Goal: Information Seeking & Learning: Learn about a topic

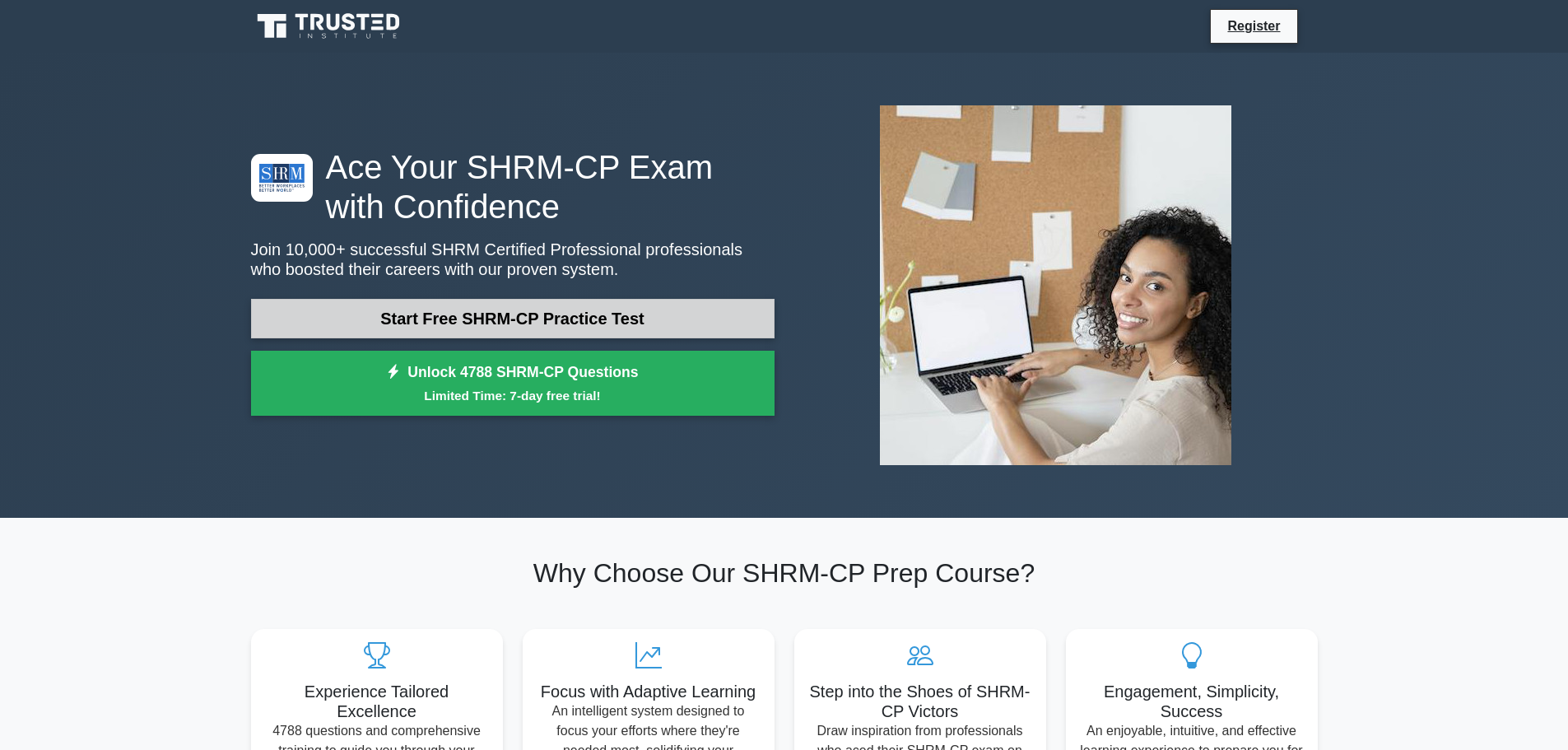
click at [568, 323] on link "Start Free SHRM-CP Practice Test" at bounding box center [512, 318] width 523 height 40
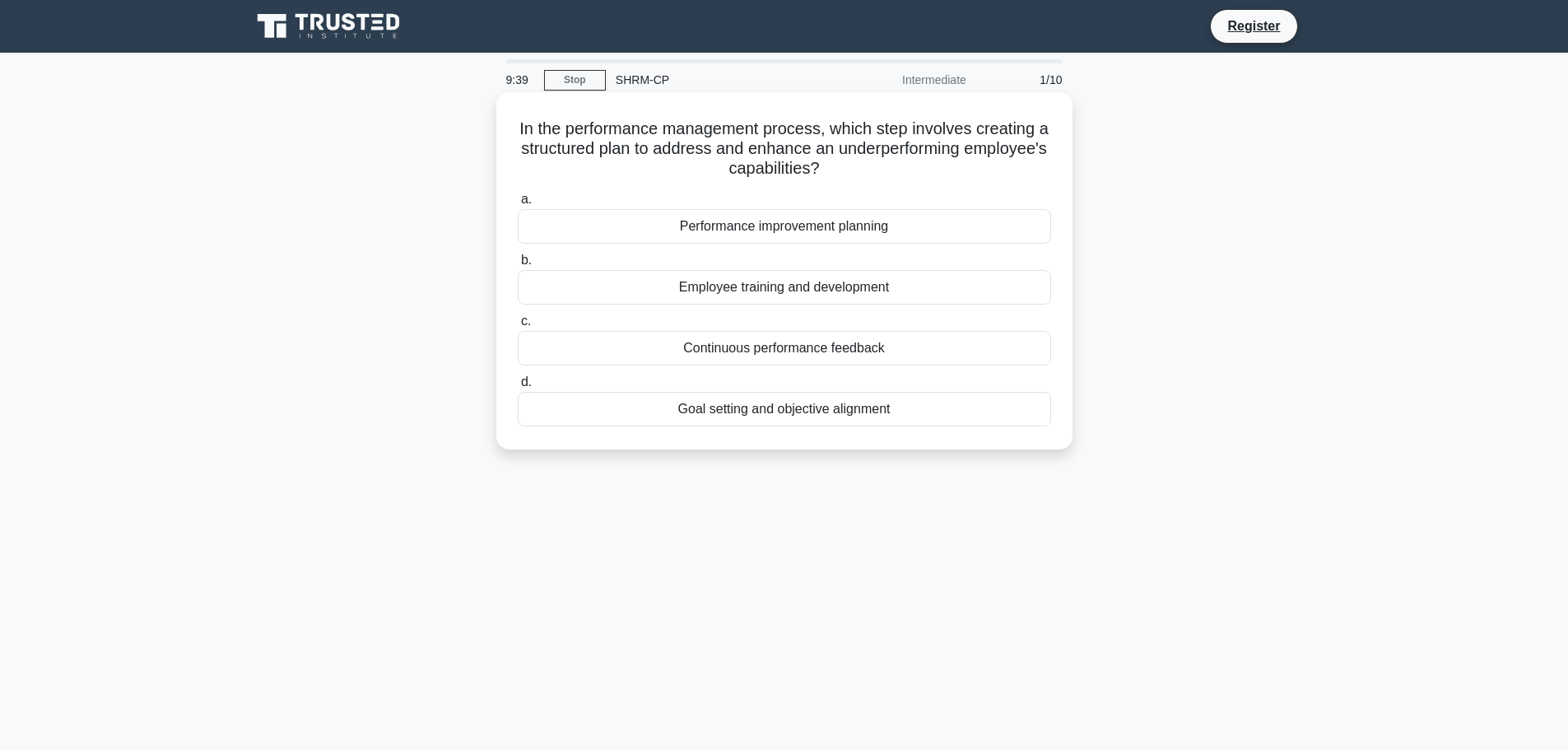
click at [794, 227] on div "Performance improvement planning" at bounding box center [784, 226] width 533 height 35
click at [518, 205] on input "a. Performance improvement planning" at bounding box center [518, 199] width 0 height 11
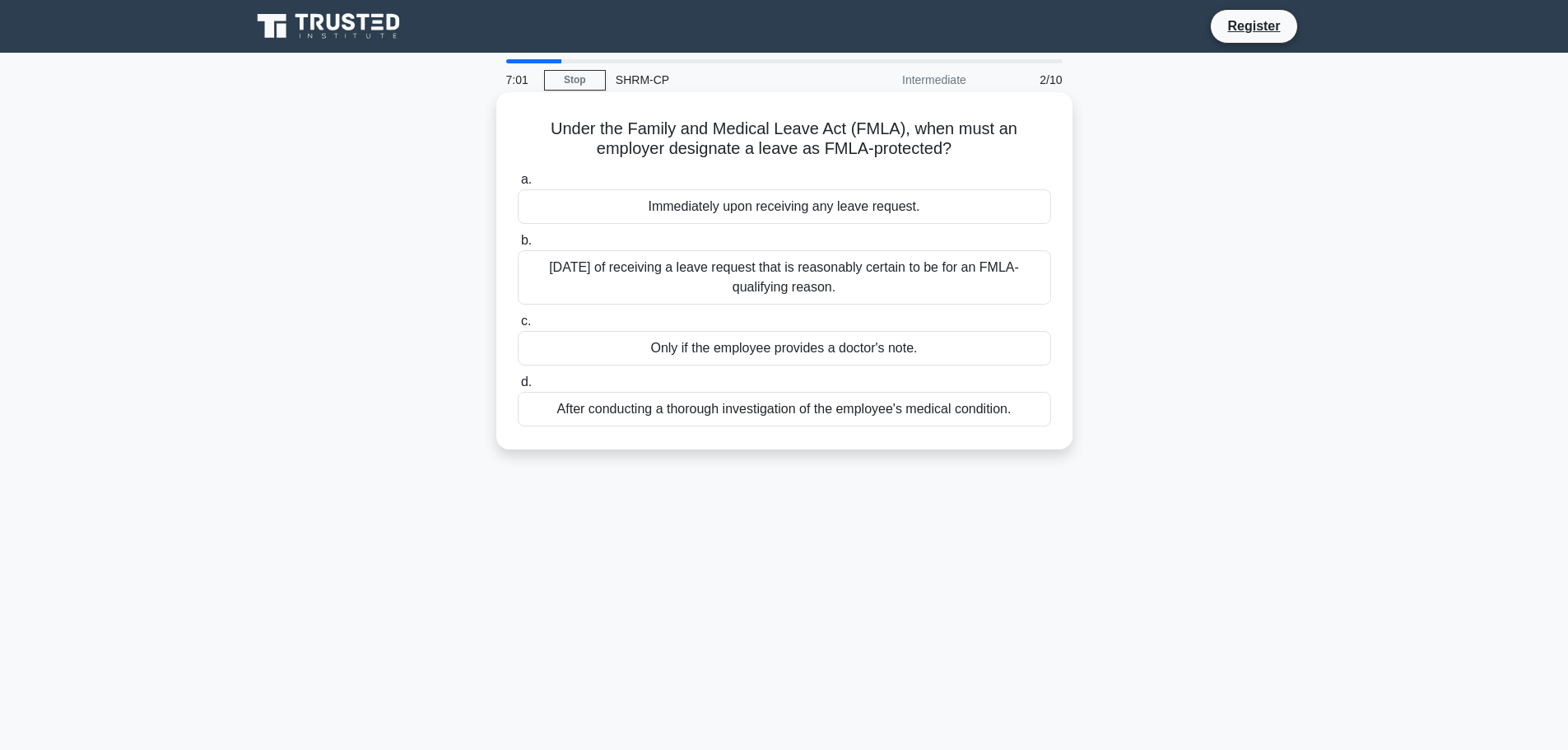
click at [800, 410] on div "After conducting a thorough investigation of the employee's medical condition." at bounding box center [784, 409] width 533 height 35
click at [518, 388] on input "d. After conducting a thorough investigation of the employee's medical conditio…" at bounding box center [518, 382] width 0 height 11
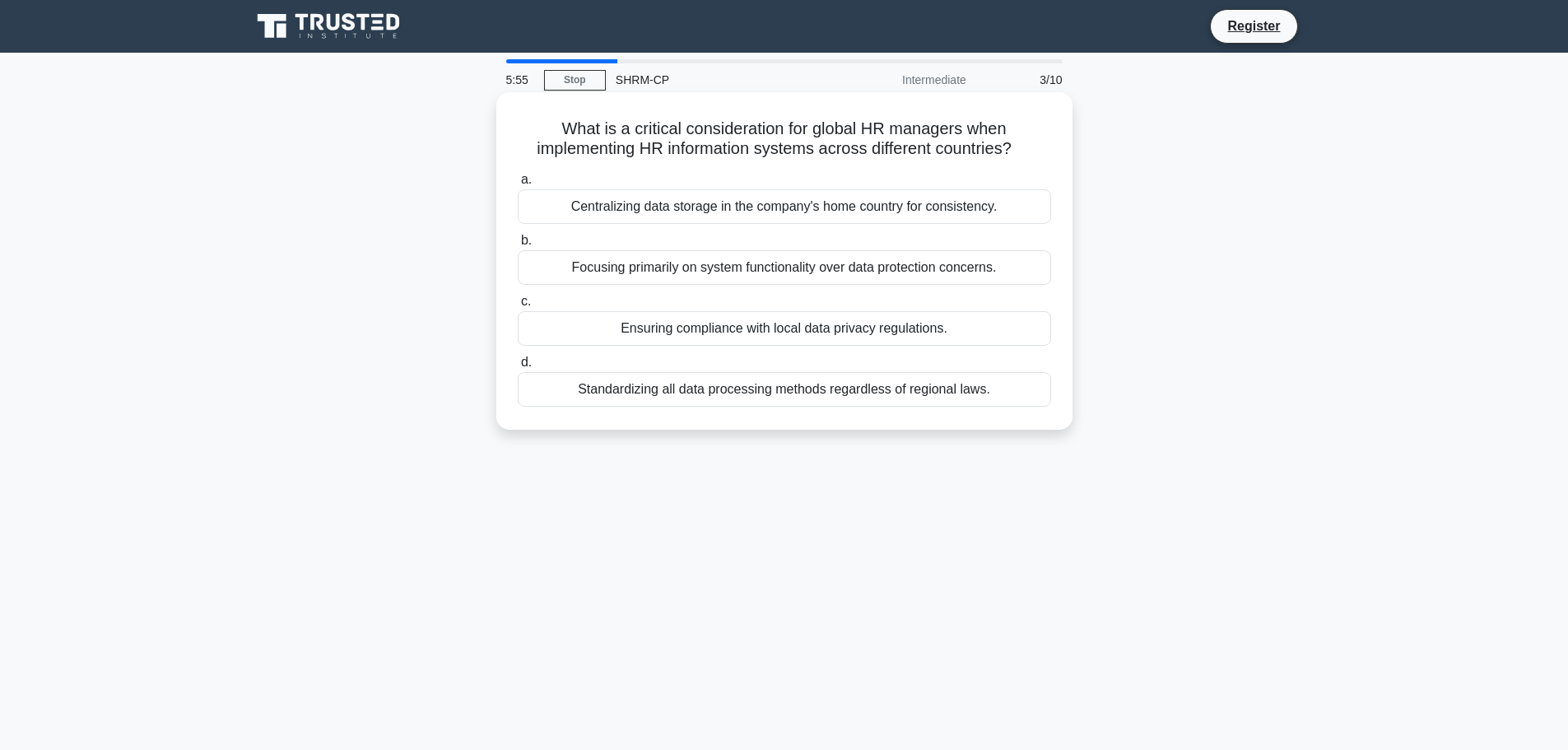
click at [937, 329] on div "Ensuring compliance with local data privacy regulations." at bounding box center [784, 328] width 533 height 35
click at [518, 307] on input "c. Ensuring compliance with local data privacy regulations." at bounding box center [518, 301] width 0 height 11
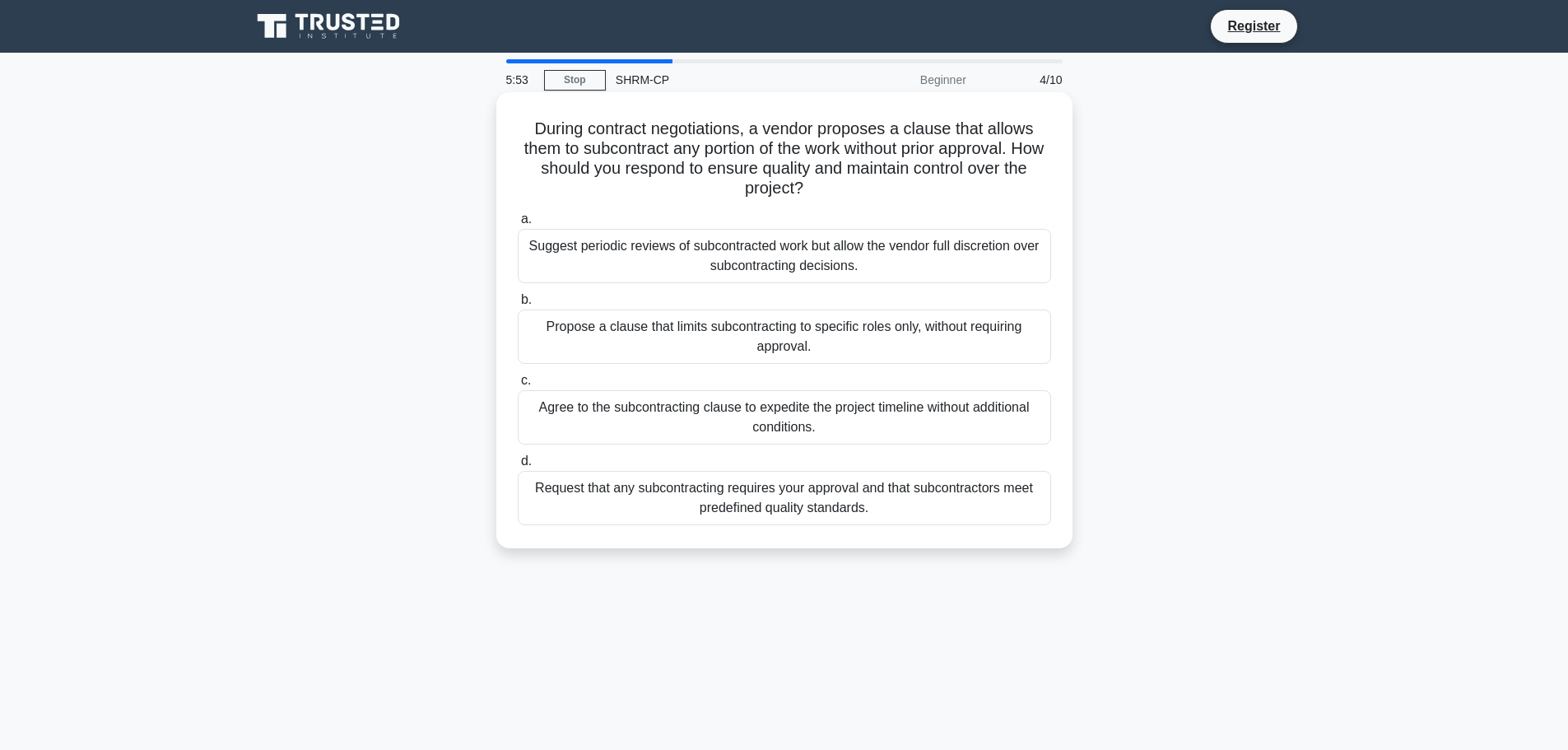
drag, startPoint x: 937, startPoint y: 329, endPoint x: 561, endPoint y: 143, distance: 419.5
click at [561, 143] on h5 "During contract negotiations, a vendor proposes a clause that allows them to su…" at bounding box center [784, 158] width 537 height 81
click at [944, 509] on div "Request that any subcontracting requires your approval and that subcontractors …" at bounding box center [784, 497] width 533 height 55
click at [518, 467] on input "d. Request that any subcontracting requires your approval and that subcontracto…" at bounding box center [518, 462] width 0 height 11
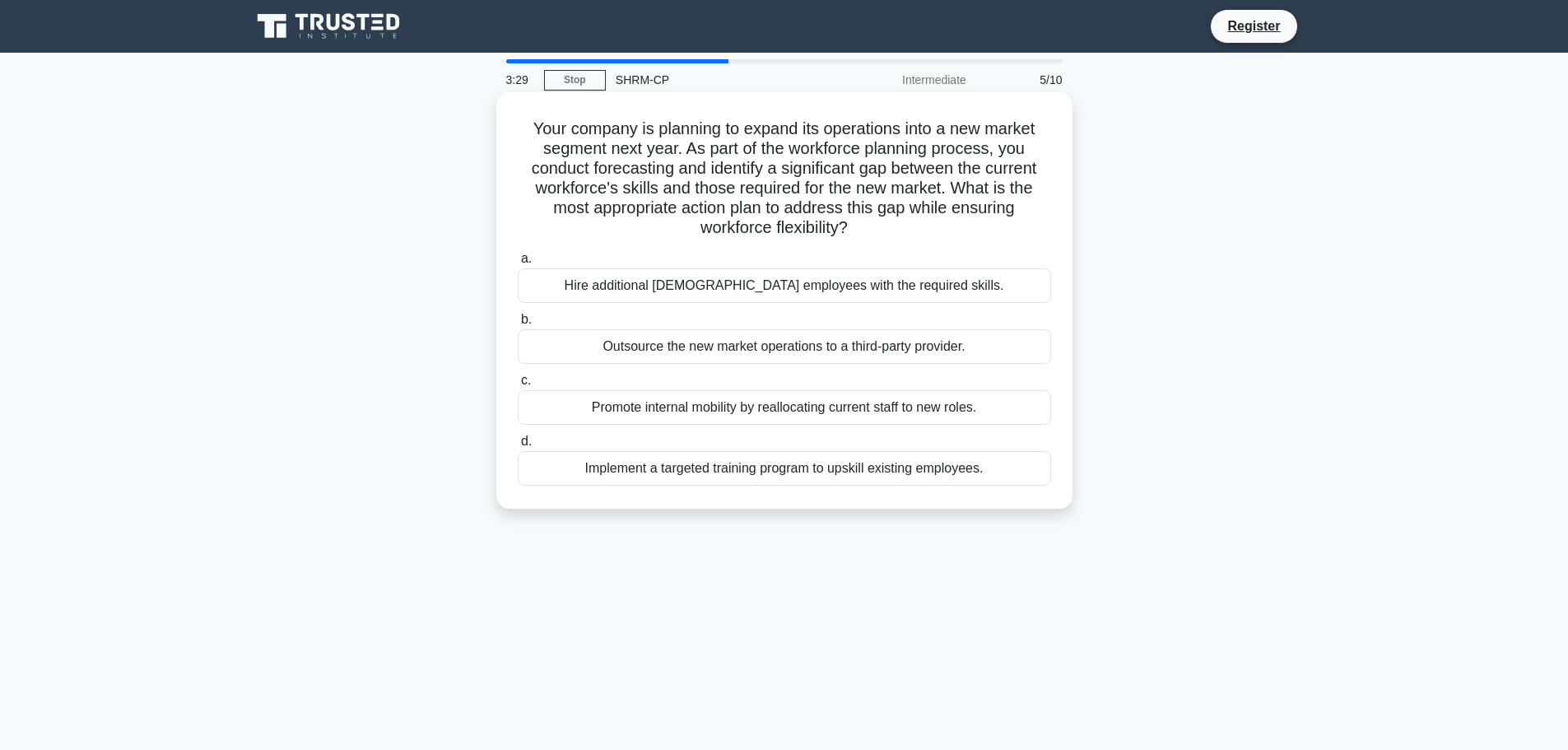
click at [974, 290] on div "Hire additional [DEMOGRAPHIC_DATA] employees with the required skills." at bounding box center [784, 285] width 533 height 35
click at [518, 265] on input "a. Hire additional full-time employees with the required skills." at bounding box center [518, 259] width 0 height 11
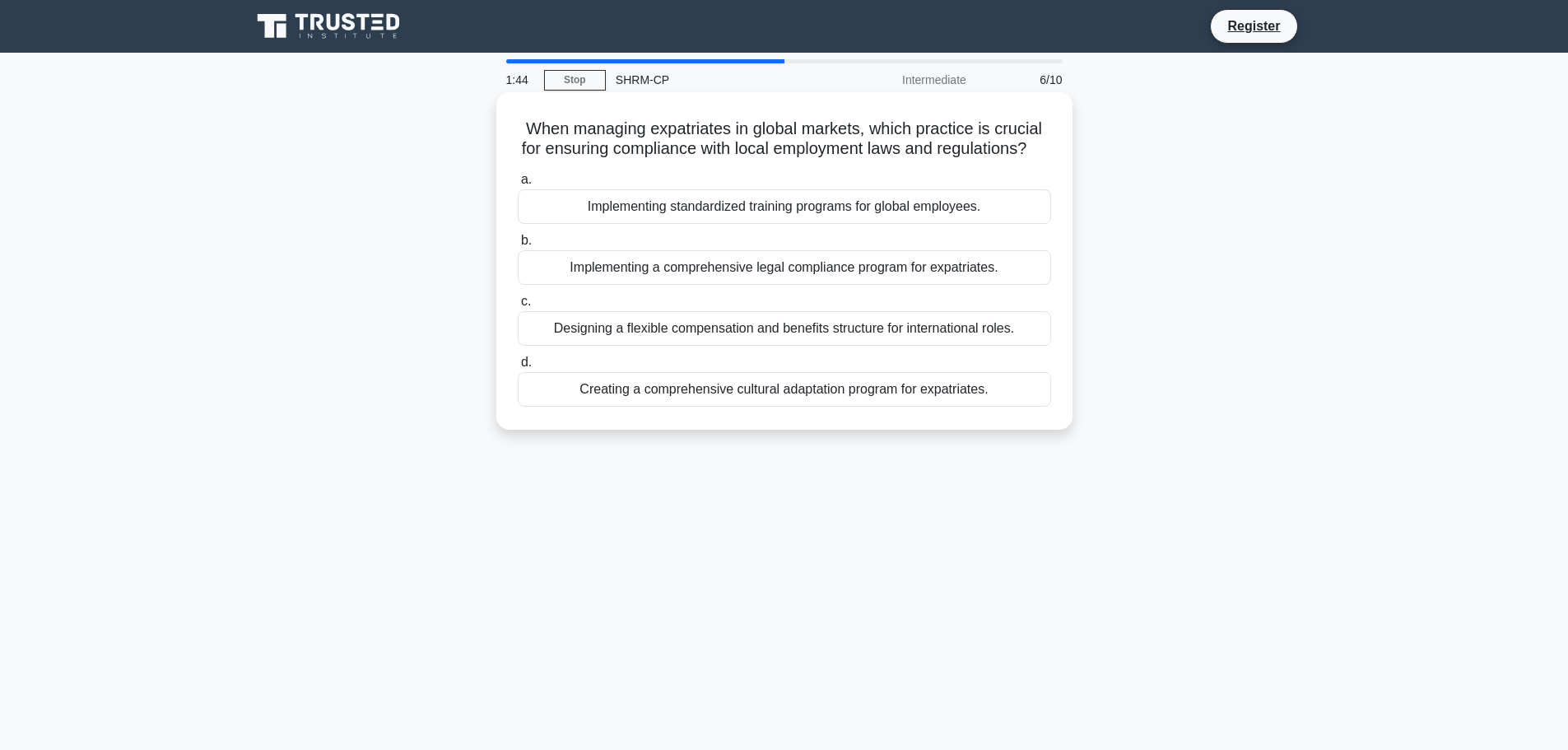
click at [934, 346] on div "Designing a flexible compensation and benefits structure for international role…" at bounding box center [784, 328] width 533 height 35
click at [518, 307] on input "c. Designing a flexible compensation and benefits structure for international r…" at bounding box center [518, 301] width 0 height 11
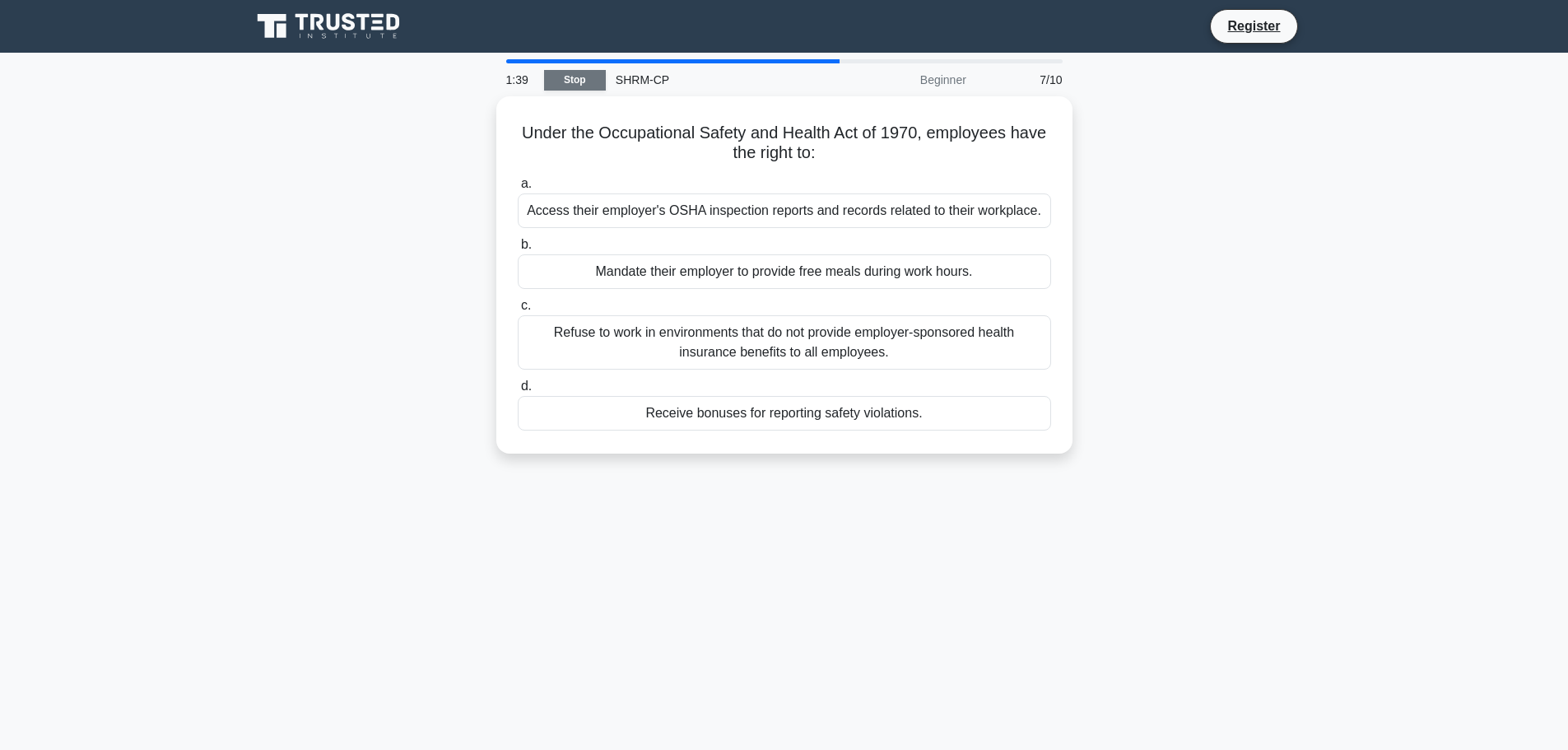
click at [567, 79] on link "Stop" at bounding box center [575, 80] width 62 height 21
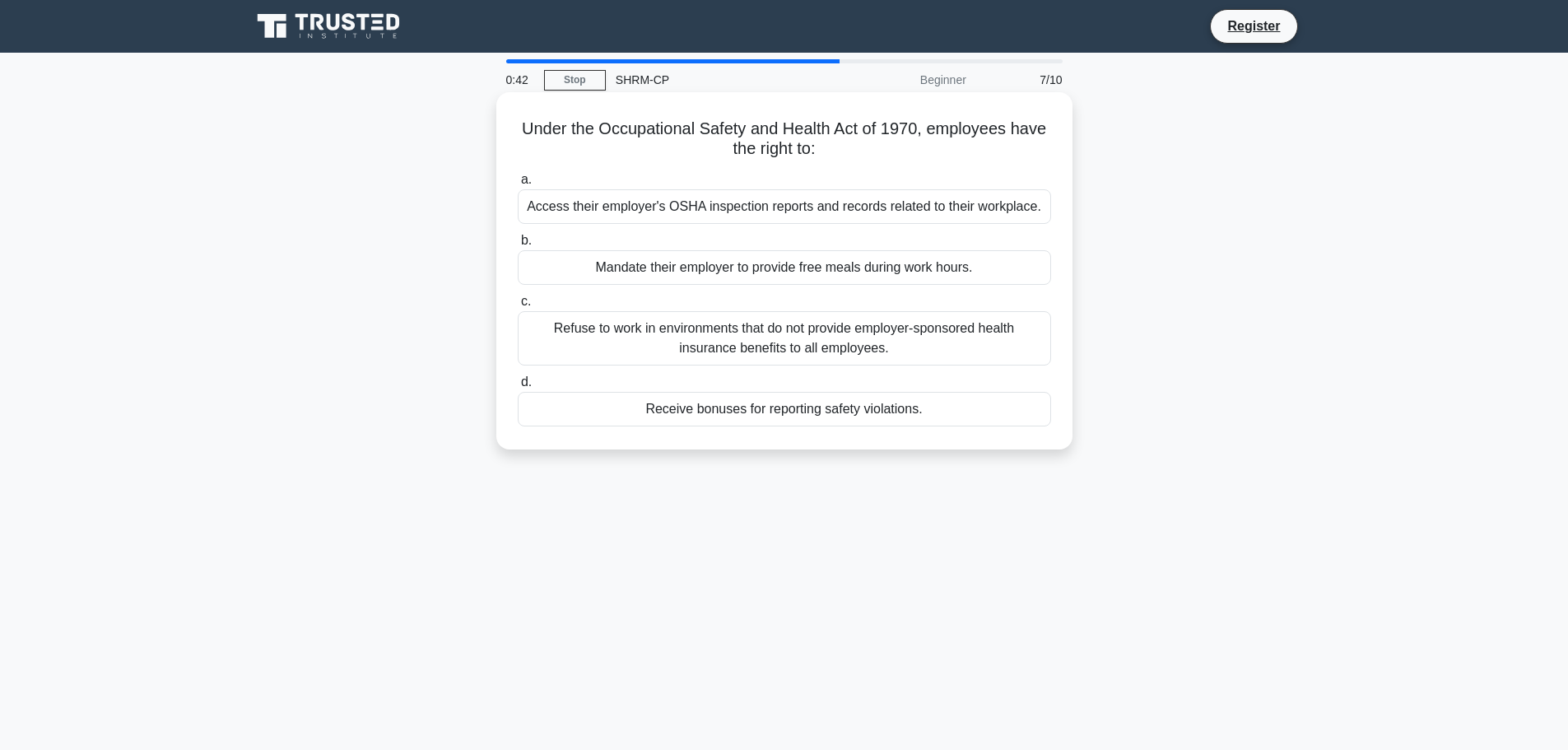
click at [853, 208] on div "Access their employer's OSHA inspection reports and records related to their wo…" at bounding box center [784, 206] width 533 height 35
click at [518, 185] on input "a. Access their employer's OSHA inspection reports and records related to their…" at bounding box center [518, 179] width 0 height 11
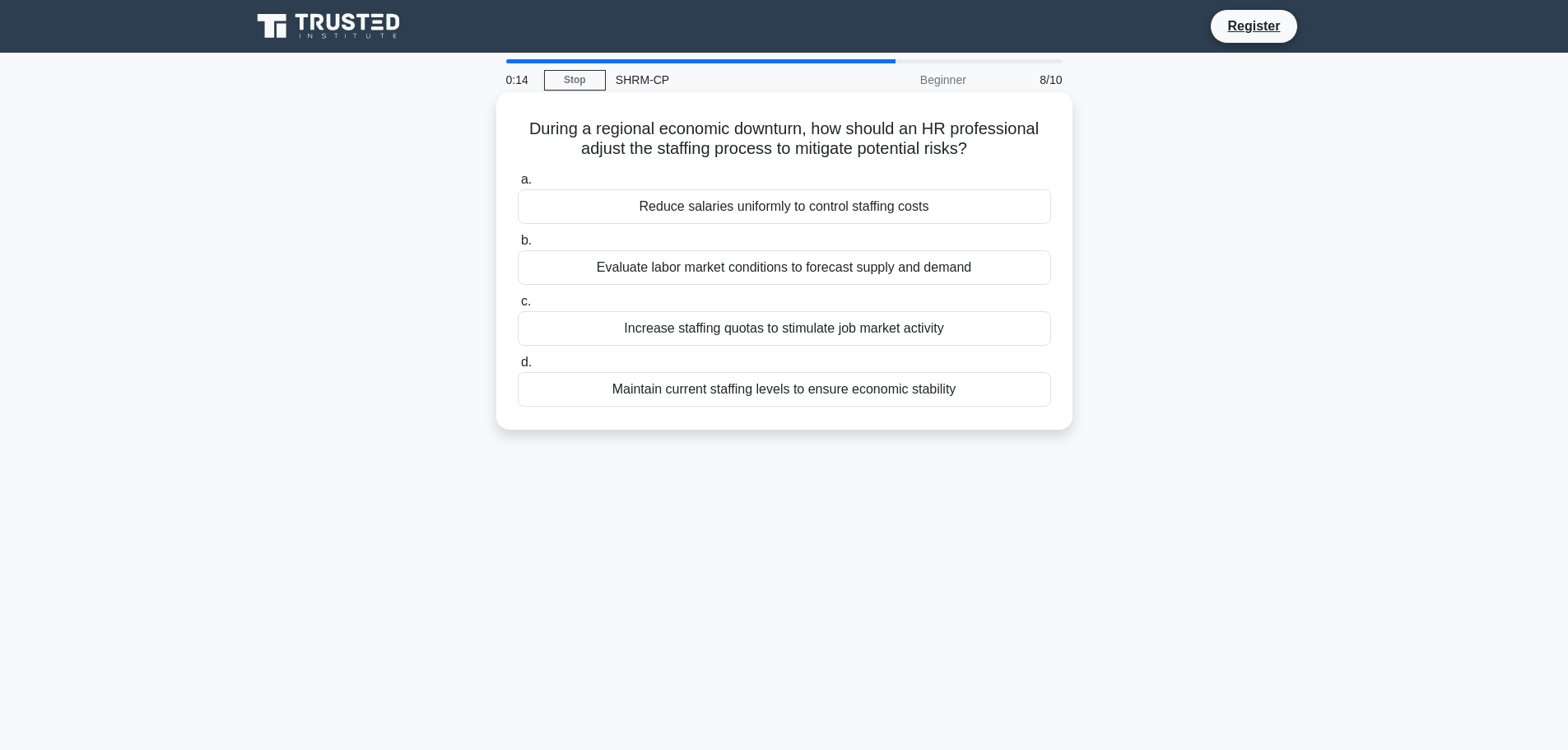
click at [635, 267] on div "Evaluate labor market conditions to forecast supply and demand" at bounding box center [784, 268] width 533 height 35
click at [518, 247] on input "b. Evaluate labor market conditions to forecast supply and demand" at bounding box center [518, 241] width 0 height 11
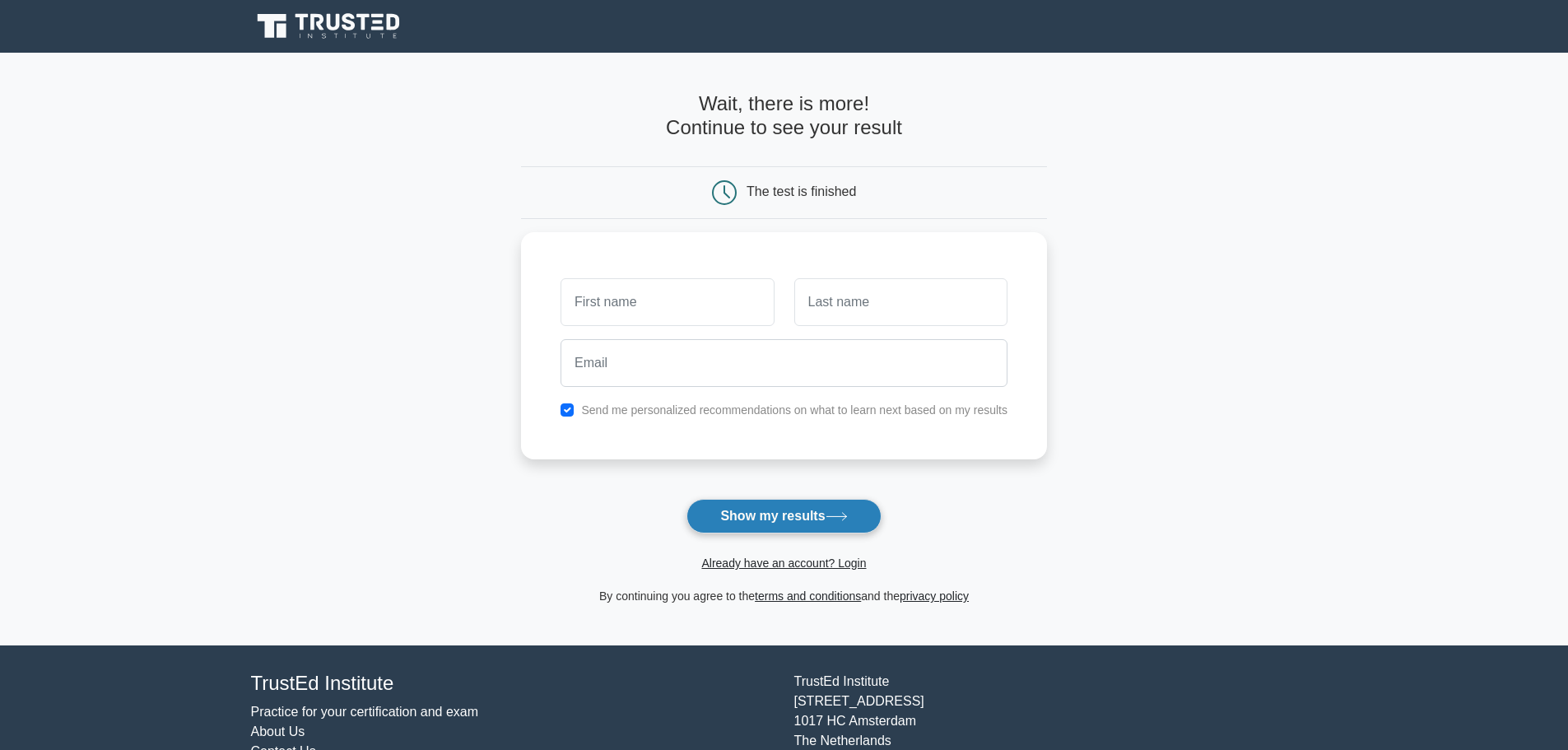
click at [829, 520] on button "Show my results" at bounding box center [783, 516] width 194 height 35
type input "sarah"
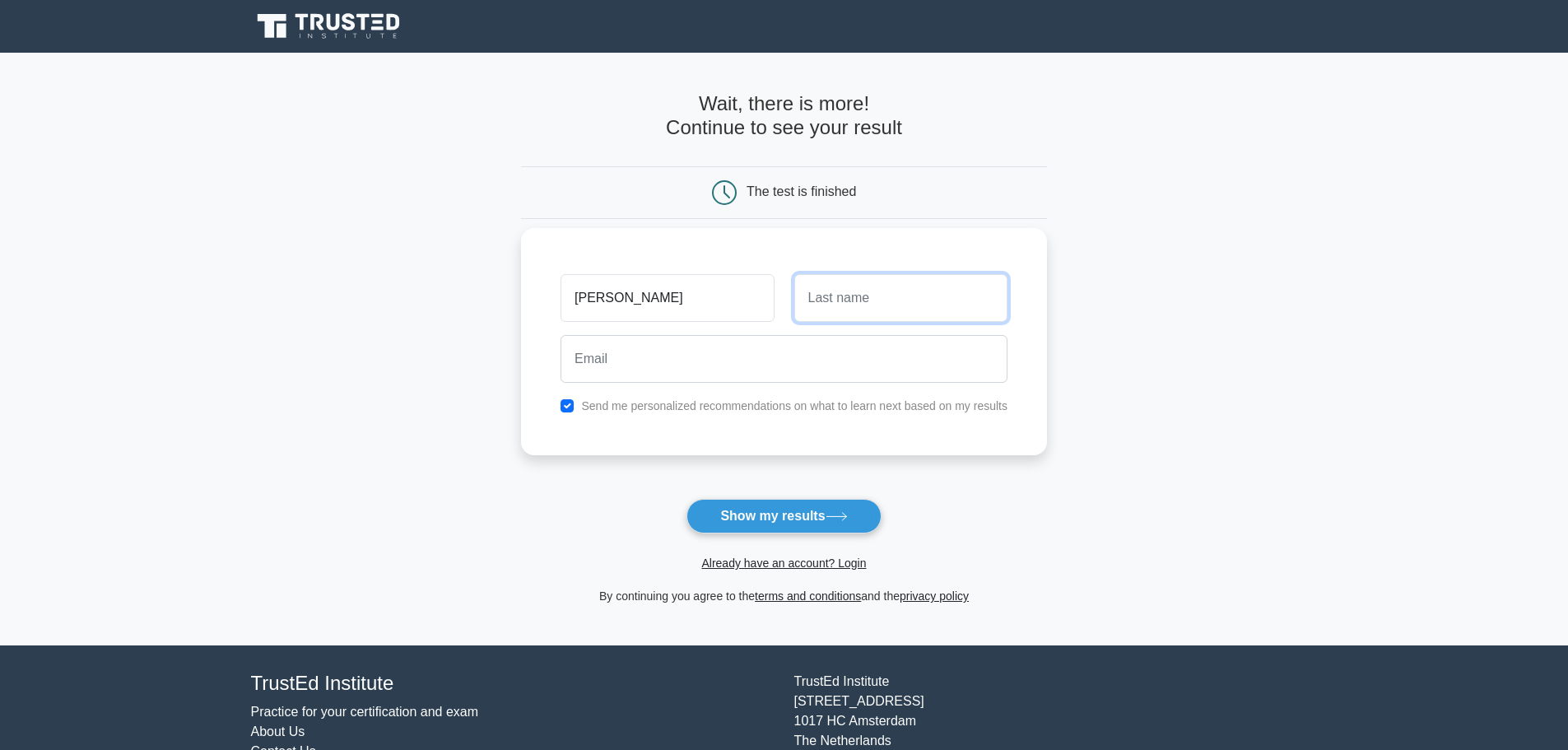
click at [829, 311] on input "text" at bounding box center [901, 298] width 213 height 48
type input "Grissom"
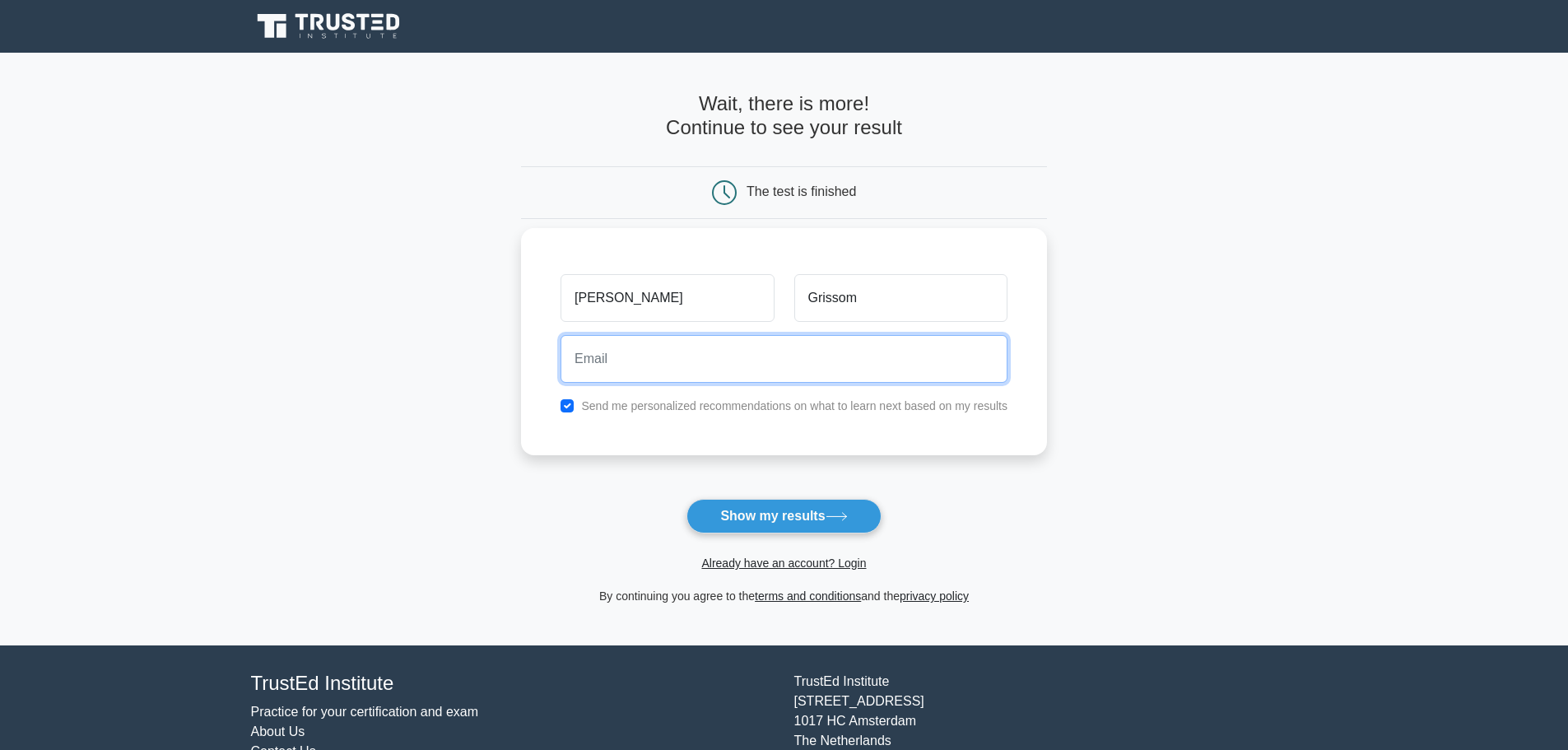
click at [794, 365] on input "email" at bounding box center [784, 359] width 446 height 48
type input "sarah.short11@yahoo.com"
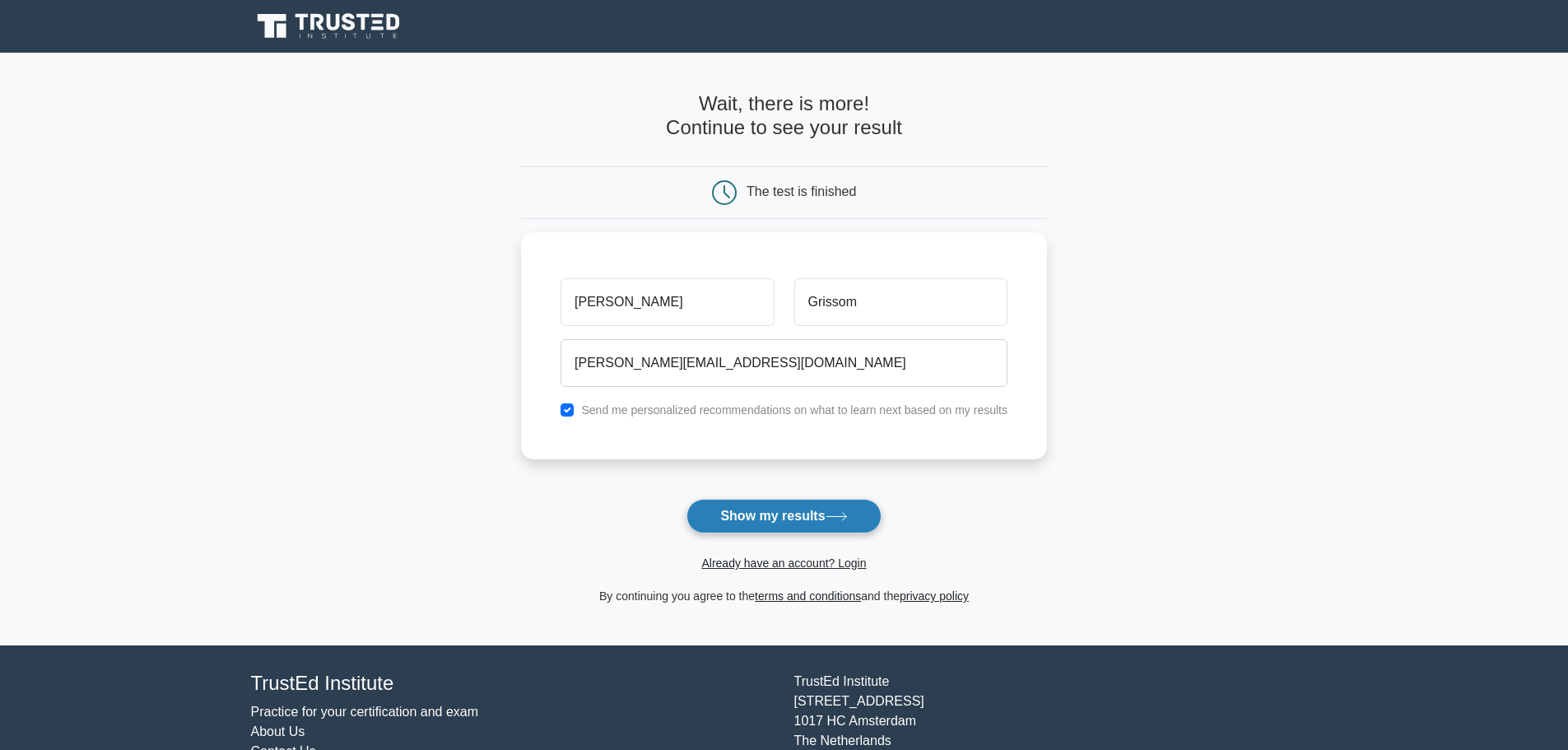
click at [775, 515] on button "Show my results" at bounding box center [783, 516] width 194 height 35
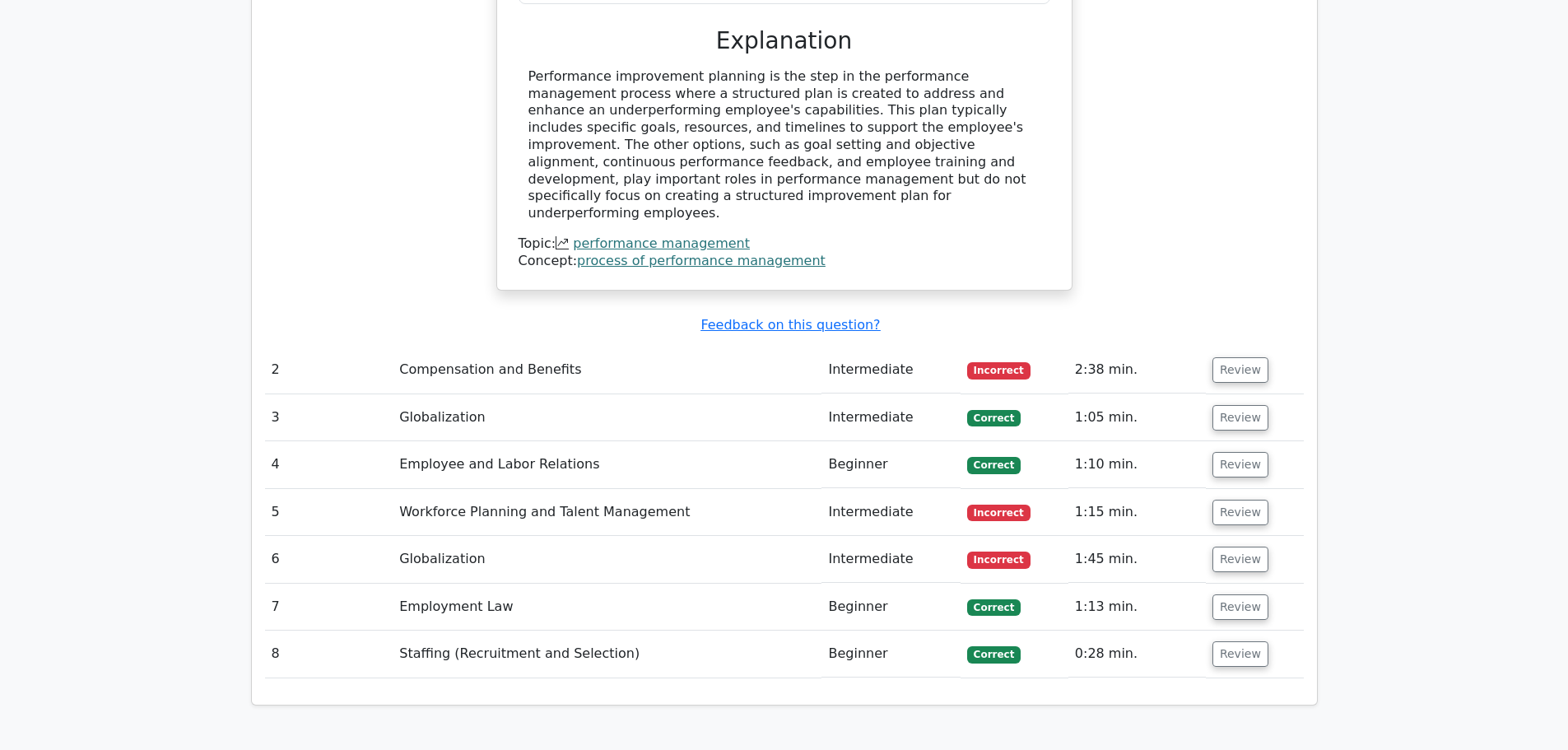
scroll to position [1729, 0]
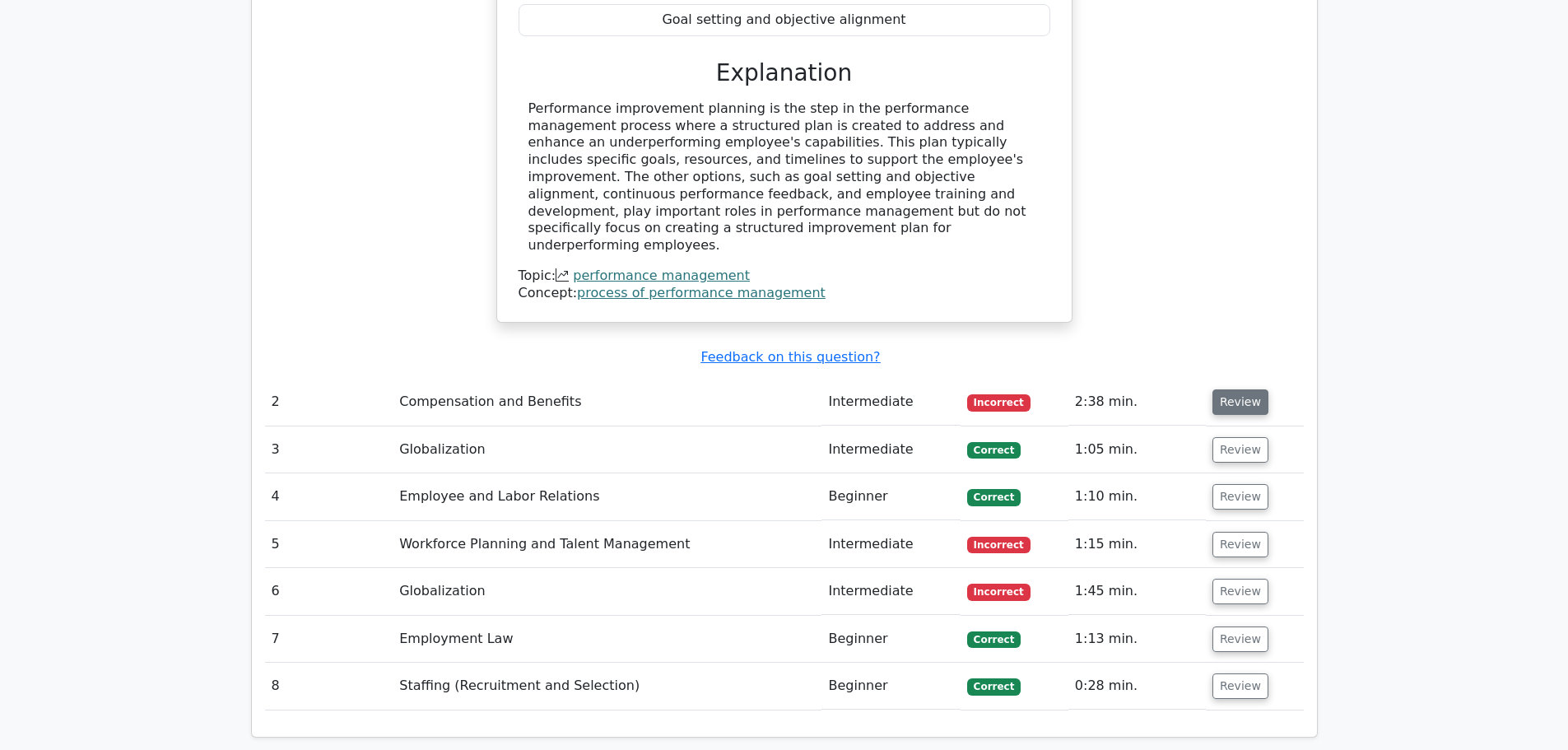
click at [1259, 390] on button "Review" at bounding box center [1240, 403] width 56 height 26
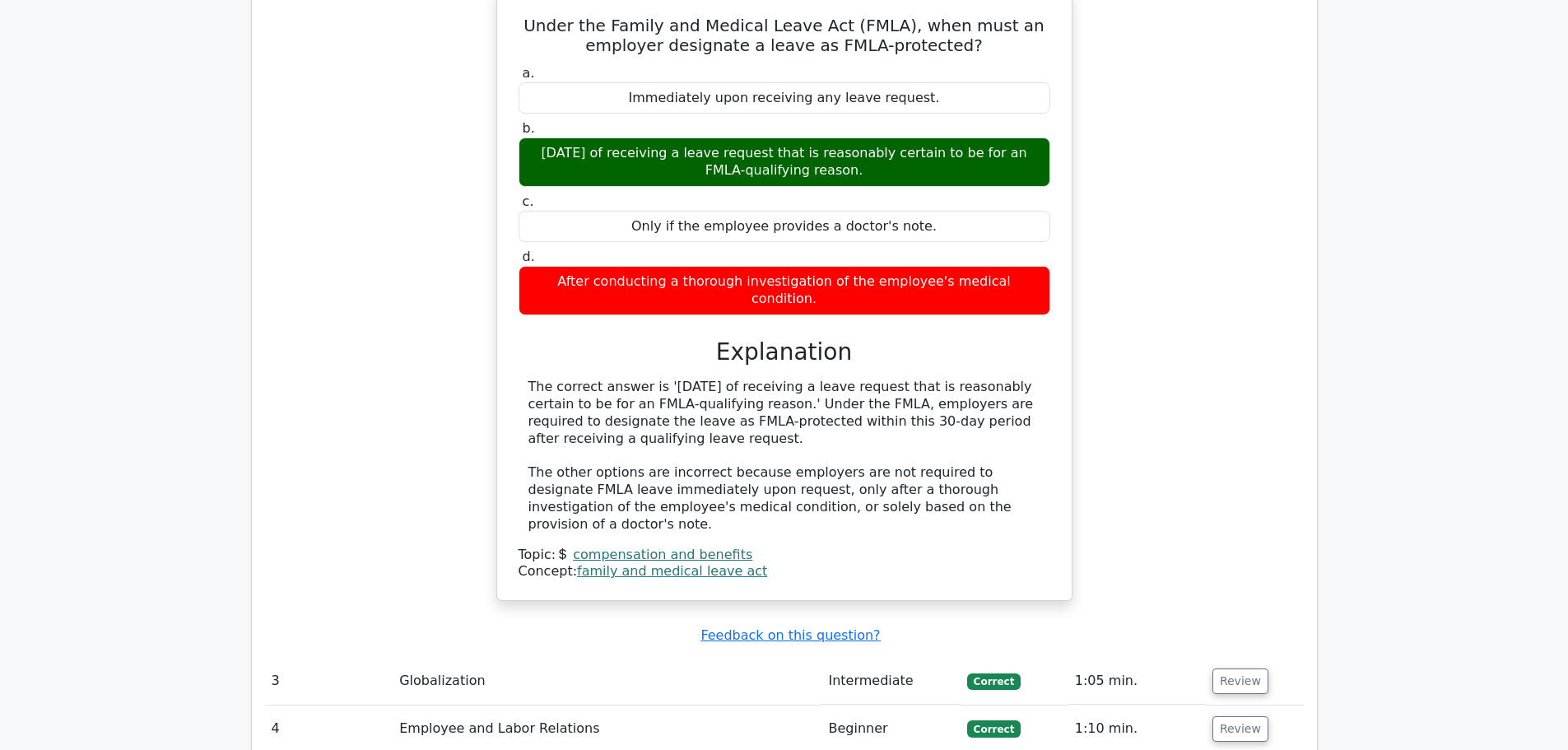
scroll to position [2388, 0]
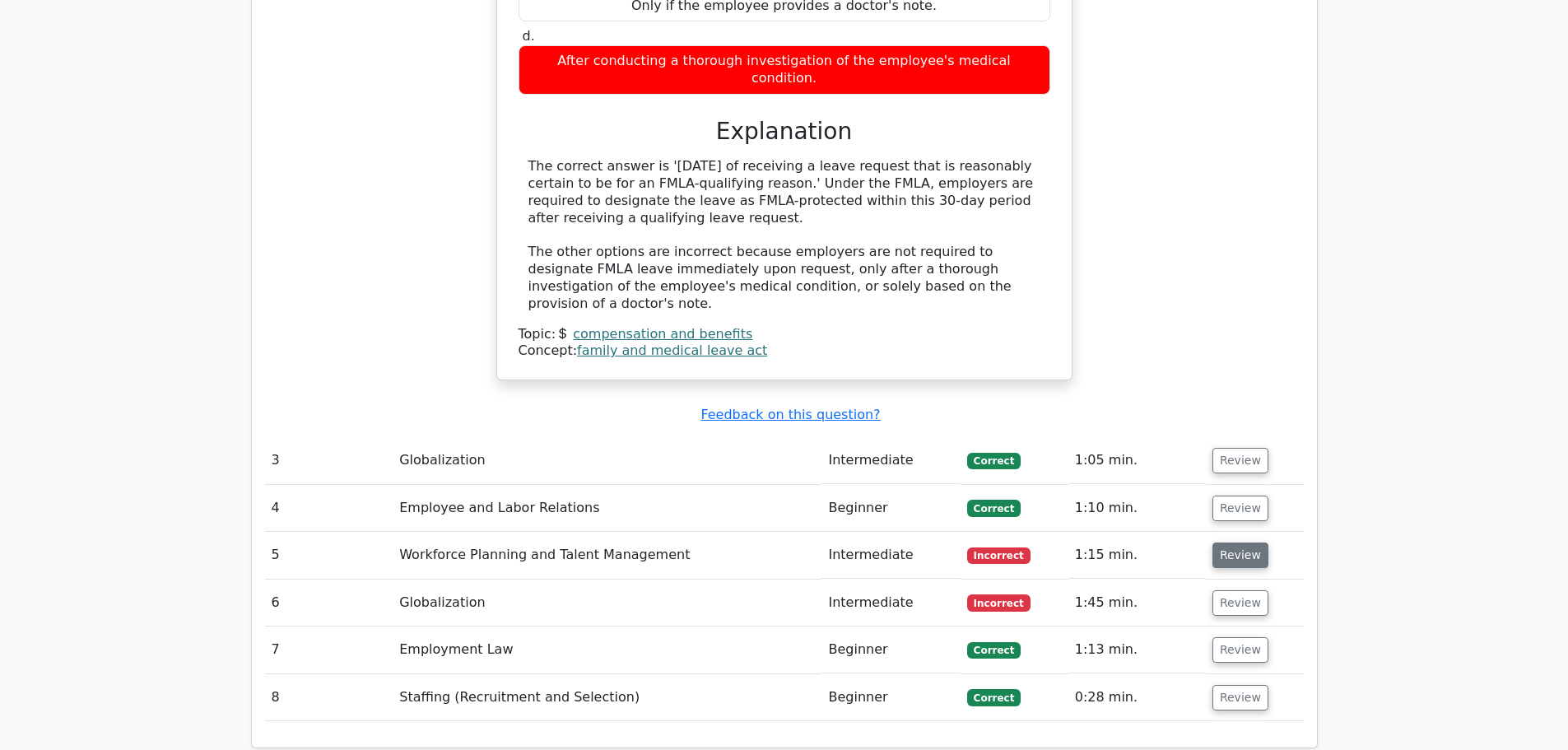
click at [1240, 543] on button "Review" at bounding box center [1240, 556] width 56 height 26
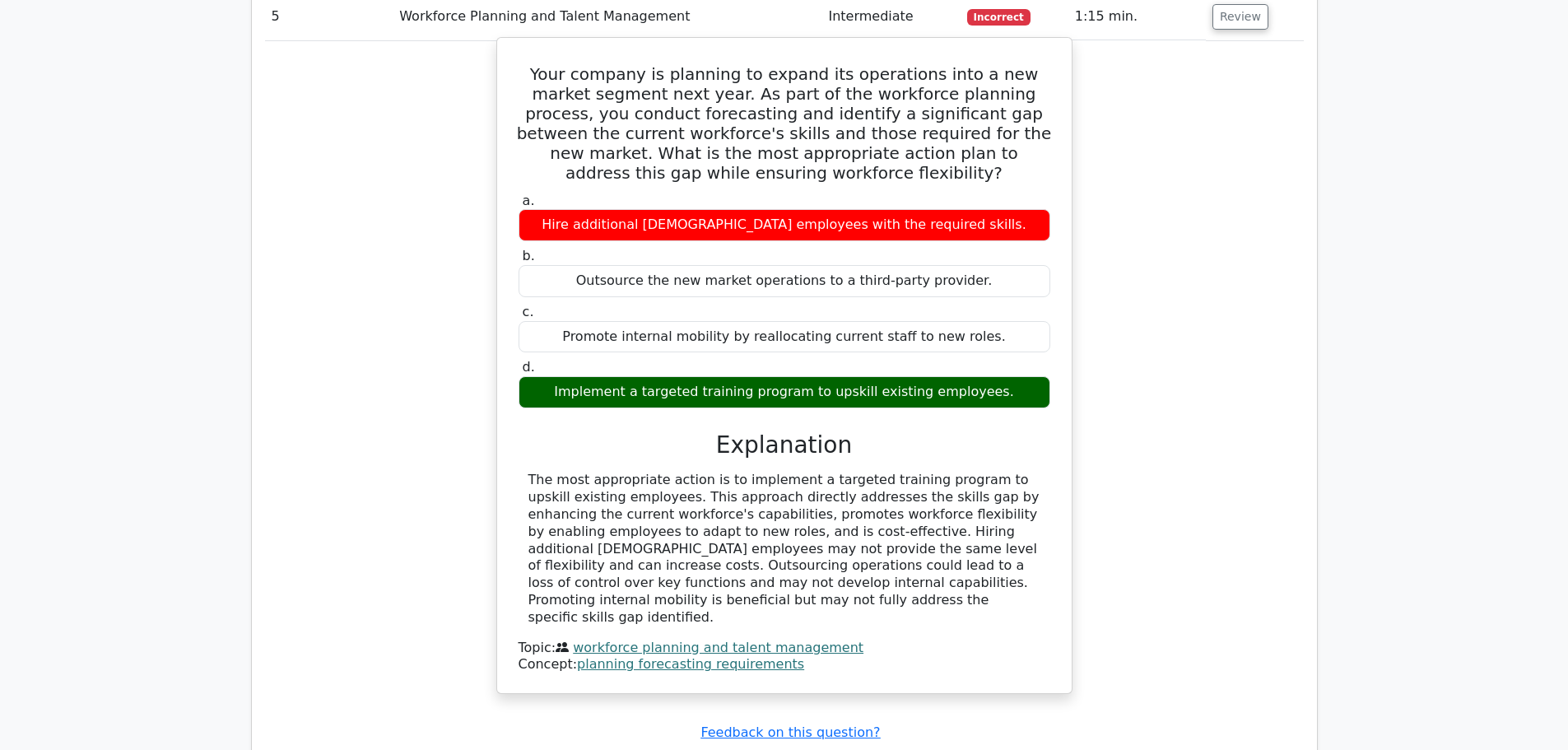
scroll to position [2882, 0]
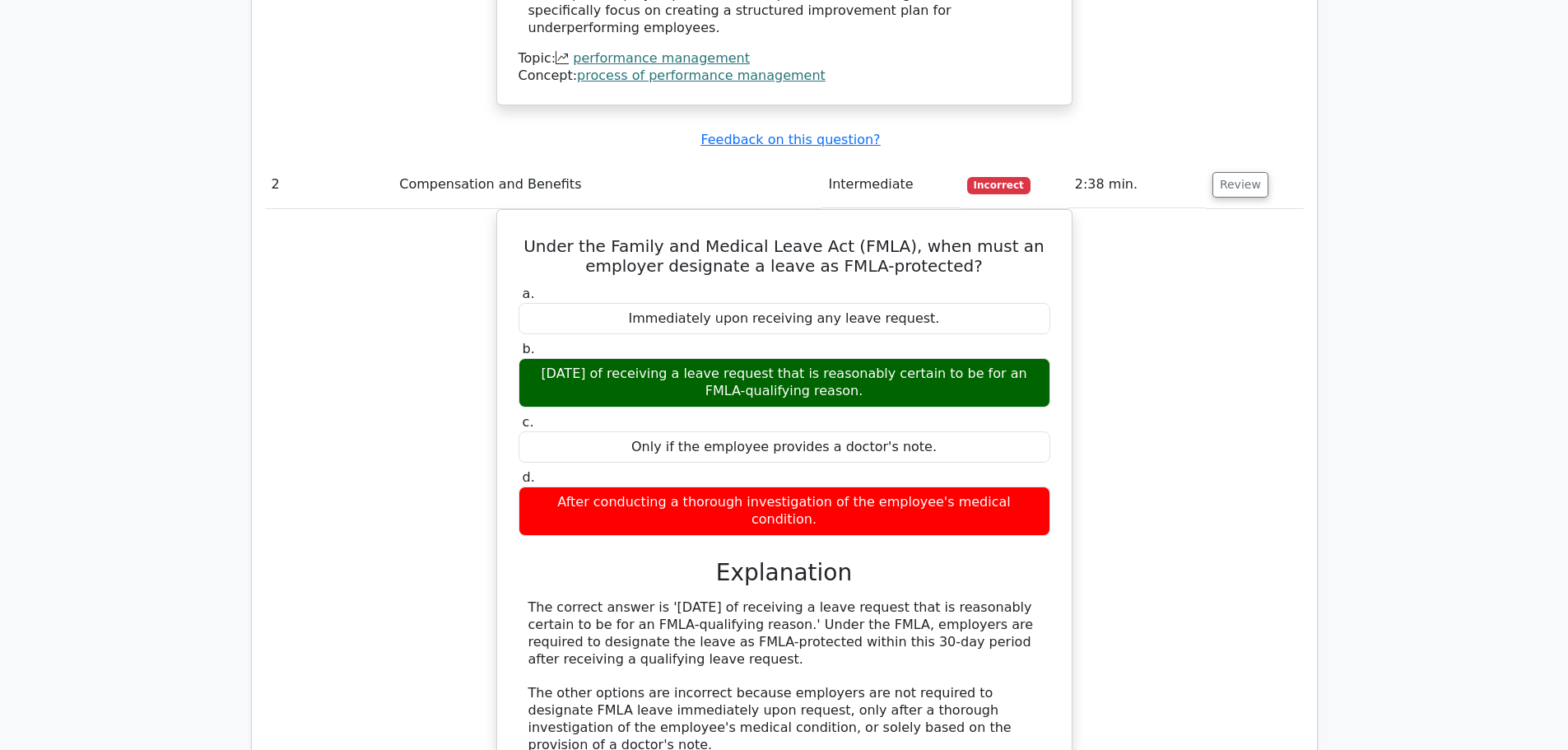
scroll to position [1976, 0]
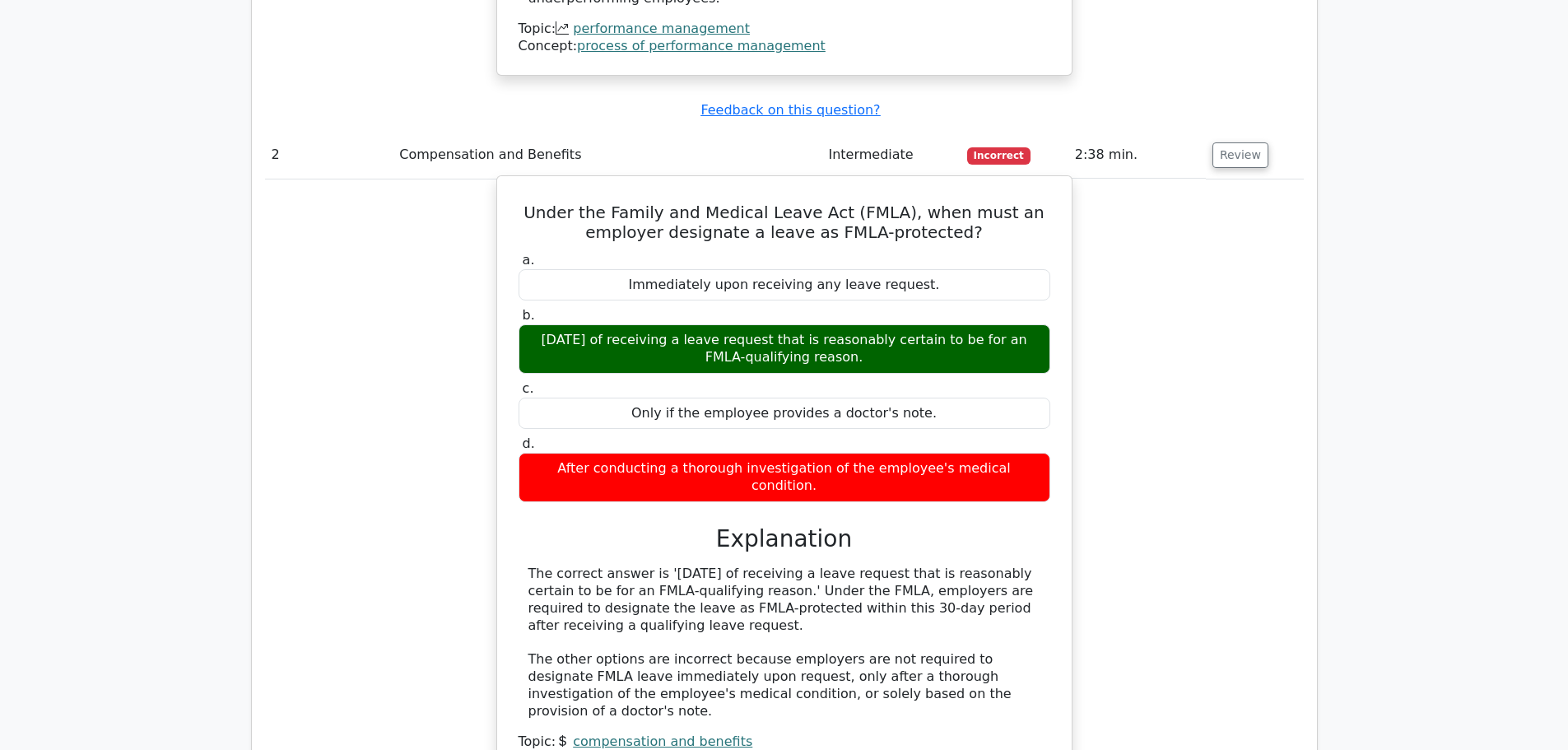
drag, startPoint x: 804, startPoint y: 601, endPoint x: 742, endPoint y: 546, distance: 82.9
click at [742, 566] on div "The correct answer is 'Within 30 days of receiving a leave request that is reas…" at bounding box center [784, 643] width 512 height 154
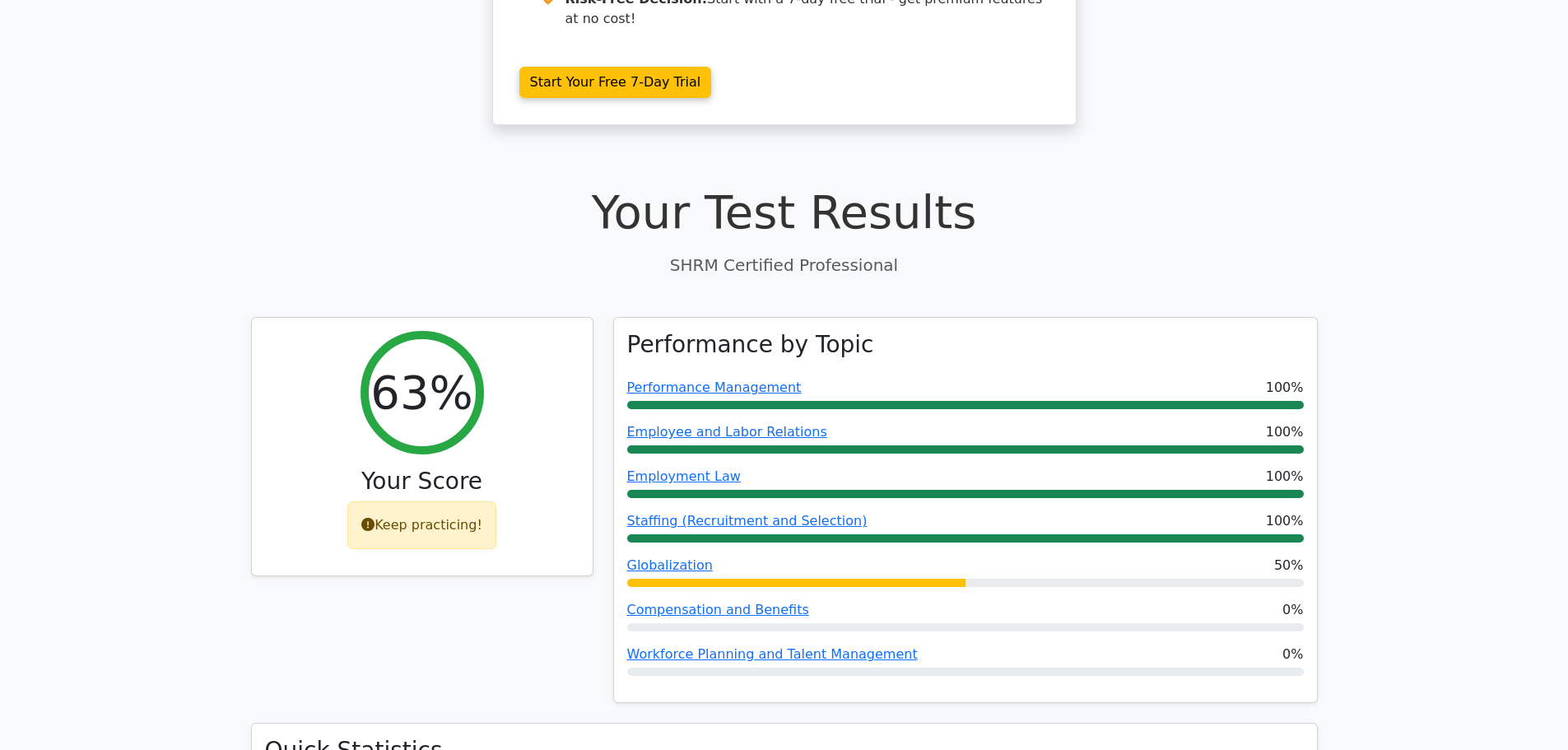
scroll to position [329, 0]
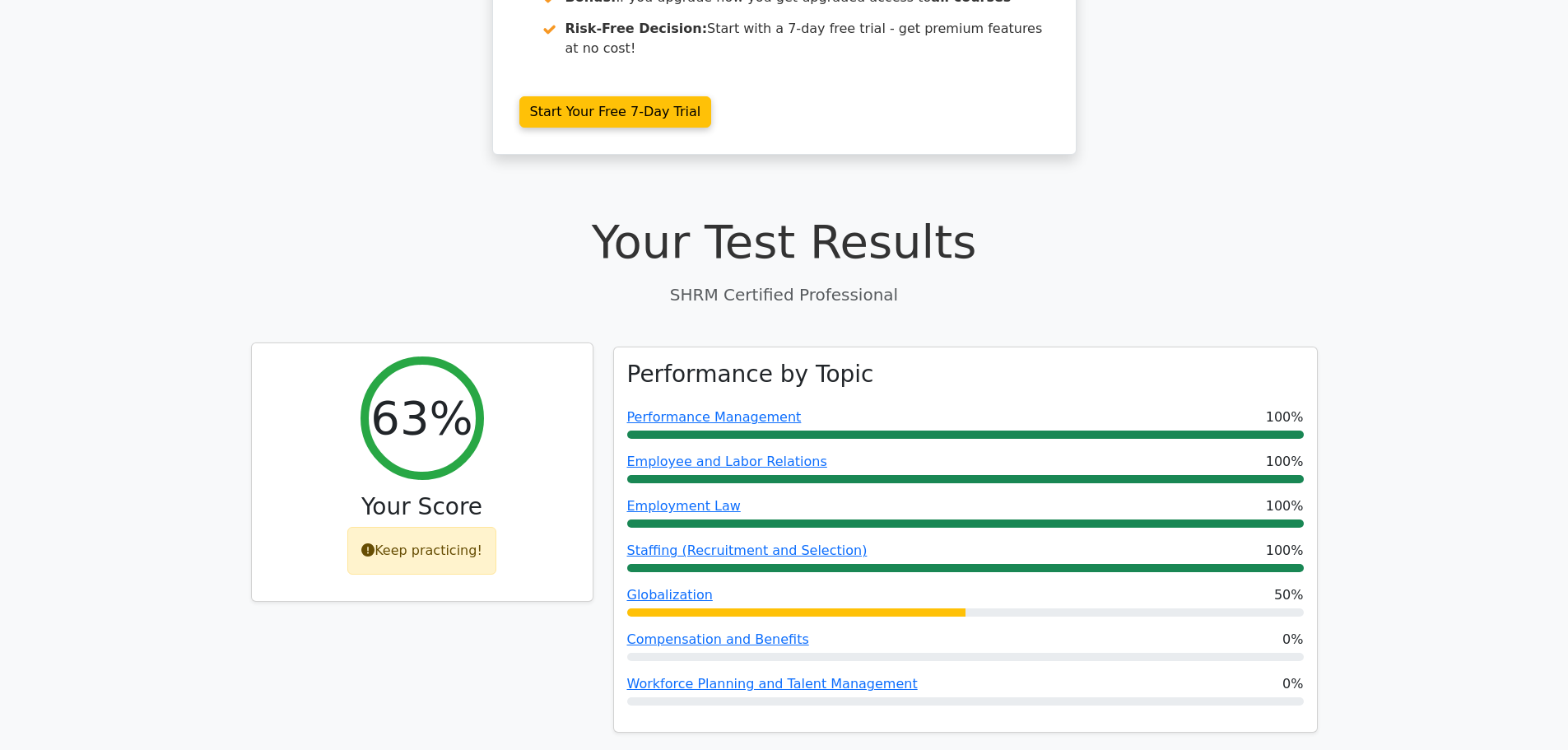
click at [399, 527] on div "Keep practicing!" at bounding box center [422, 551] width 149 height 48
click at [375, 543] on icon at bounding box center [367, 549] width 13 height 13
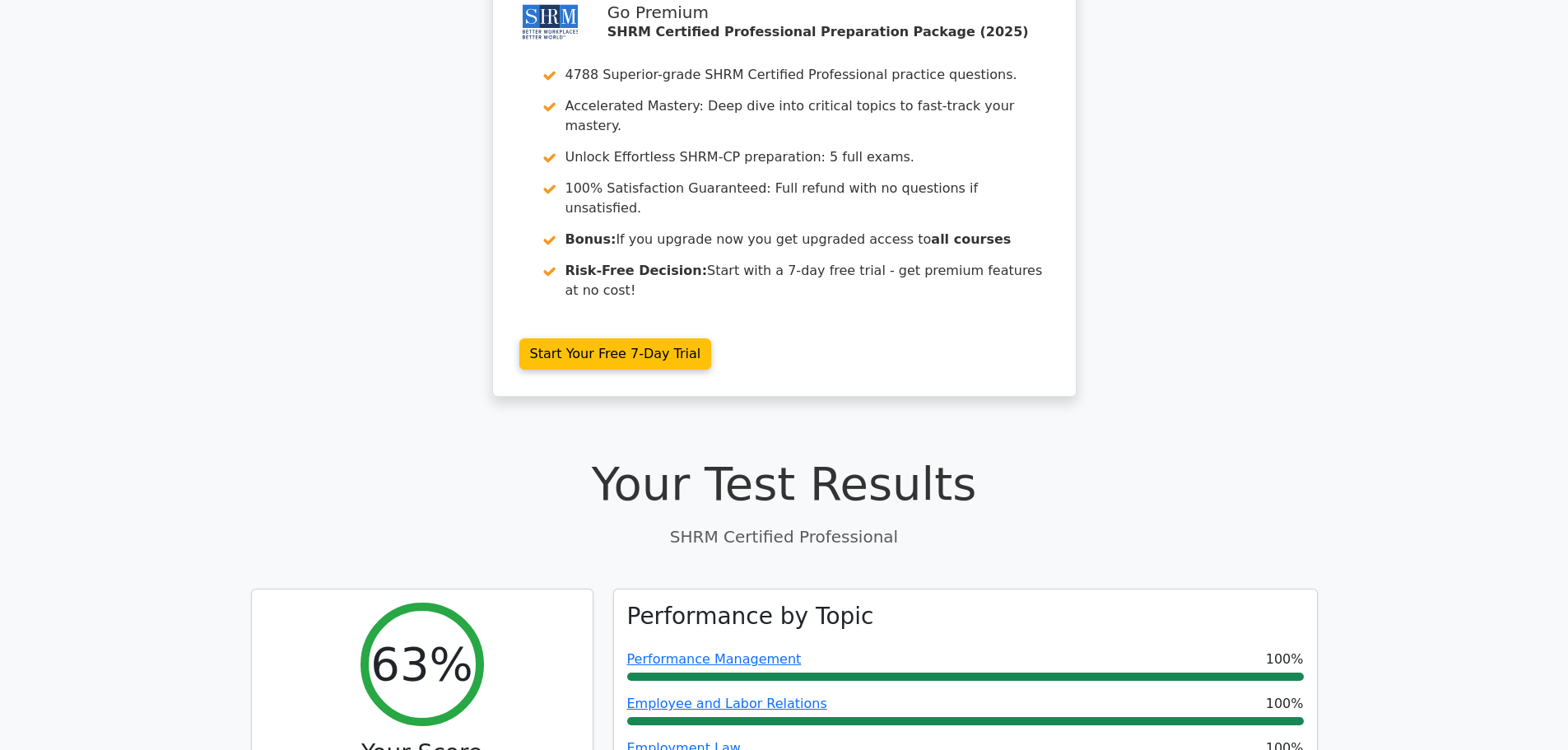
scroll to position [0, 0]
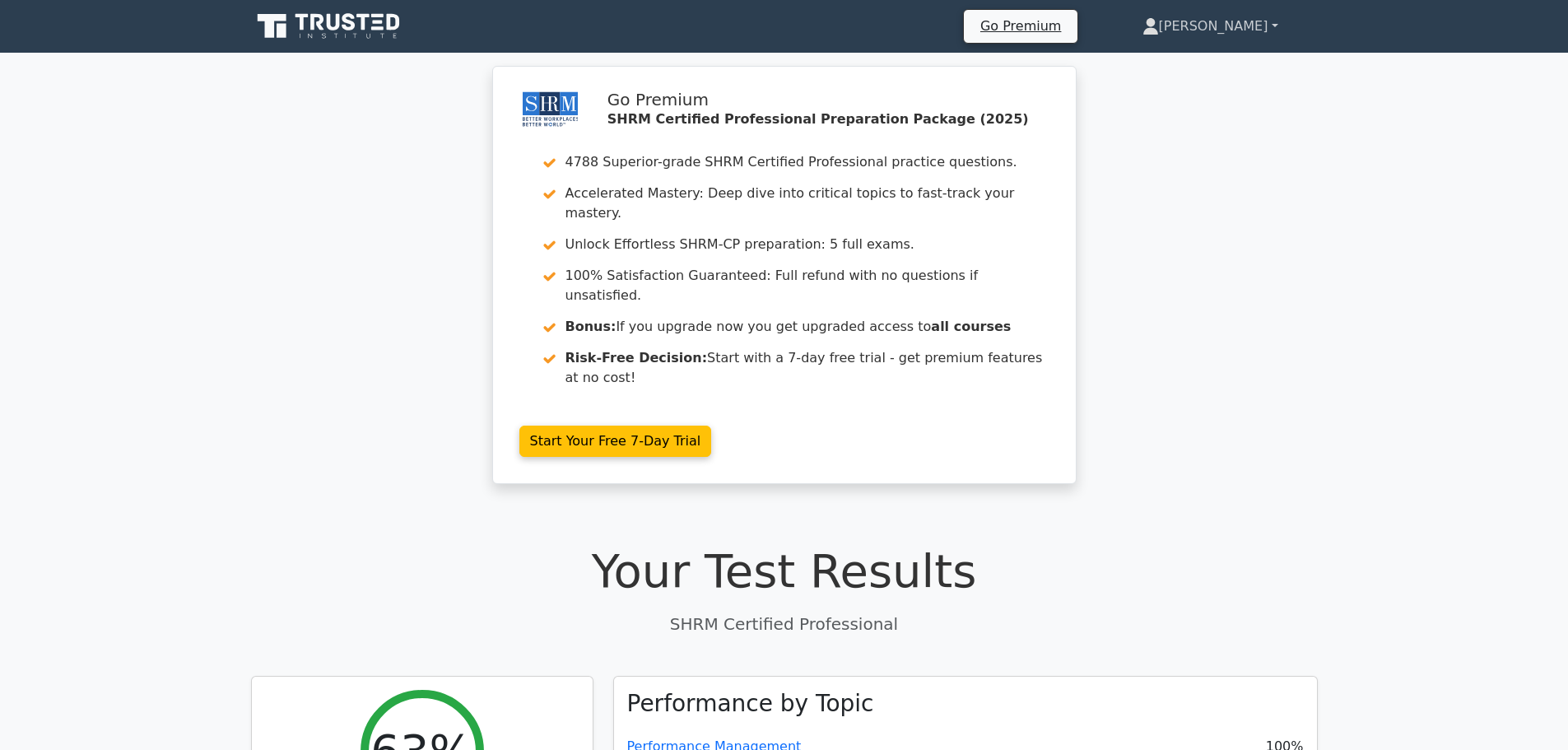
click at [1243, 27] on link "[PERSON_NAME]" at bounding box center [1210, 26] width 215 height 33
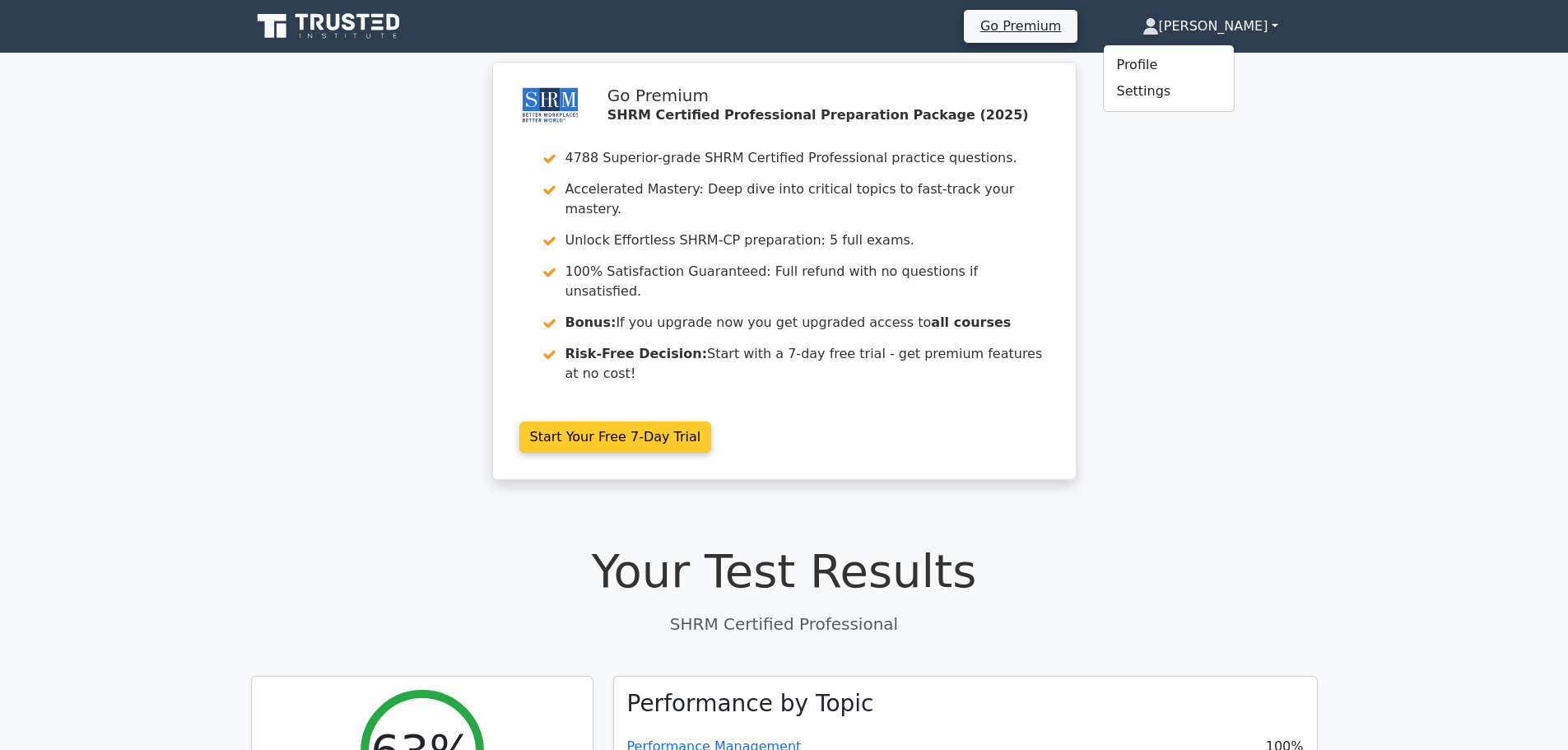
drag, startPoint x: 1218, startPoint y: 207, endPoint x: 1069, endPoint y: 171, distance: 153.3
click at [1218, 207] on div "Go Premium SHRM Certified Professional Preparation Package (2025) 4788 Superior…" at bounding box center [784, 284] width 1568 height 438
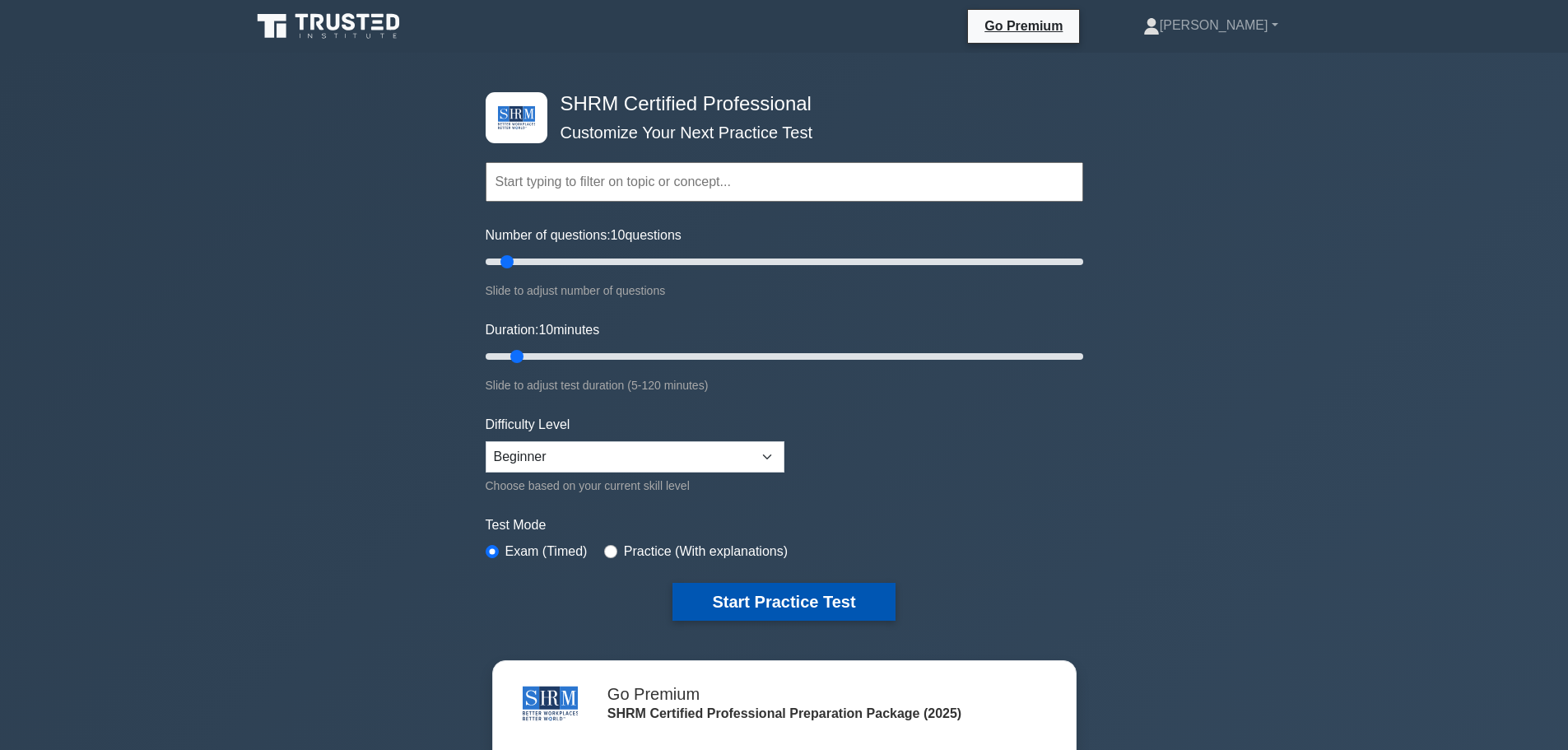
click at [841, 605] on button "Start Practice Test" at bounding box center [783, 602] width 222 height 38
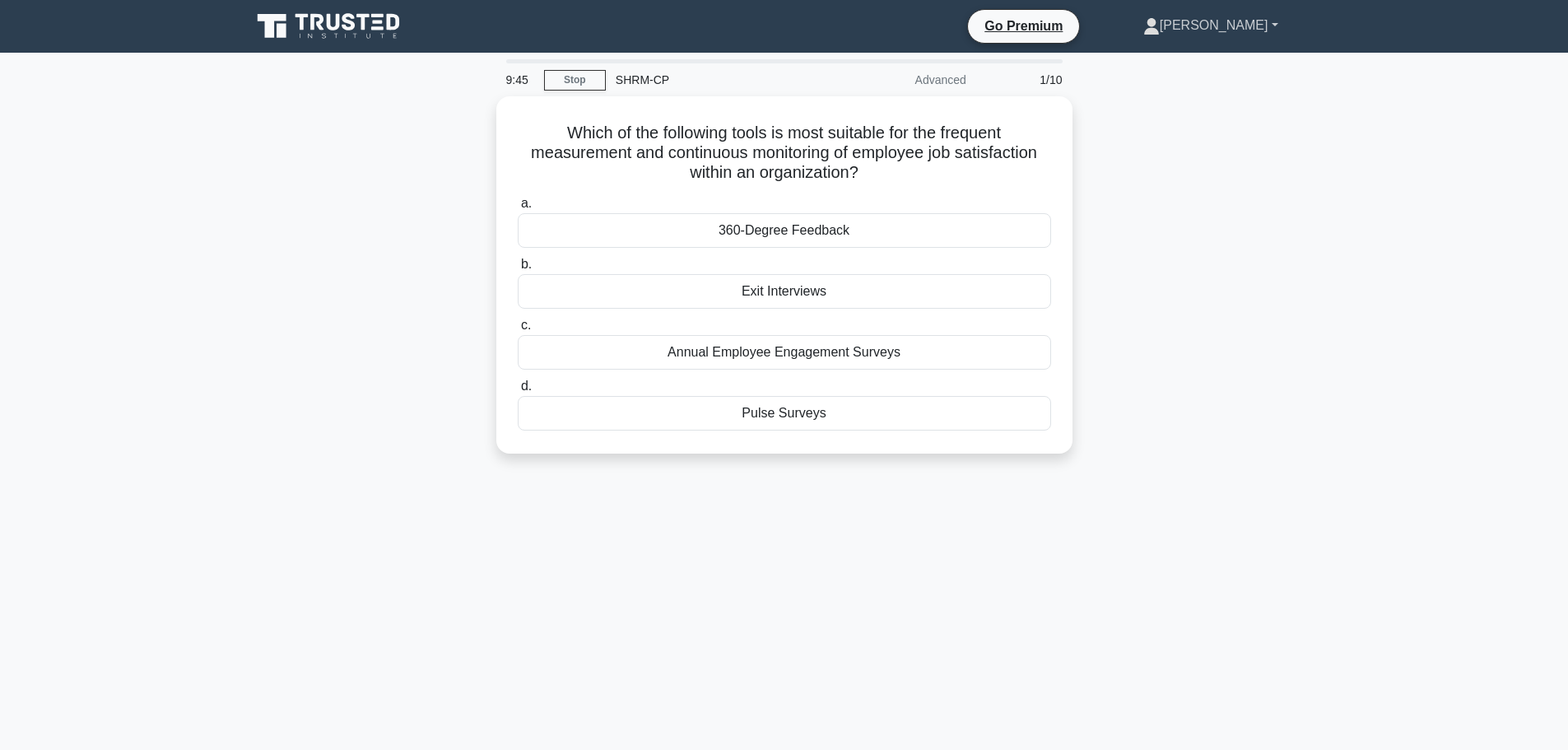
click at [1246, 22] on link "[PERSON_NAME]" at bounding box center [1210, 25] width 214 height 33
click at [1194, 57] on link "Profile" at bounding box center [1169, 64] width 130 height 26
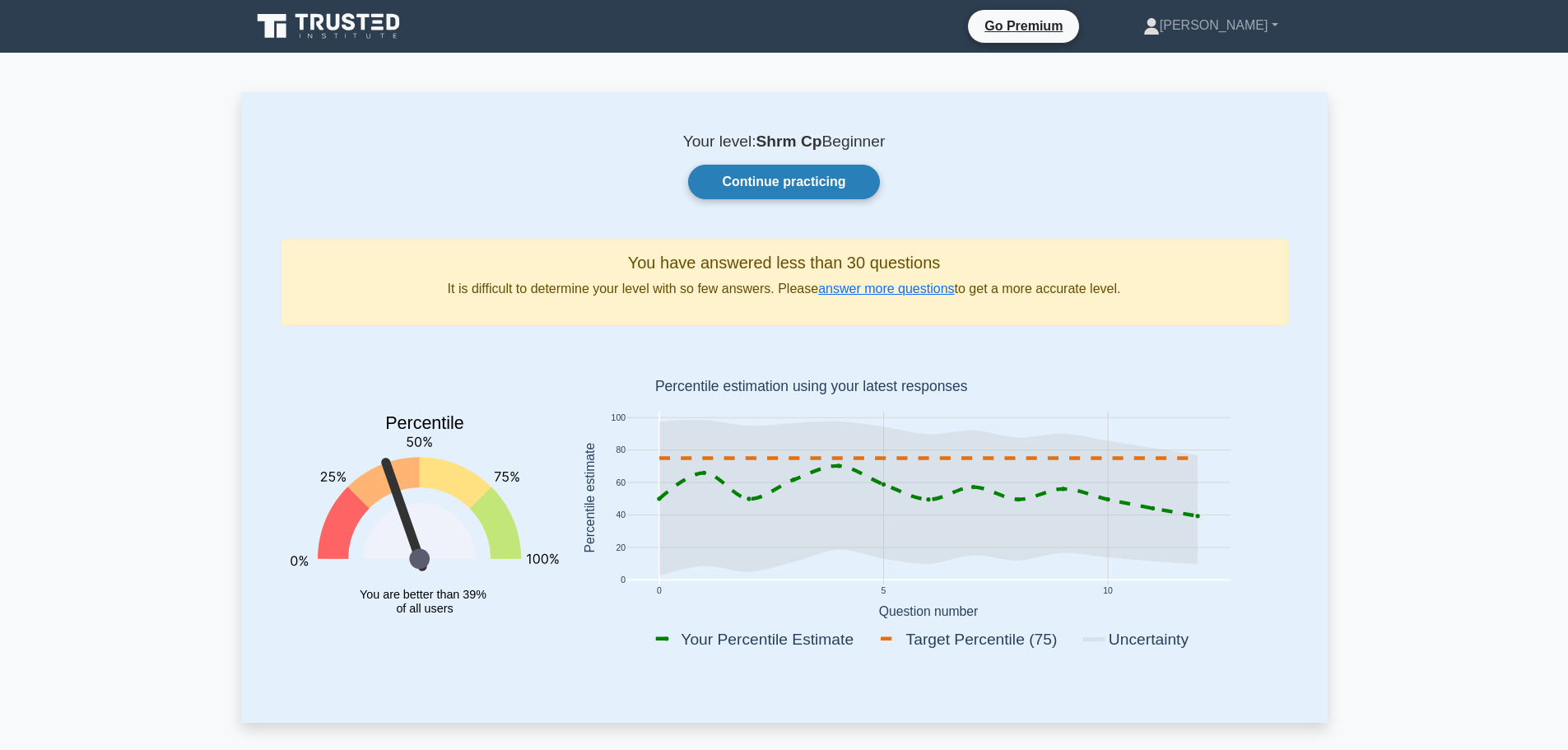
click at [832, 178] on link "Continue practicing" at bounding box center [784, 182] width 191 height 35
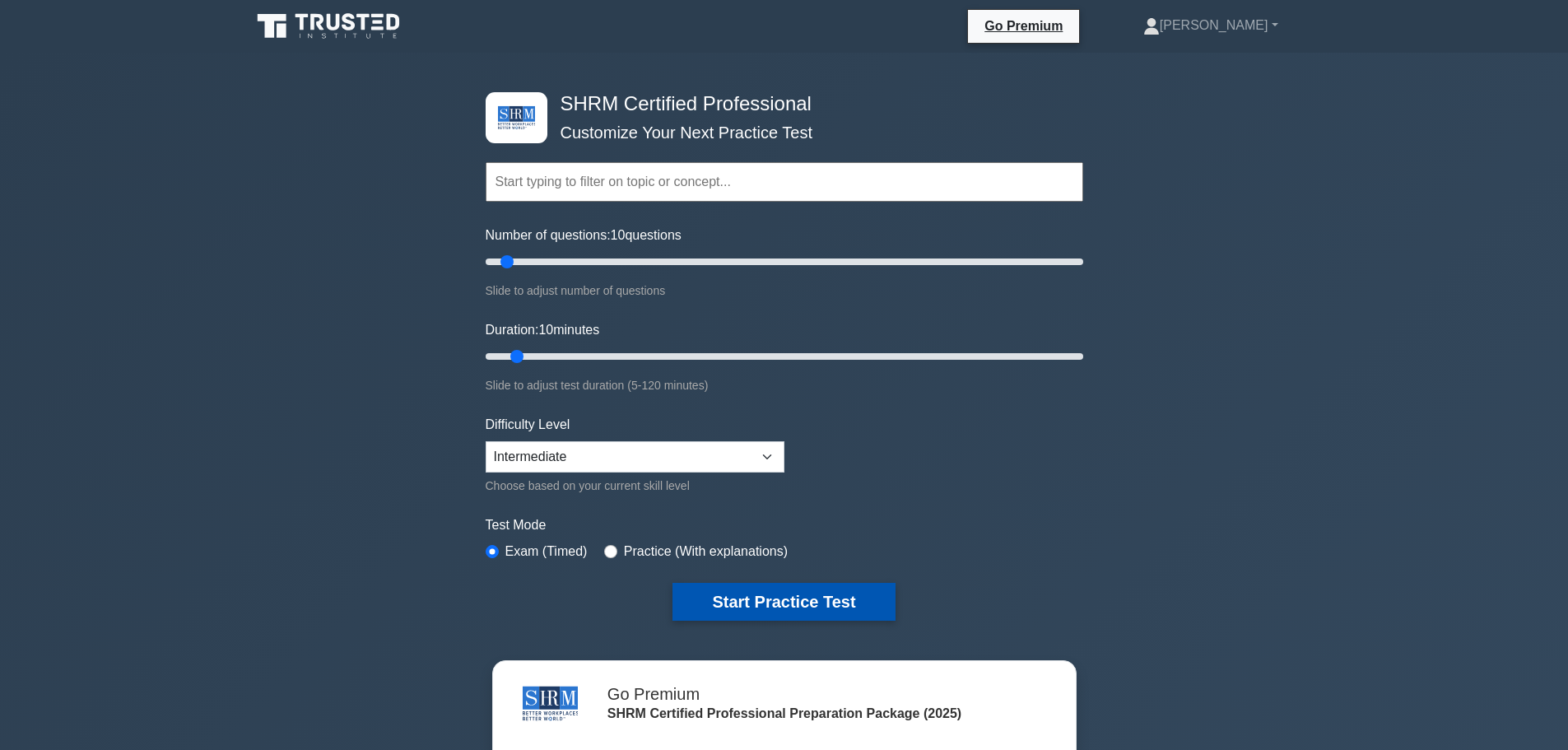
click at [805, 603] on button "Start Practice Test" at bounding box center [783, 602] width 222 height 38
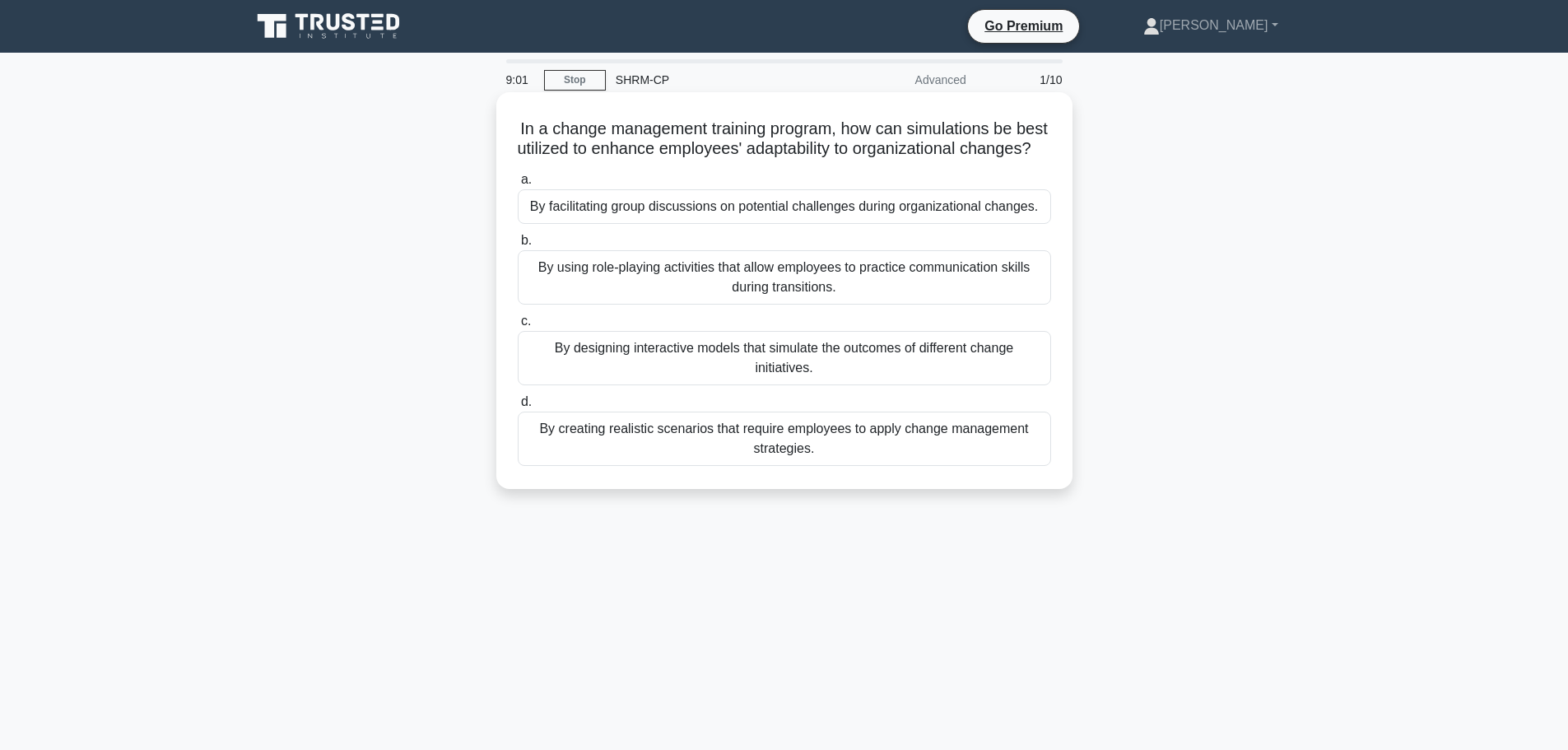
click at [871, 384] on div "By designing interactive models that simulate the outcomes of different change …" at bounding box center [784, 358] width 533 height 55
click at [518, 327] on input "c. By designing interactive models that simulate the outcomes of different chan…" at bounding box center [518, 321] width 0 height 11
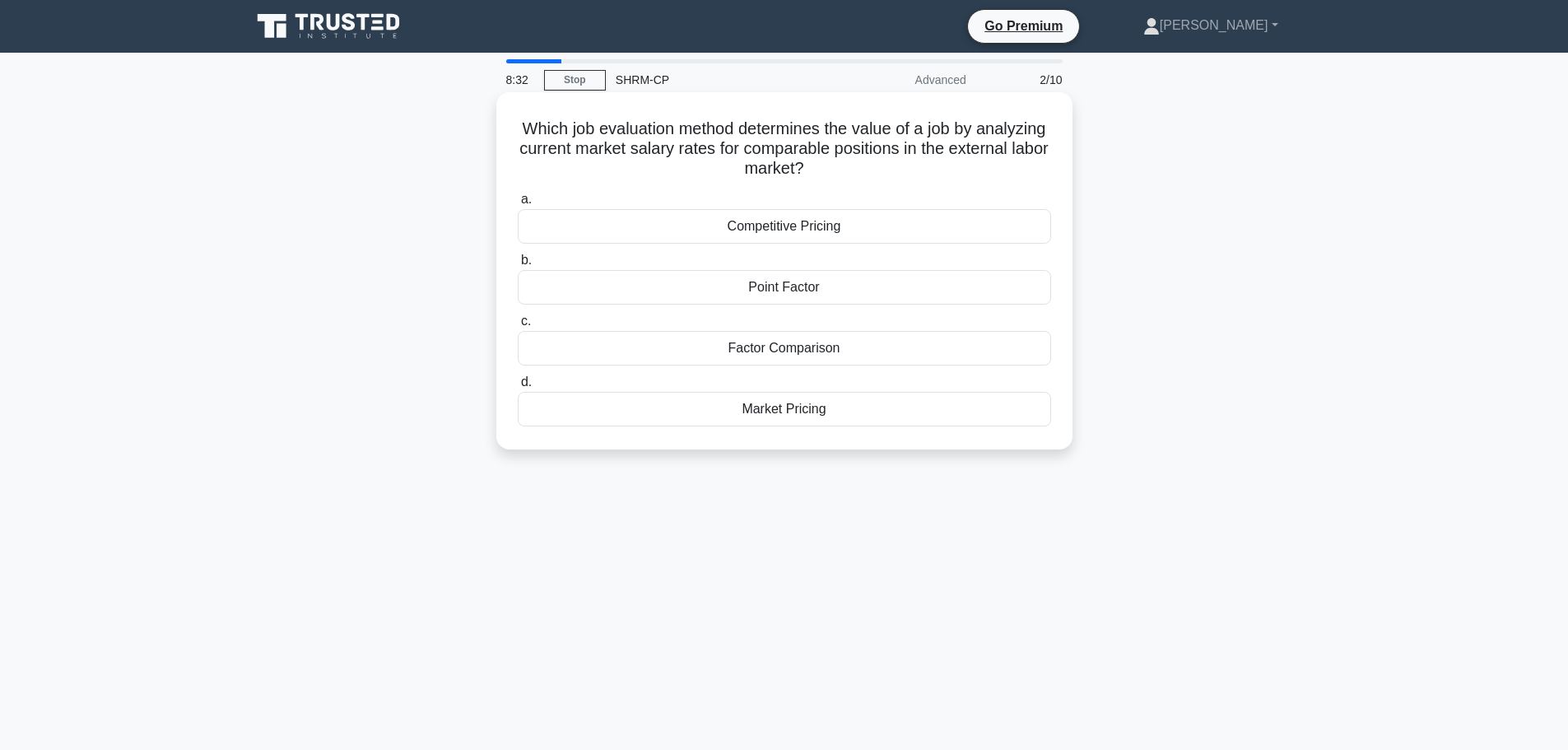
click at [851, 409] on div "Market Pricing" at bounding box center [784, 409] width 533 height 35
click at [518, 388] on input "d. Market Pricing" at bounding box center [518, 382] width 0 height 11
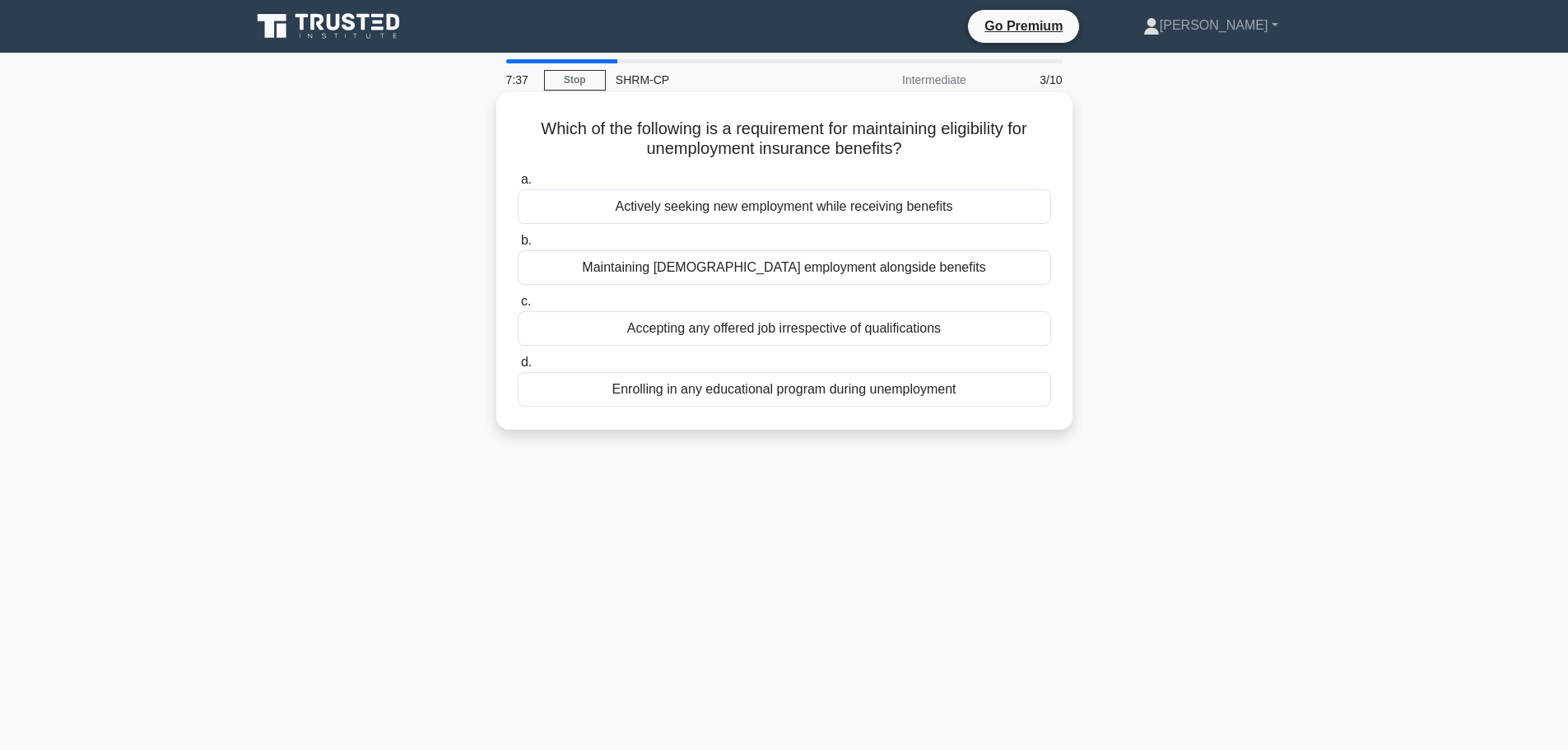
click at [887, 213] on div "Actively seeking new employment while receiving benefits" at bounding box center [784, 206] width 533 height 35
click at [518, 185] on input "a. Actively seeking new employment while receiving benefits" at bounding box center [518, 179] width 0 height 11
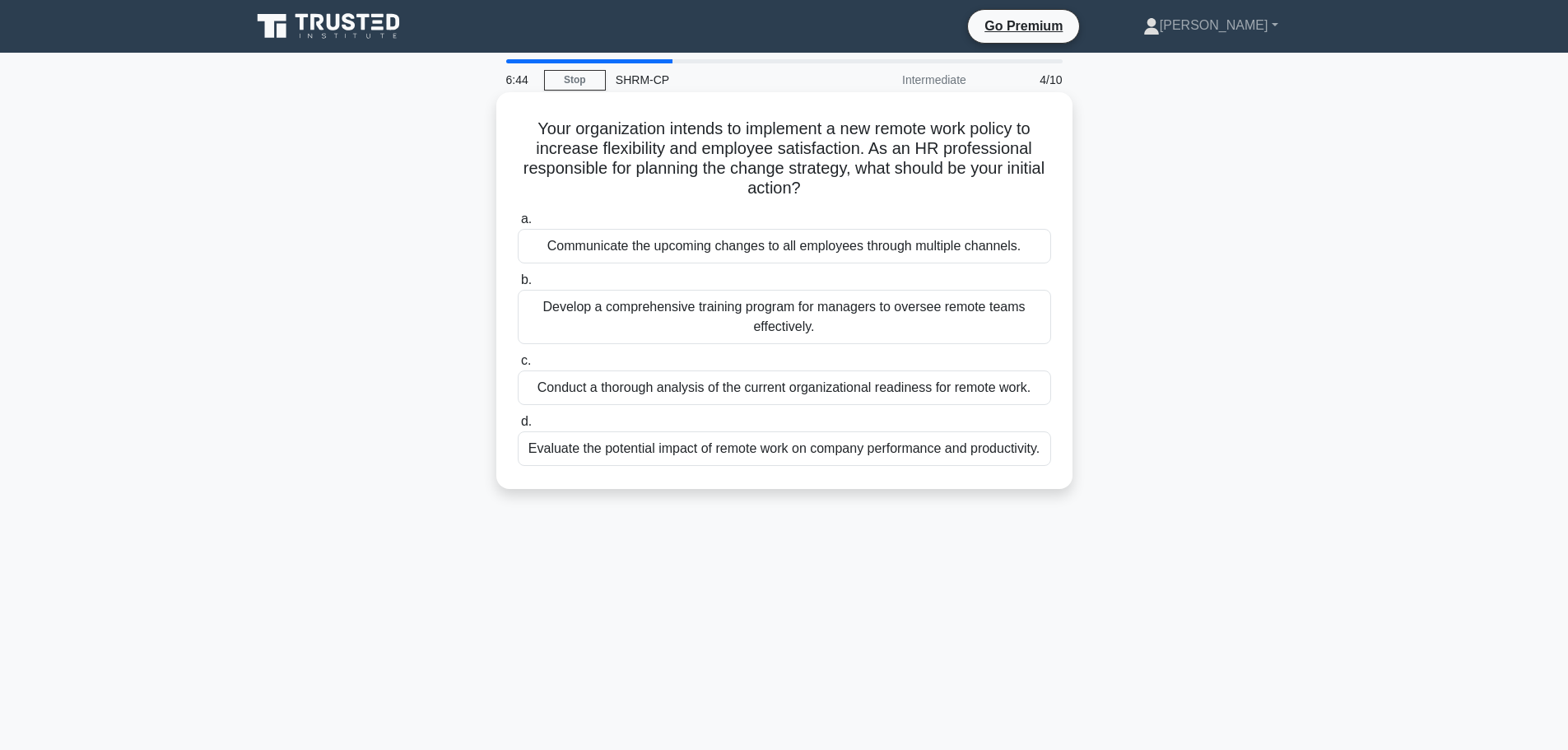
click at [704, 390] on div "Conduct a thorough analysis of the current organizational readiness for remote …" at bounding box center [784, 387] width 533 height 35
click at [518, 366] on input "c. Conduct a thorough analysis of the current organizational readiness for remo…" at bounding box center [518, 361] width 0 height 11
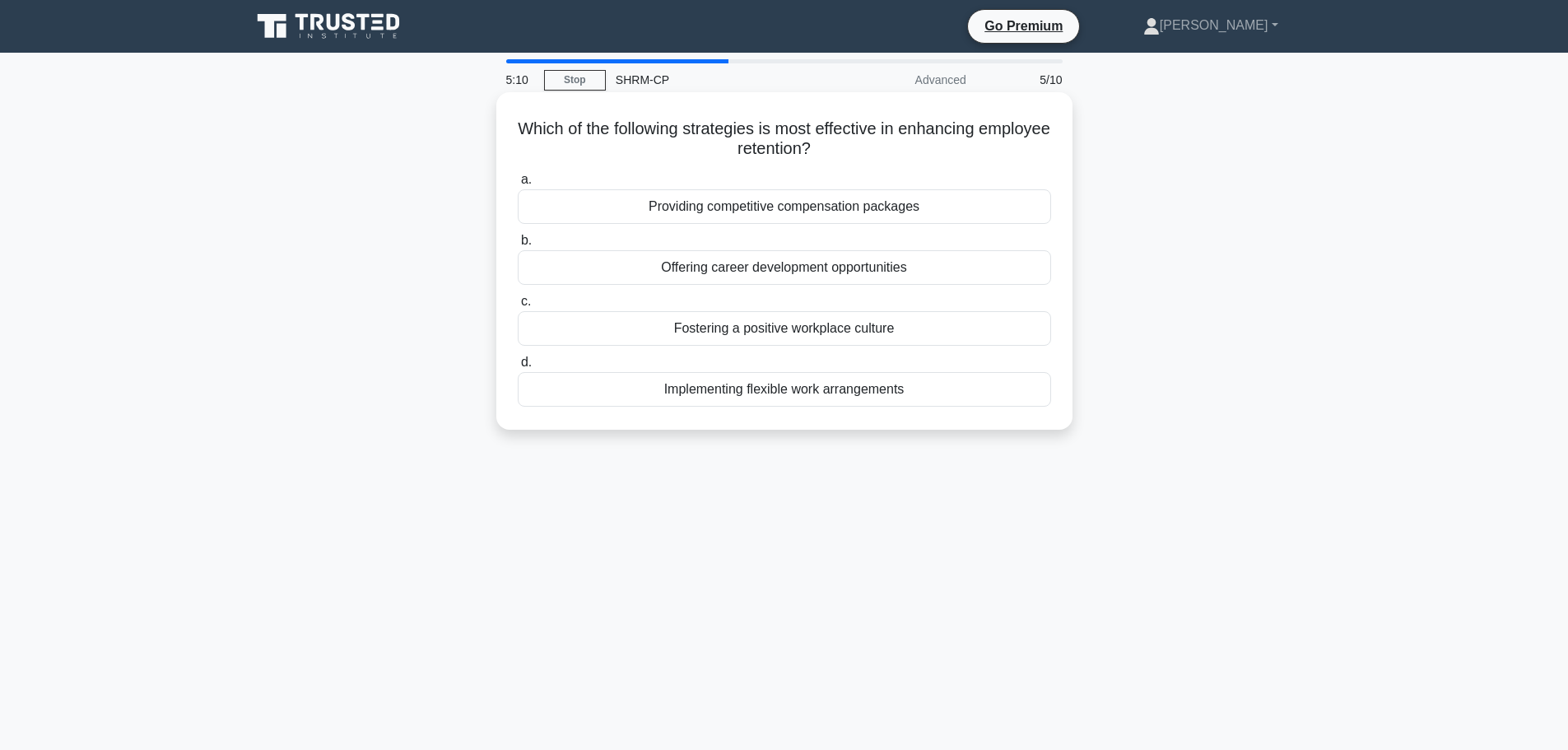
click at [795, 269] on div "Offering career development opportunities" at bounding box center [784, 268] width 533 height 35
click at [518, 247] on input "b. Offering career development opportunities" at bounding box center [518, 241] width 0 height 11
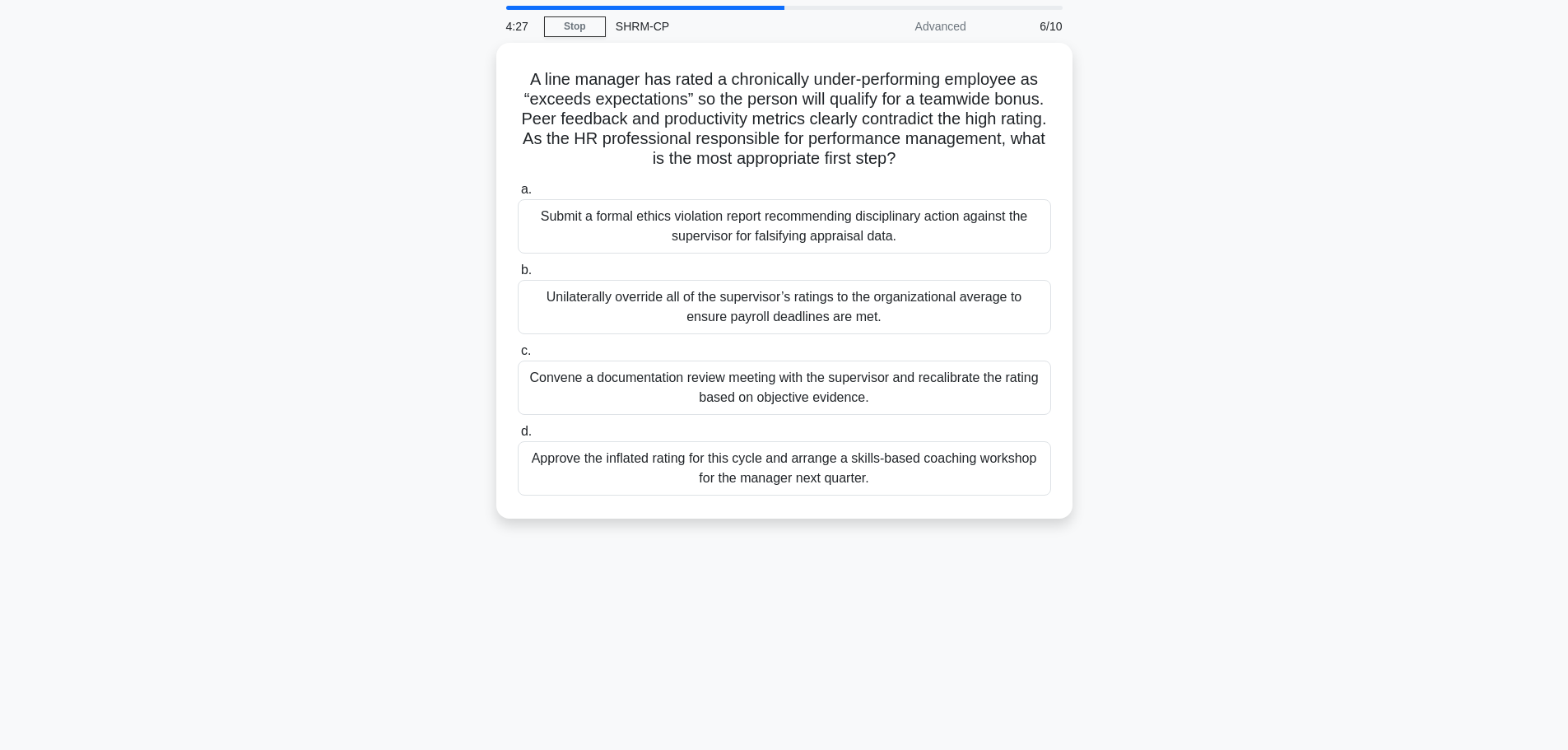
scroll to position [83, 0]
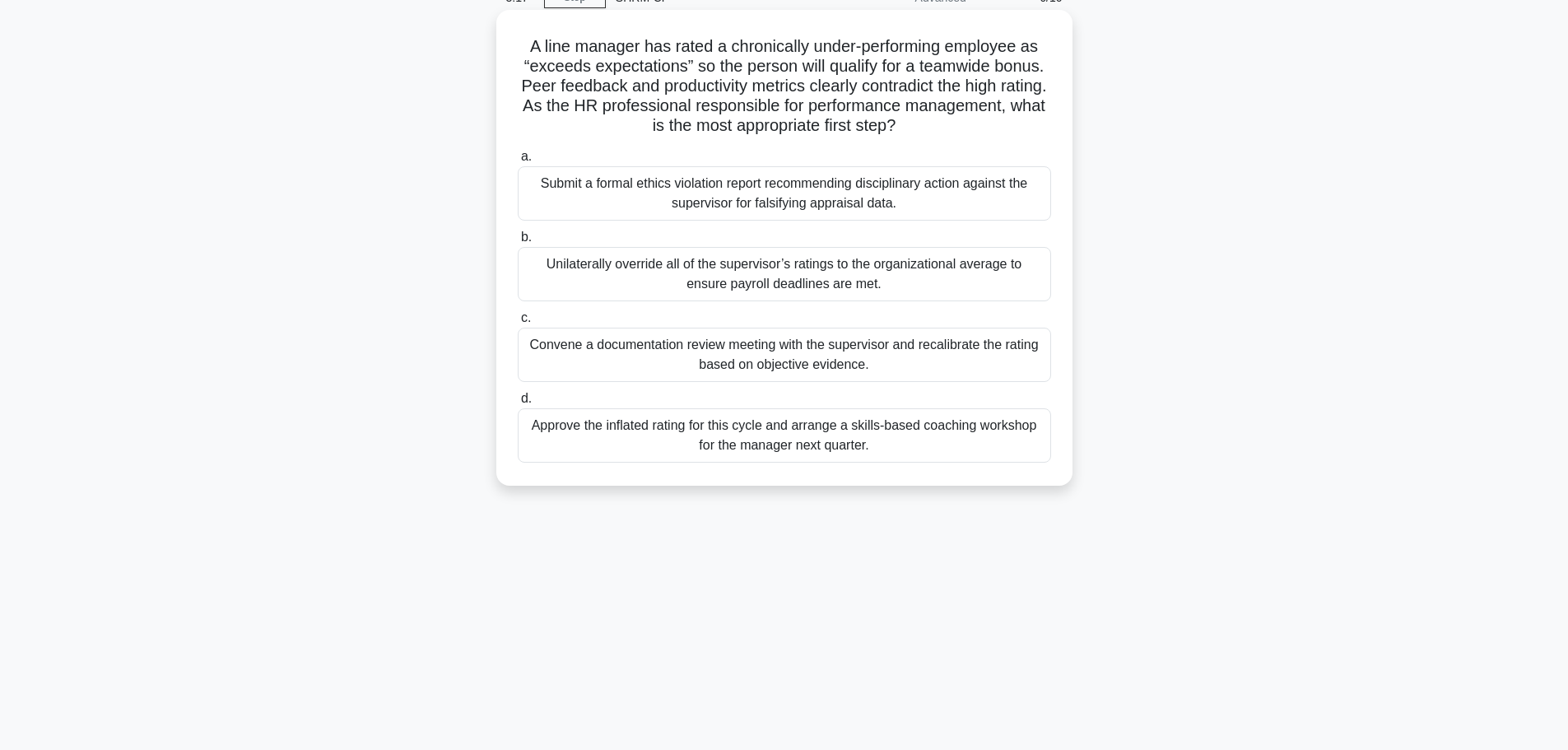
click at [677, 189] on div "Submit a formal ethics violation report recommending disciplinary action agains…" at bounding box center [784, 193] width 533 height 55
click at [518, 162] on input "a. Submit a formal ethics violation report recommending disciplinary action aga…" at bounding box center [518, 156] width 0 height 11
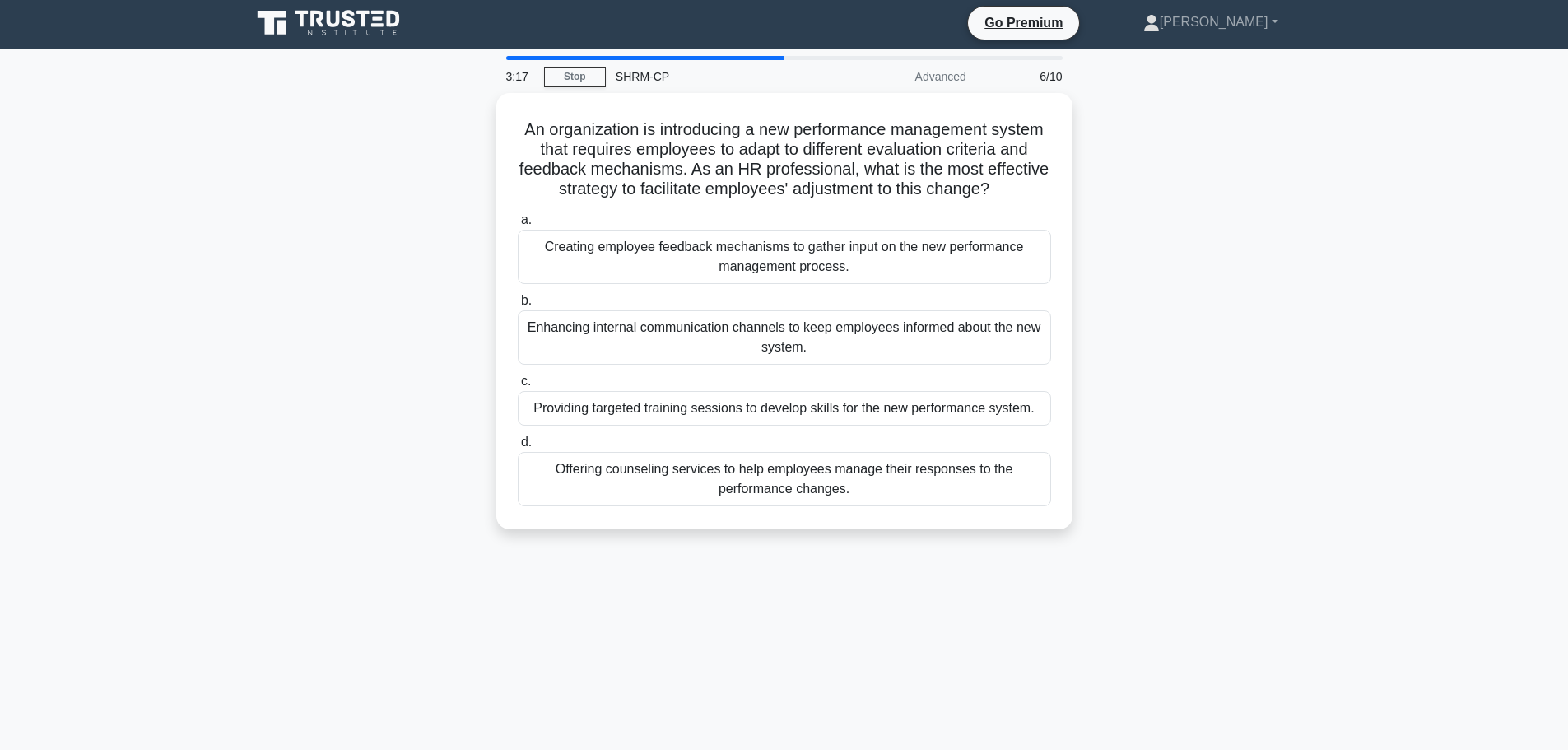
scroll to position [0, 0]
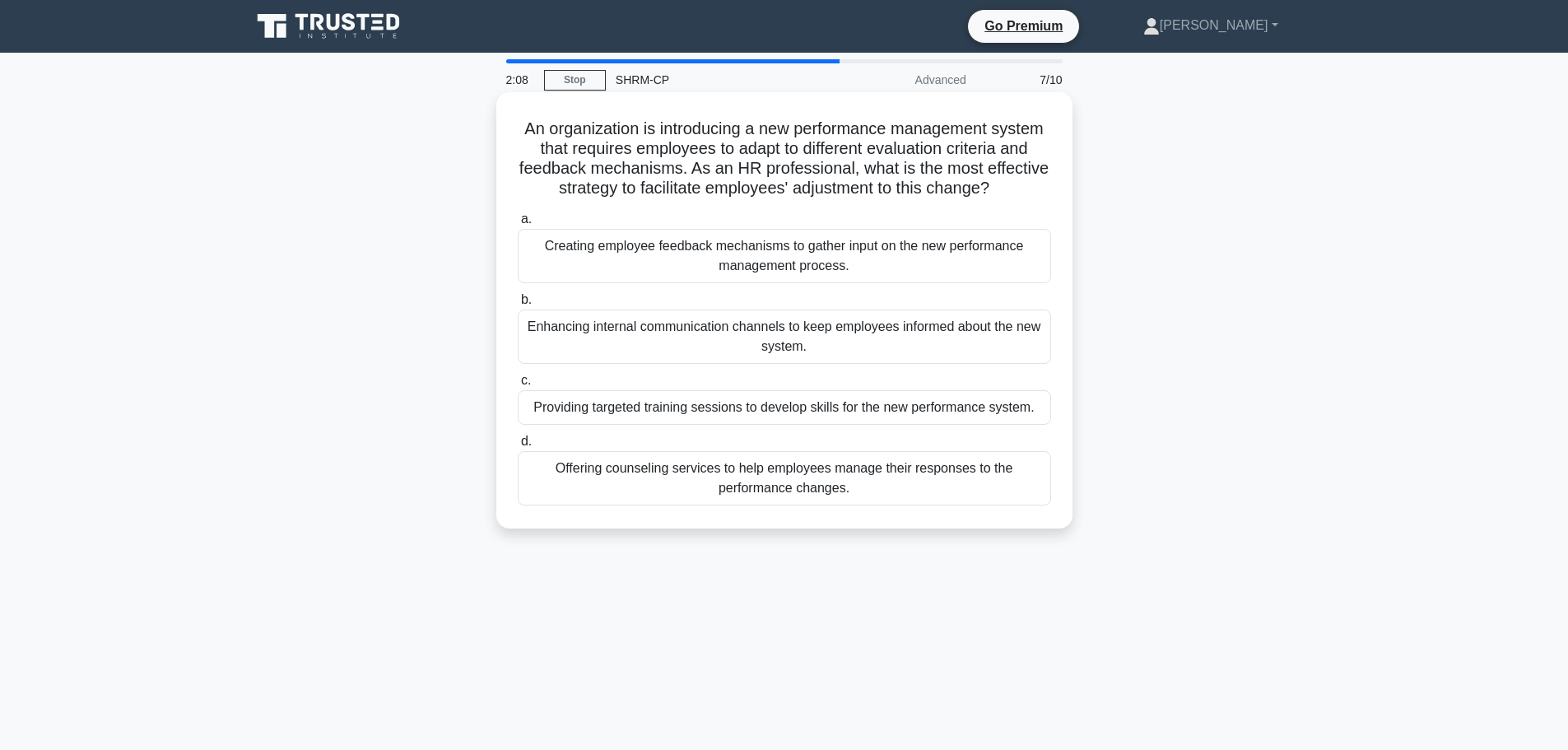
click at [685, 409] on div "Providing targeted training sessions to develop skills for the new performance …" at bounding box center [784, 407] width 533 height 35
click at [518, 386] on input "c. Providing targeted training sessions to develop skills for the new performan…" at bounding box center [518, 380] width 0 height 11
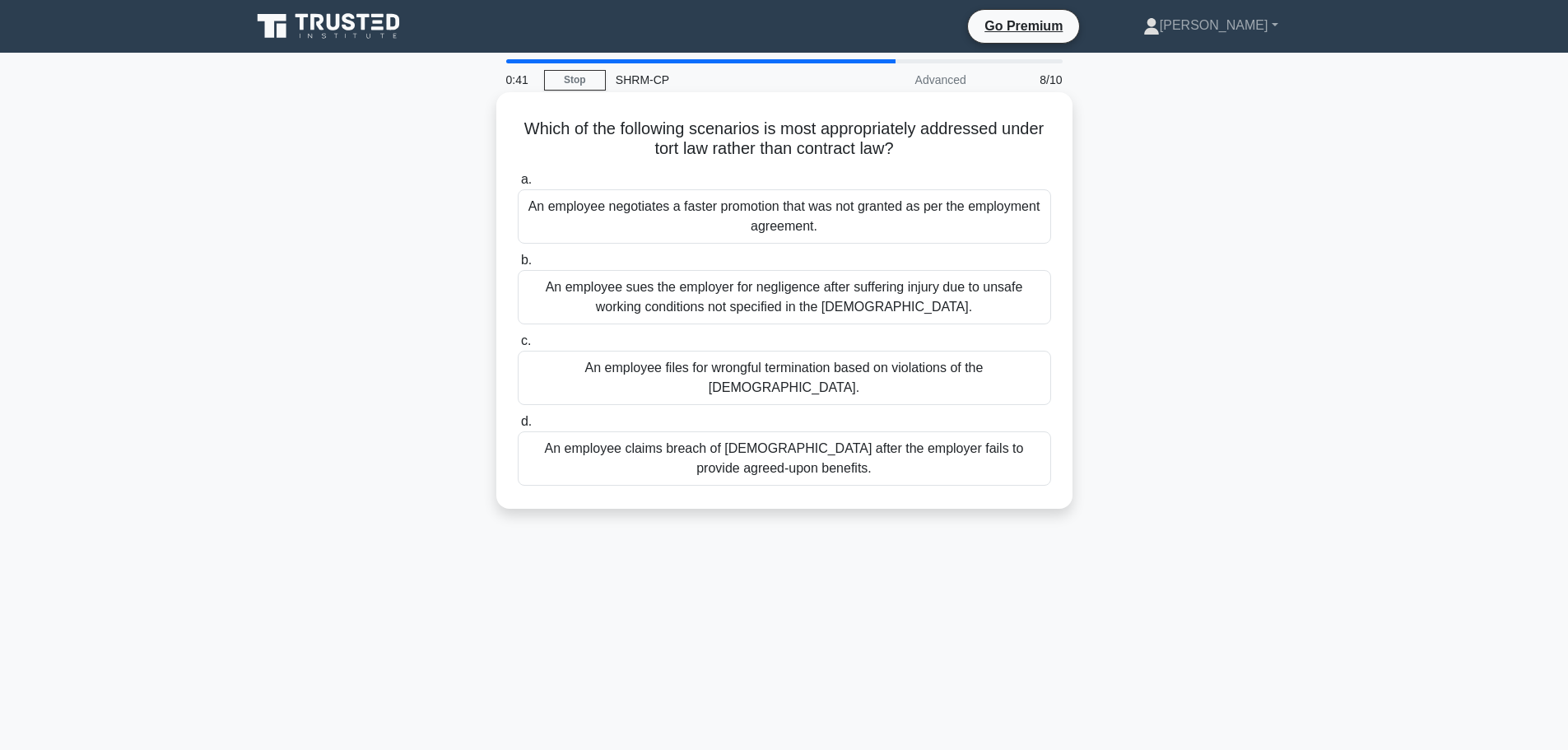
click at [972, 296] on div "An employee sues the employer for negligence after suffering injury due to unsa…" at bounding box center [784, 297] width 533 height 55
click at [518, 266] on input "b. An employee sues the employer for negligence after suffering injury due to u…" at bounding box center [518, 261] width 0 height 11
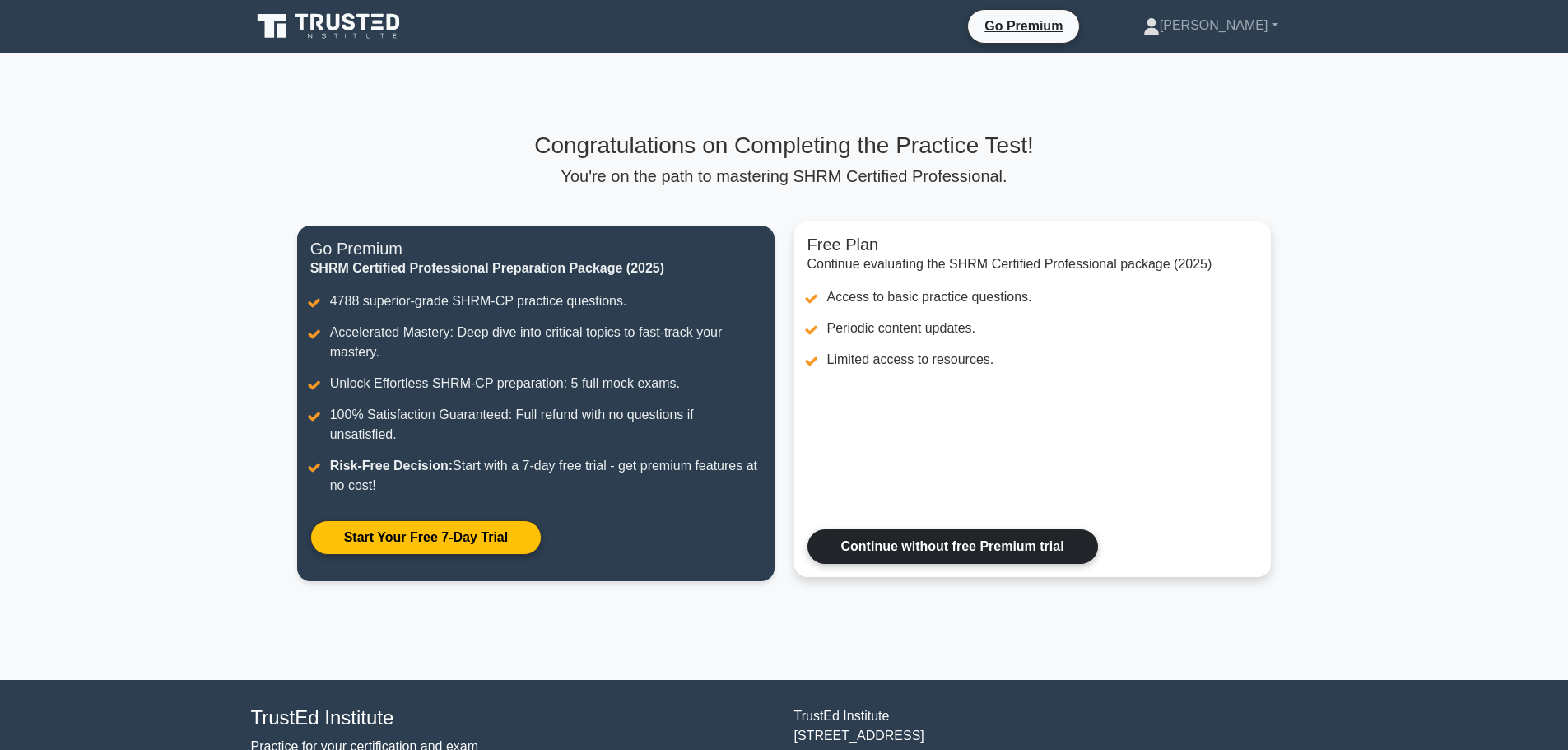
click at [949, 554] on link "Continue without free Premium trial" at bounding box center [953, 546] width 290 height 35
click at [1059, 546] on link "Continue without free Premium trial" at bounding box center [953, 546] width 290 height 35
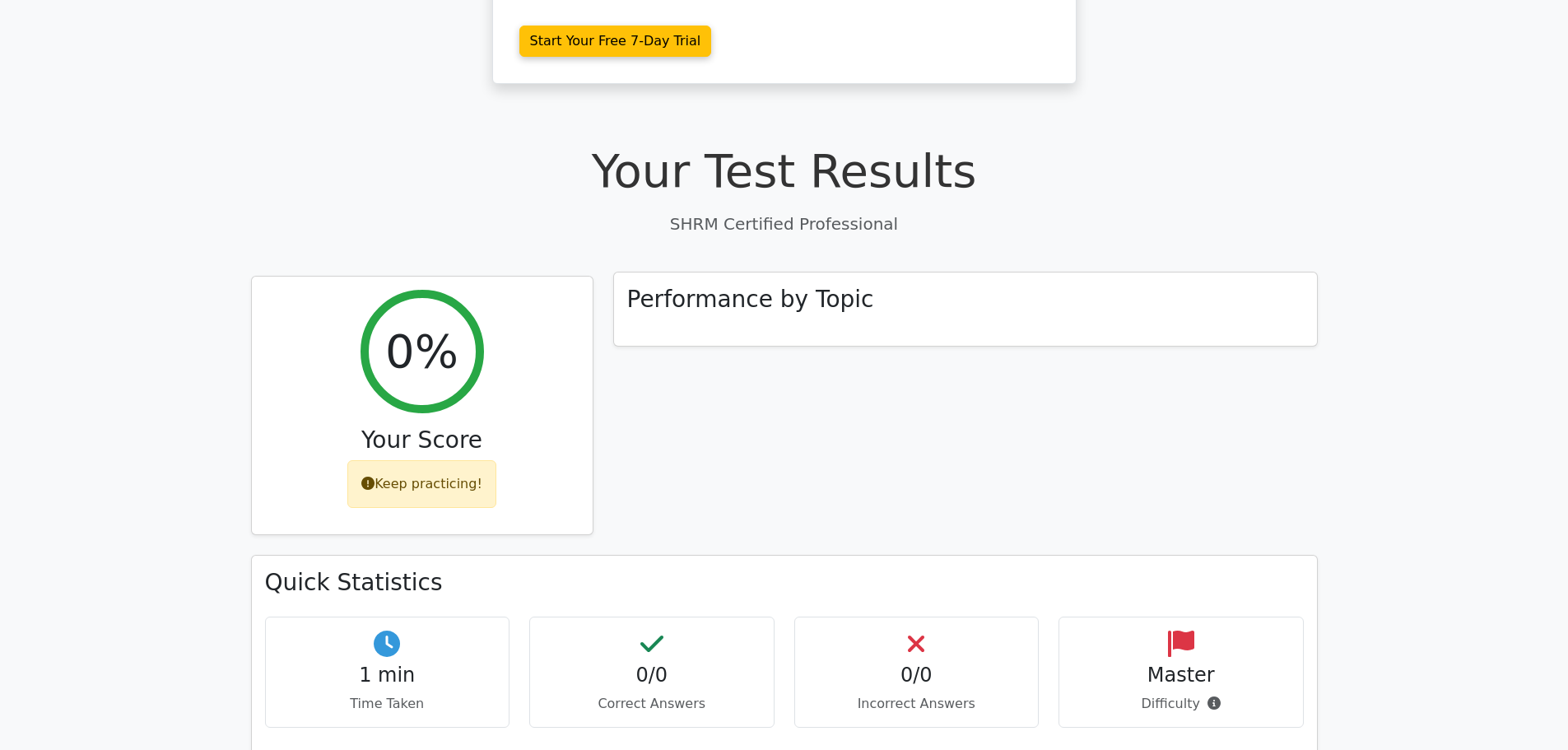
scroll to position [412, 0]
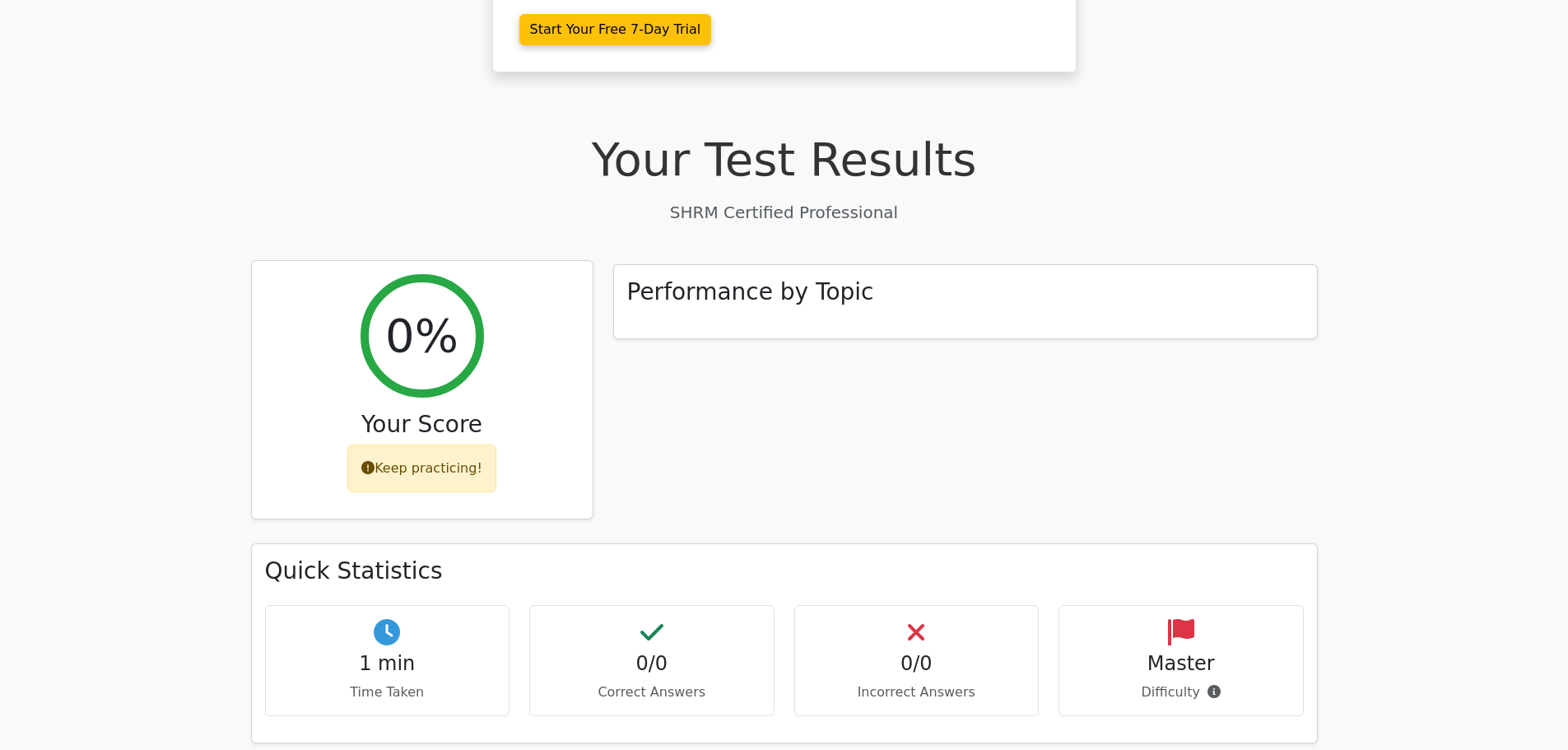
click at [451, 445] on div "Keep practicing!" at bounding box center [422, 469] width 149 height 48
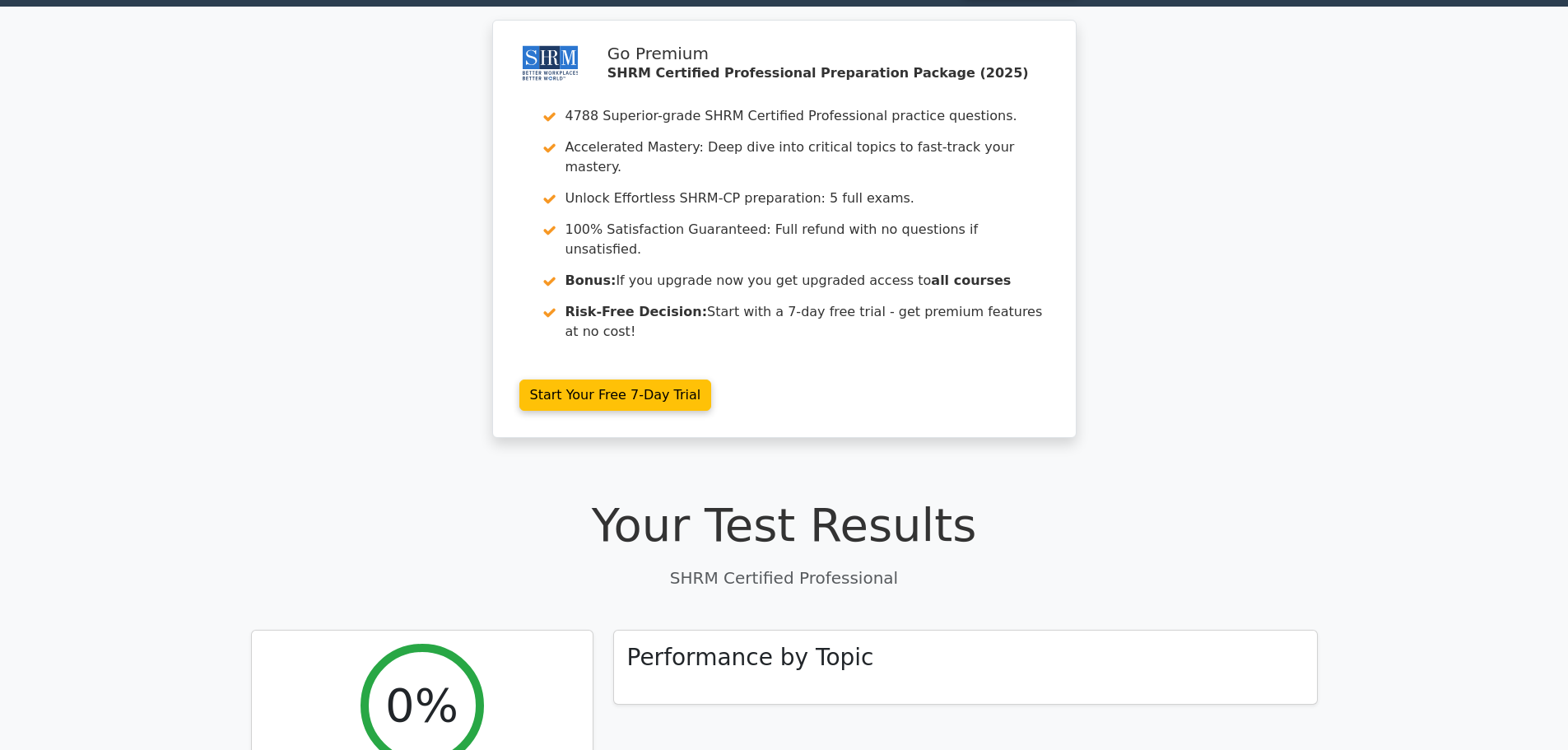
scroll to position [0, 0]
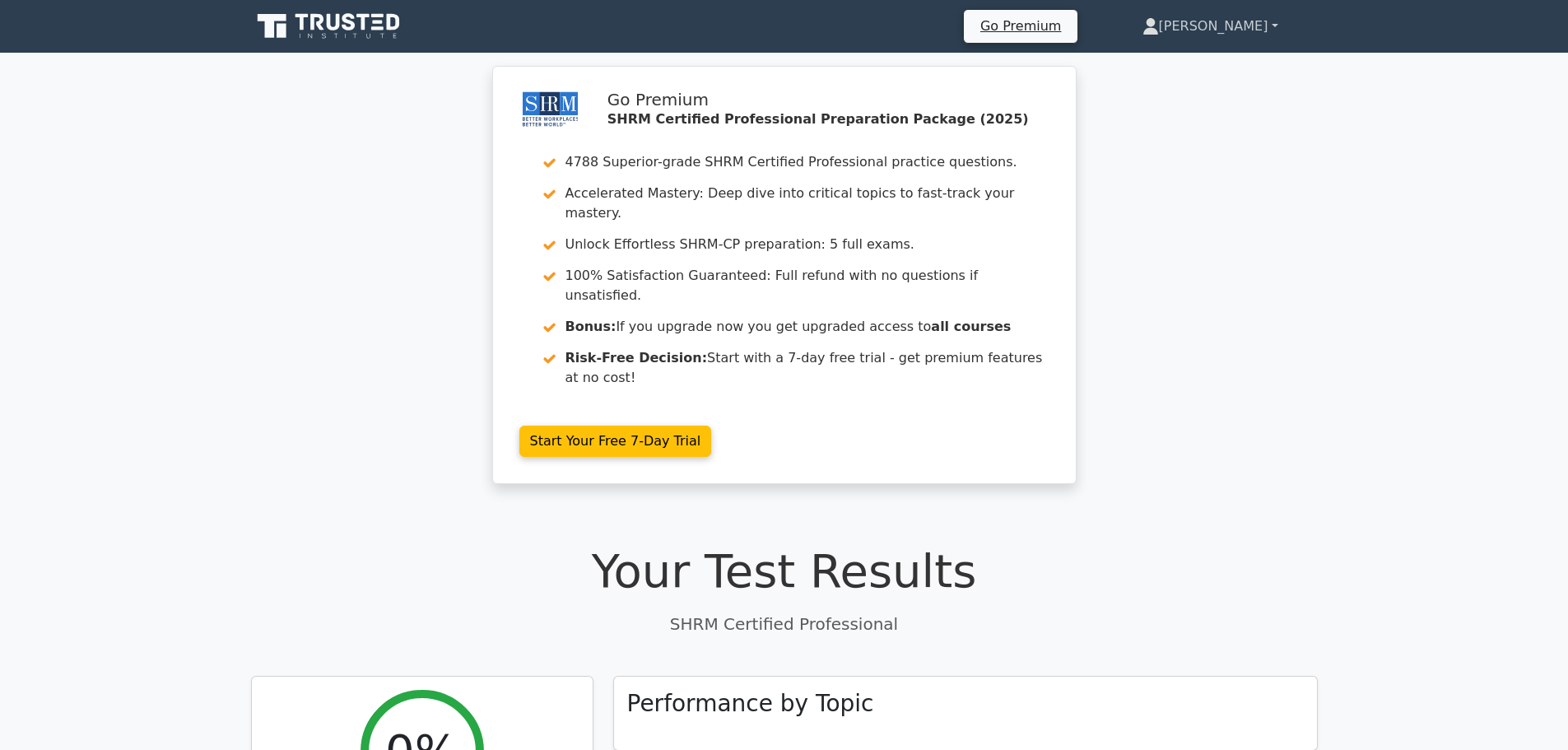
click at [1252, 27] on link "[PERSON_NAME]" at bounding box center [1210, 26] width 215 height 33
click at [1217, 68] on link "Profile" at bounding box center [1168, 65] width 130 height 26
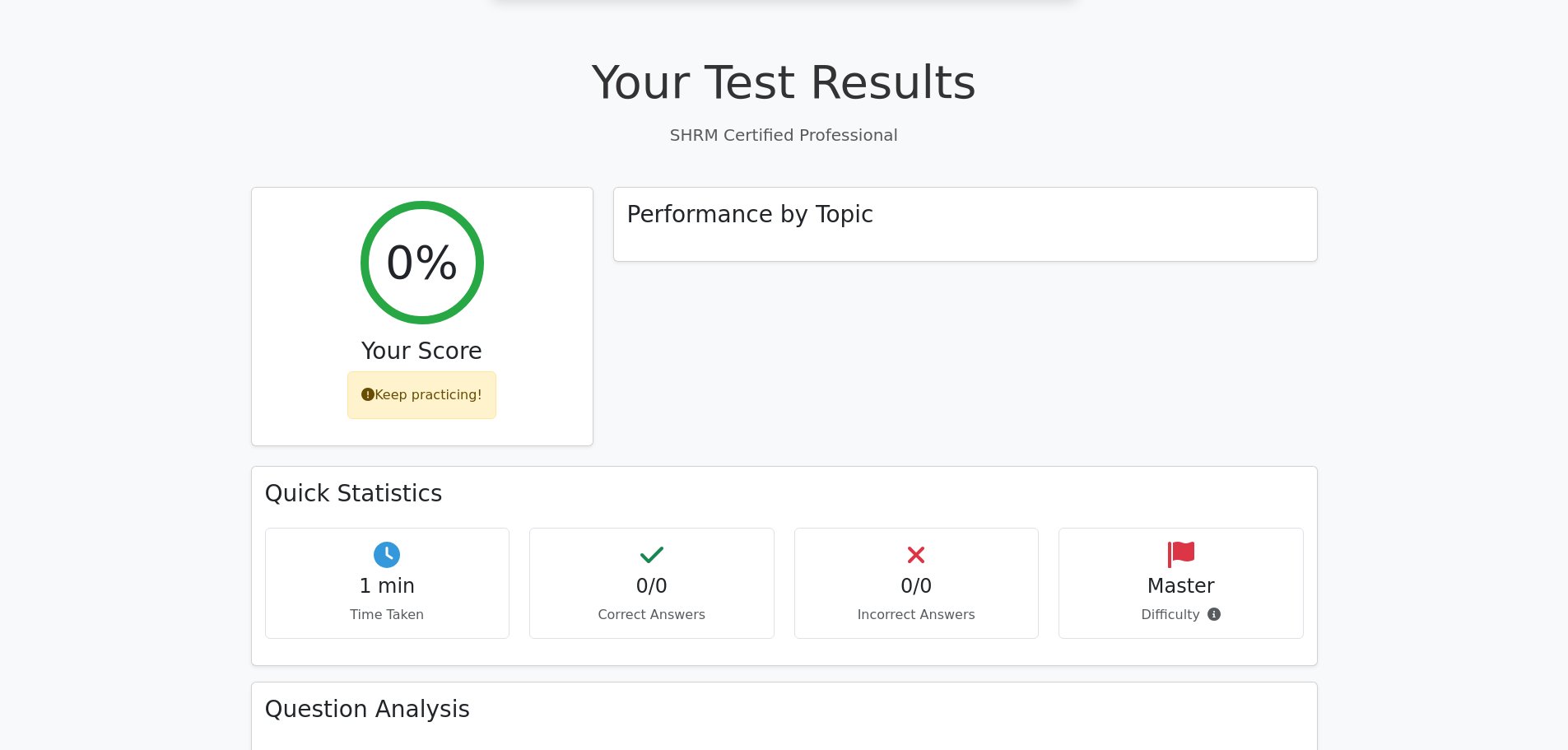
scroll to position [165, 0]
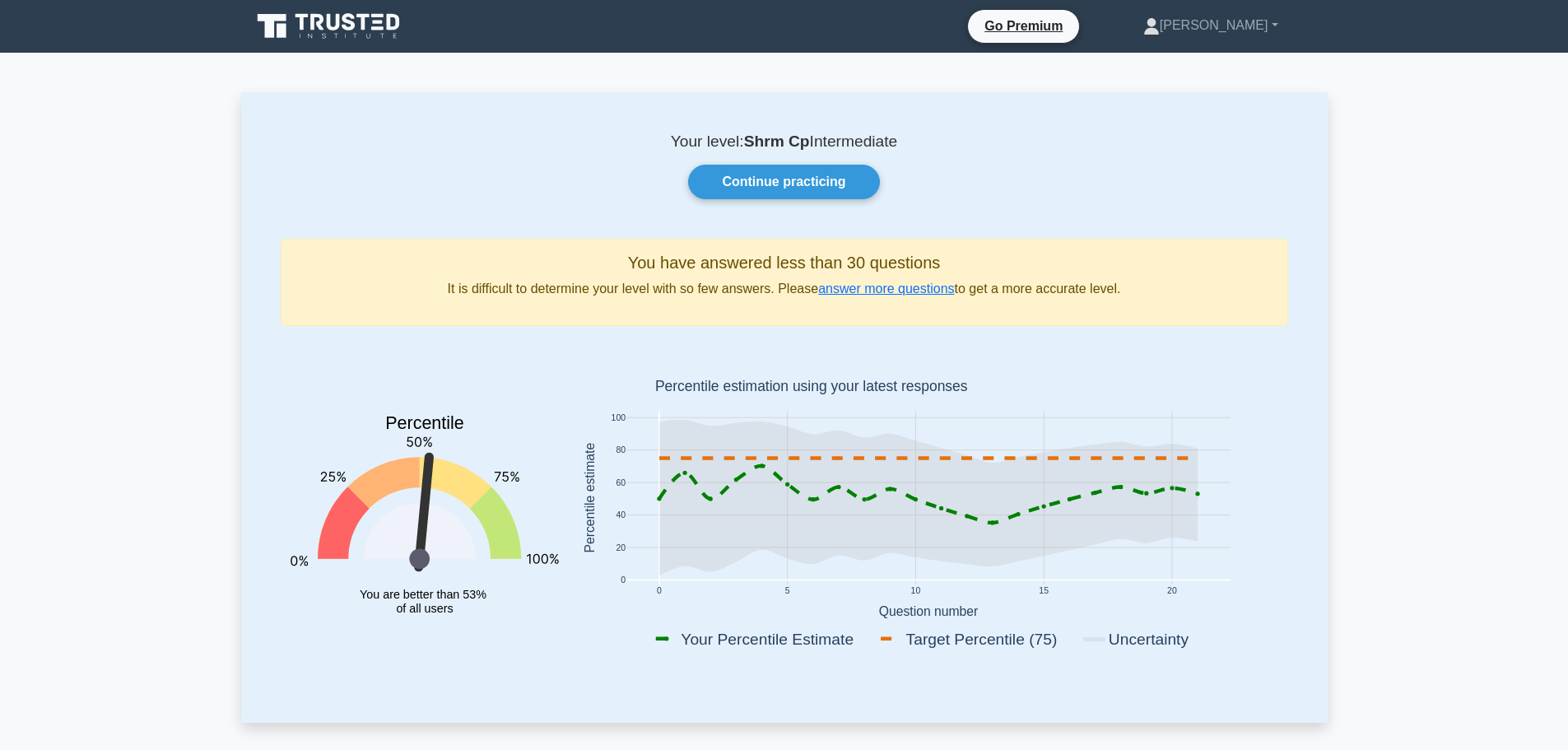
drag, startPoint x: 0, startPoint y: 0, endPoint x: 174, endPoint y: 294, distance: 341.6
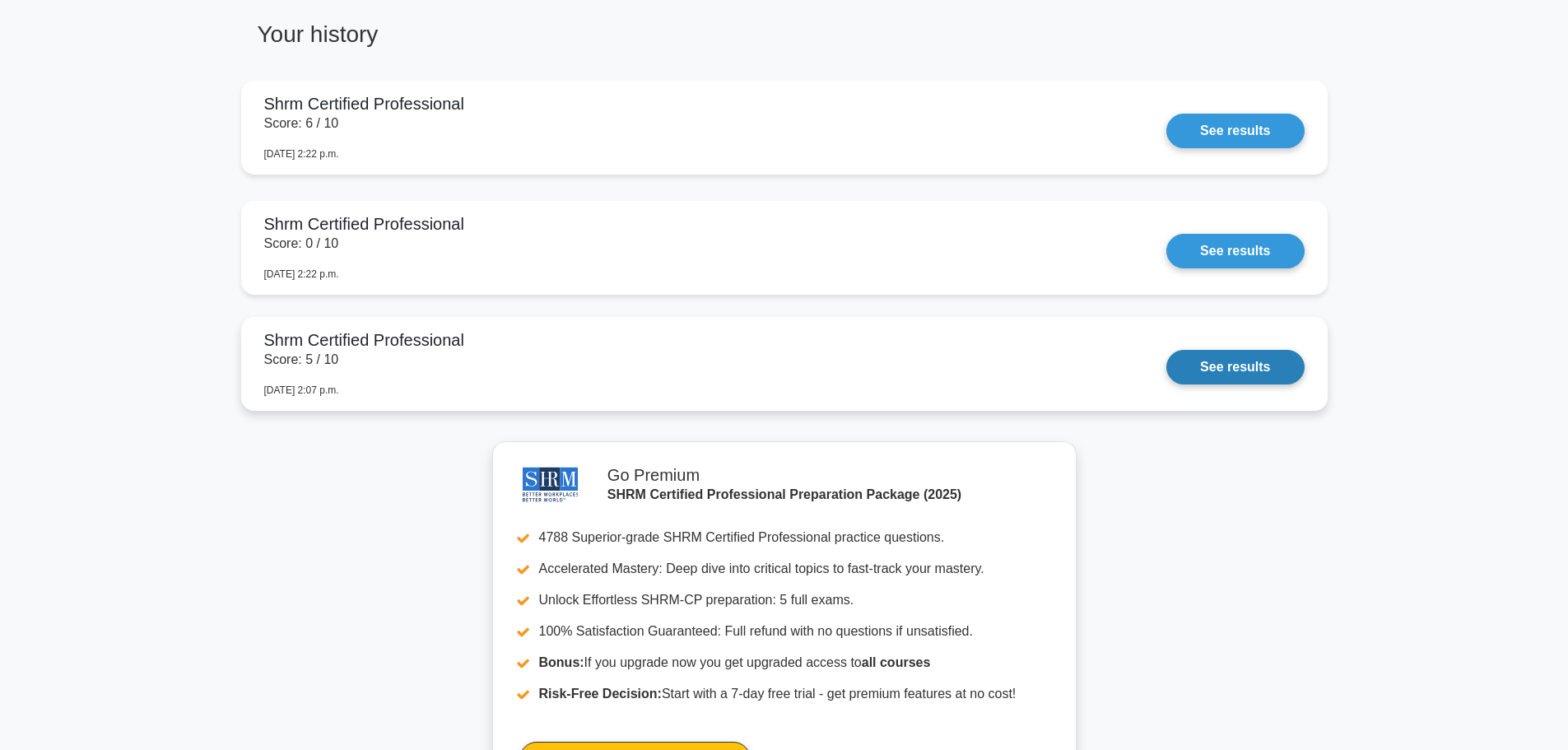
scroll to position [1317, 0]
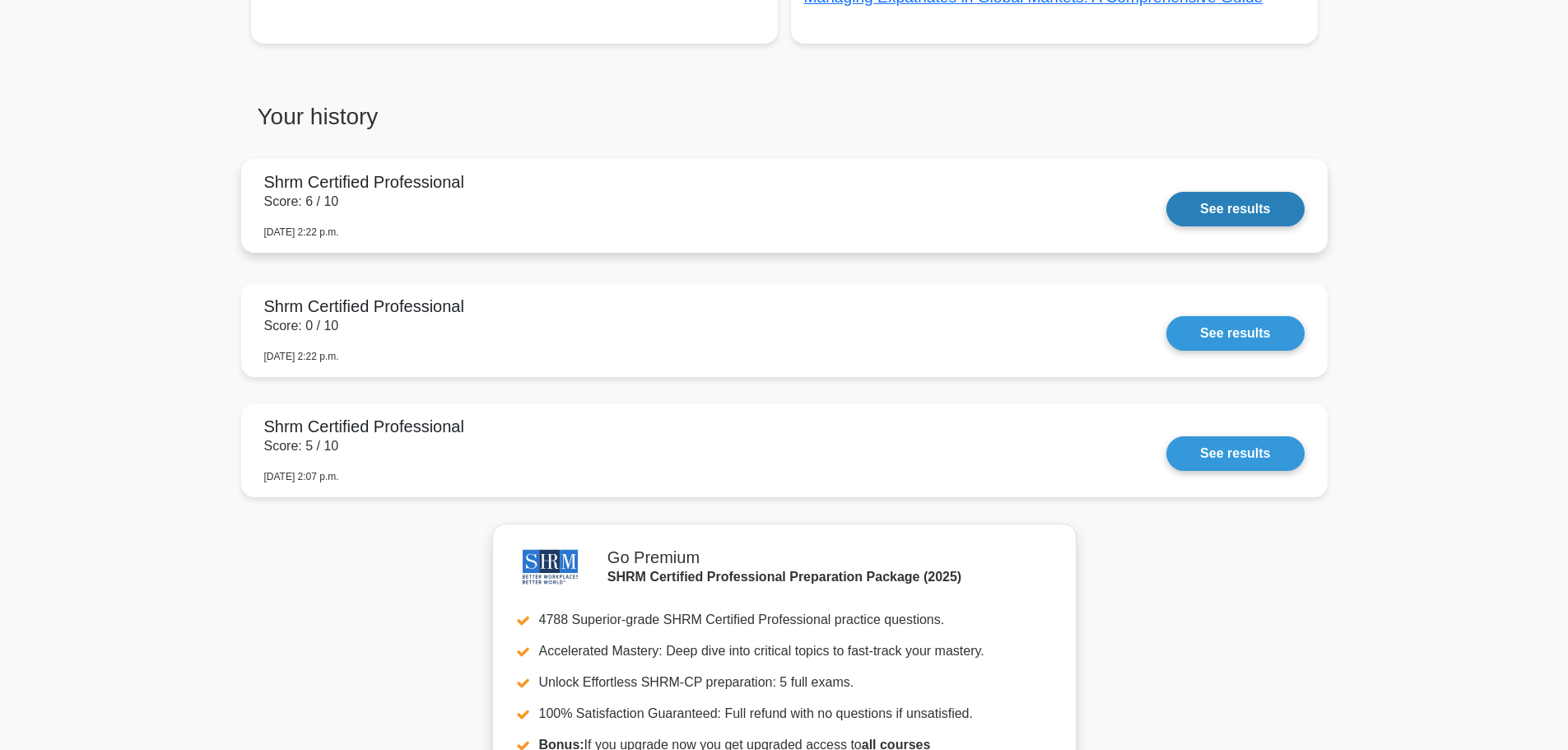
click at [1232, 213] on link "See results" at bounding box center [1235, 209] width 137 height 35
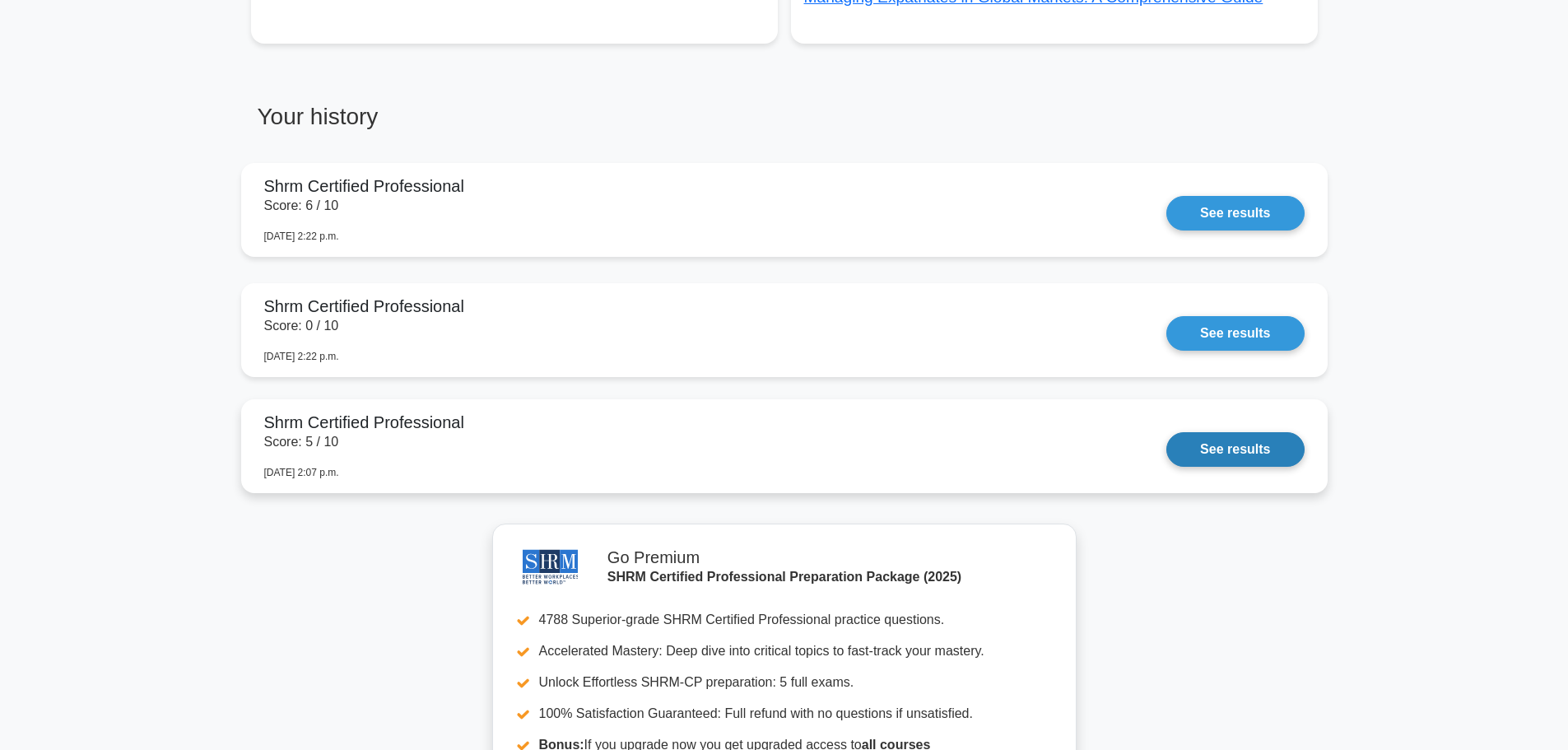
click at [1239, 443] on link "See results" at bounding box center [1235, 450] width 137 height 35
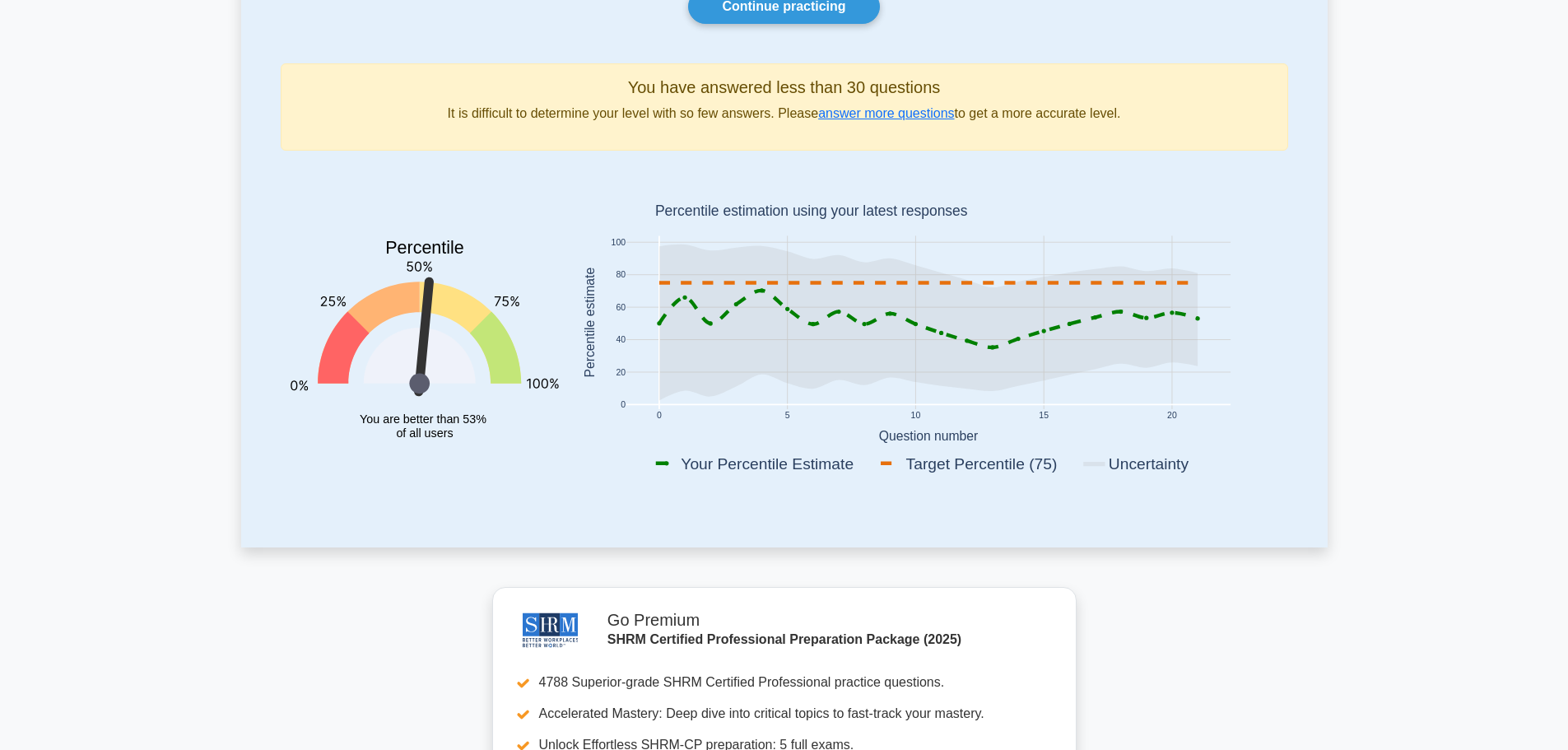
scroll to position [0, 0]
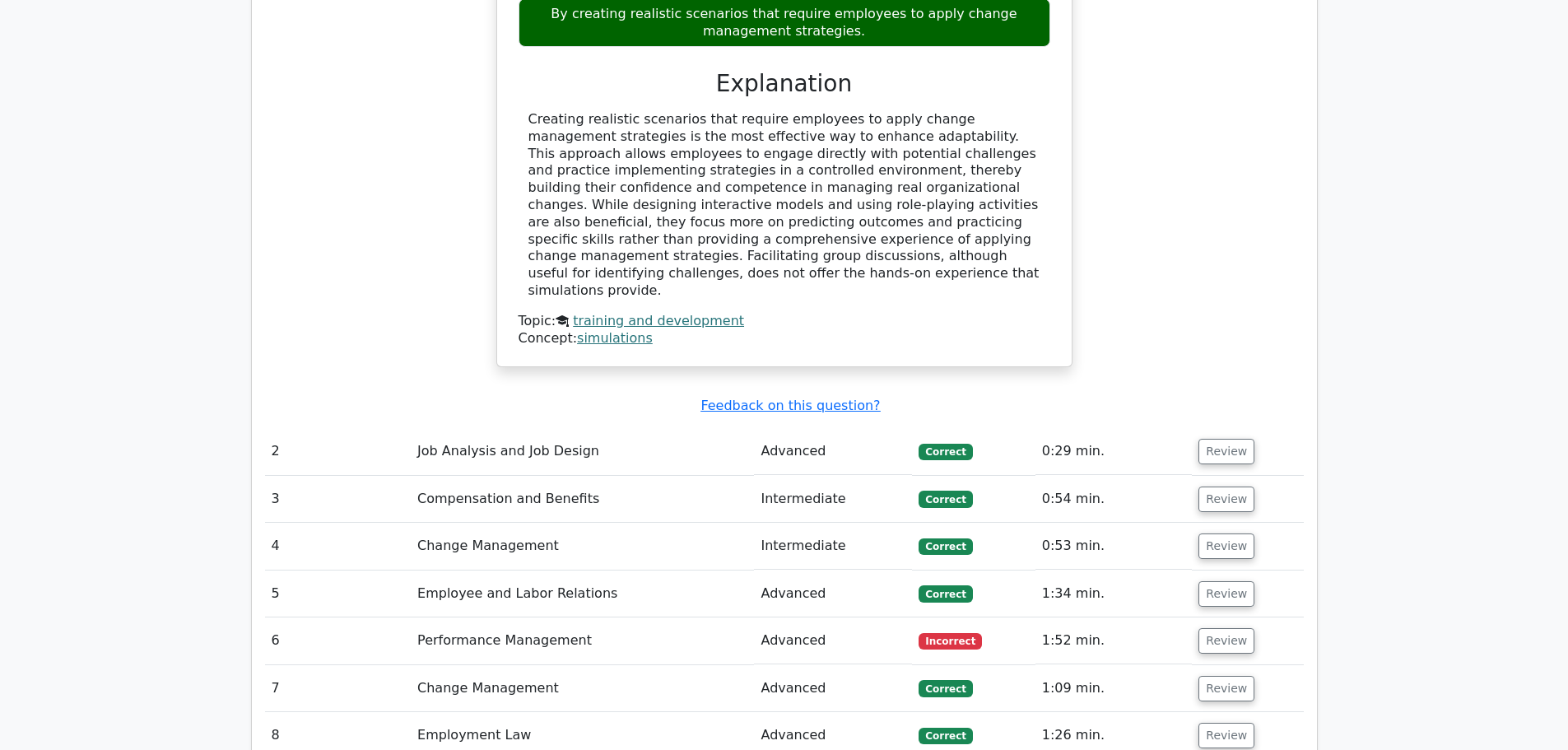
scroll to position [1811, 0]
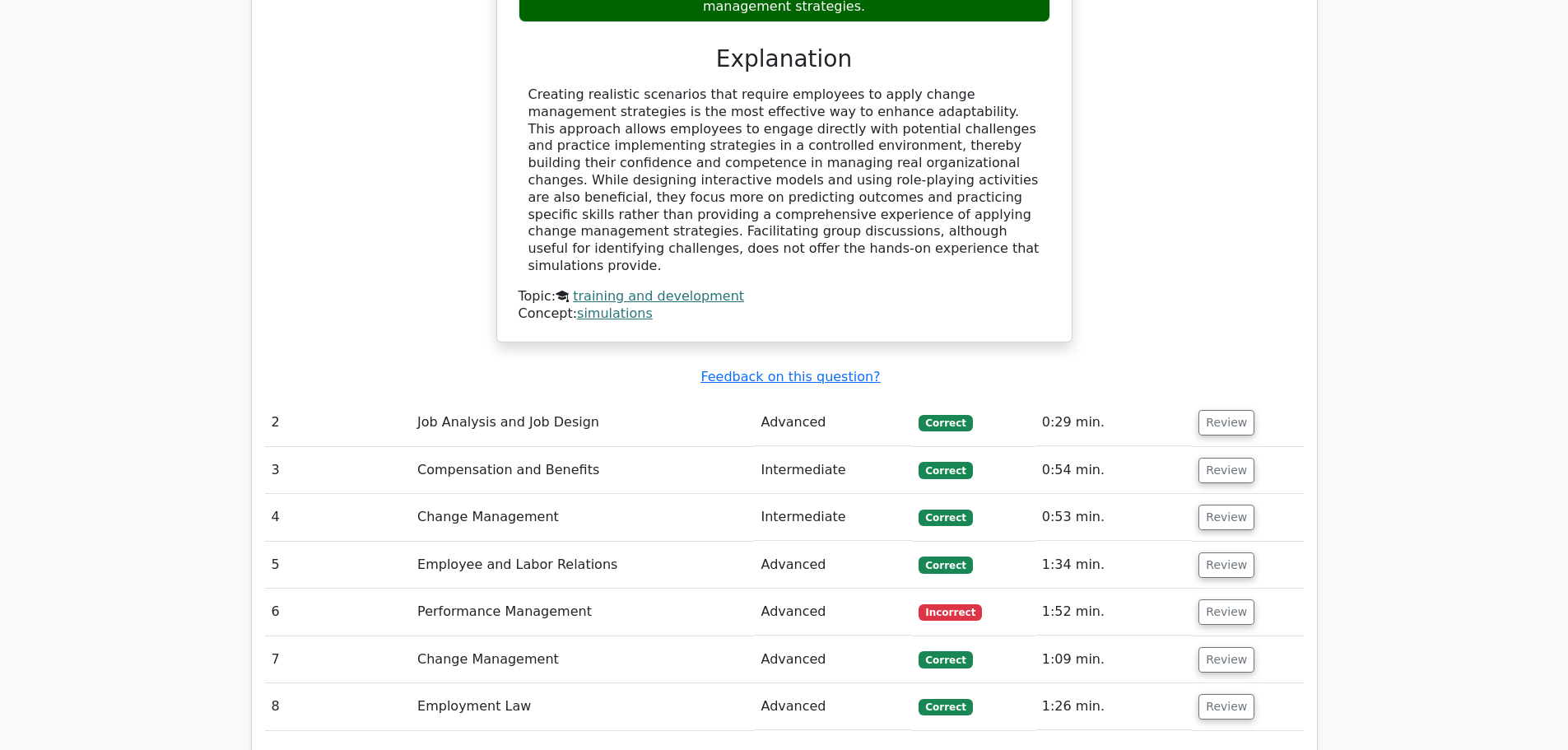
drag, startPoint x: 860, startPoint y: 514, endPoint x: 1014, endPoint y: 511, distance: 154.0
drag, startPoint x: 1014, startPoint y: 511, endPoint x: 1227, endPoint y: 523, distance: 213.3
click at [1227, 600] on button "Review" at bounding box center [1226, 613] width 56 height 26
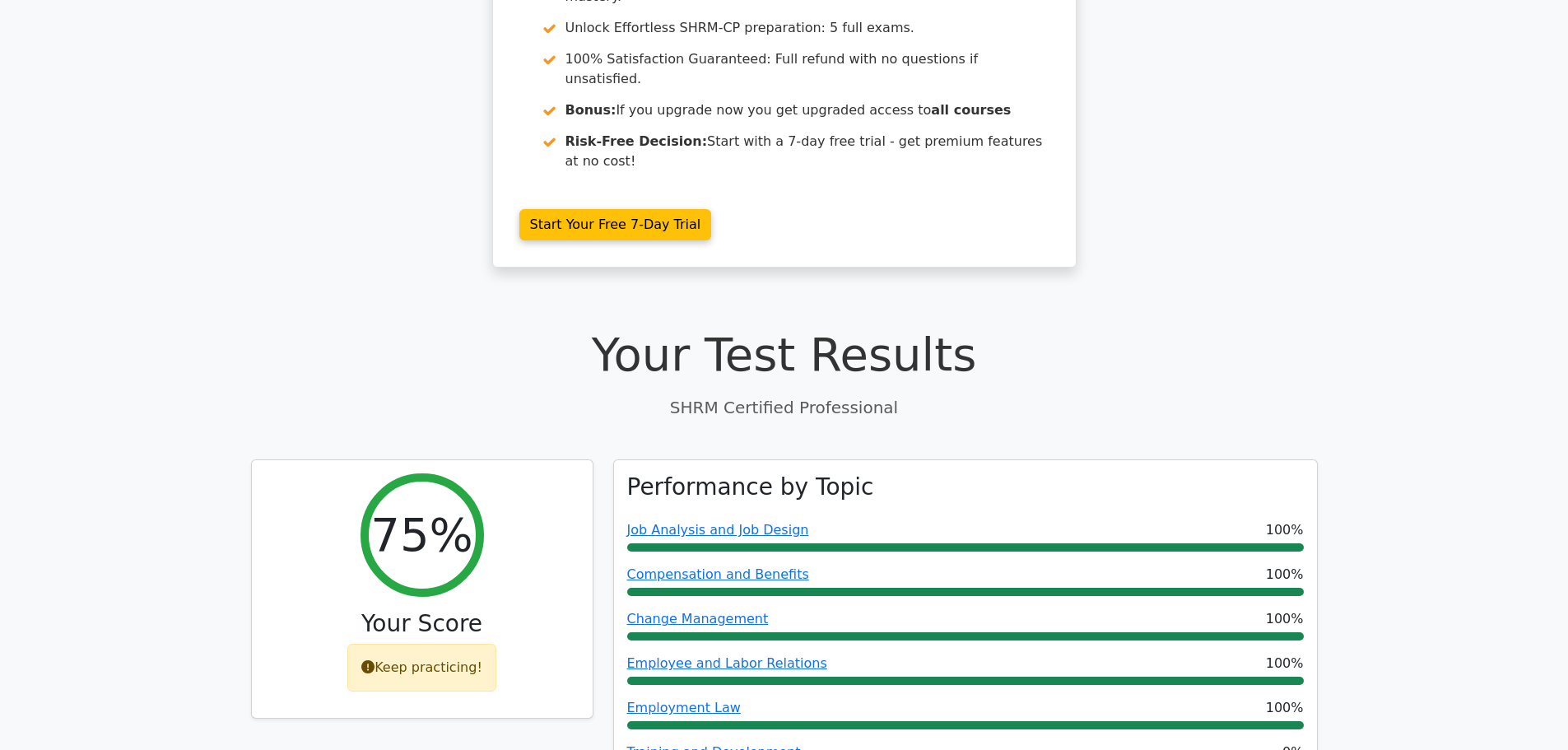
scroll to position [0, 0]
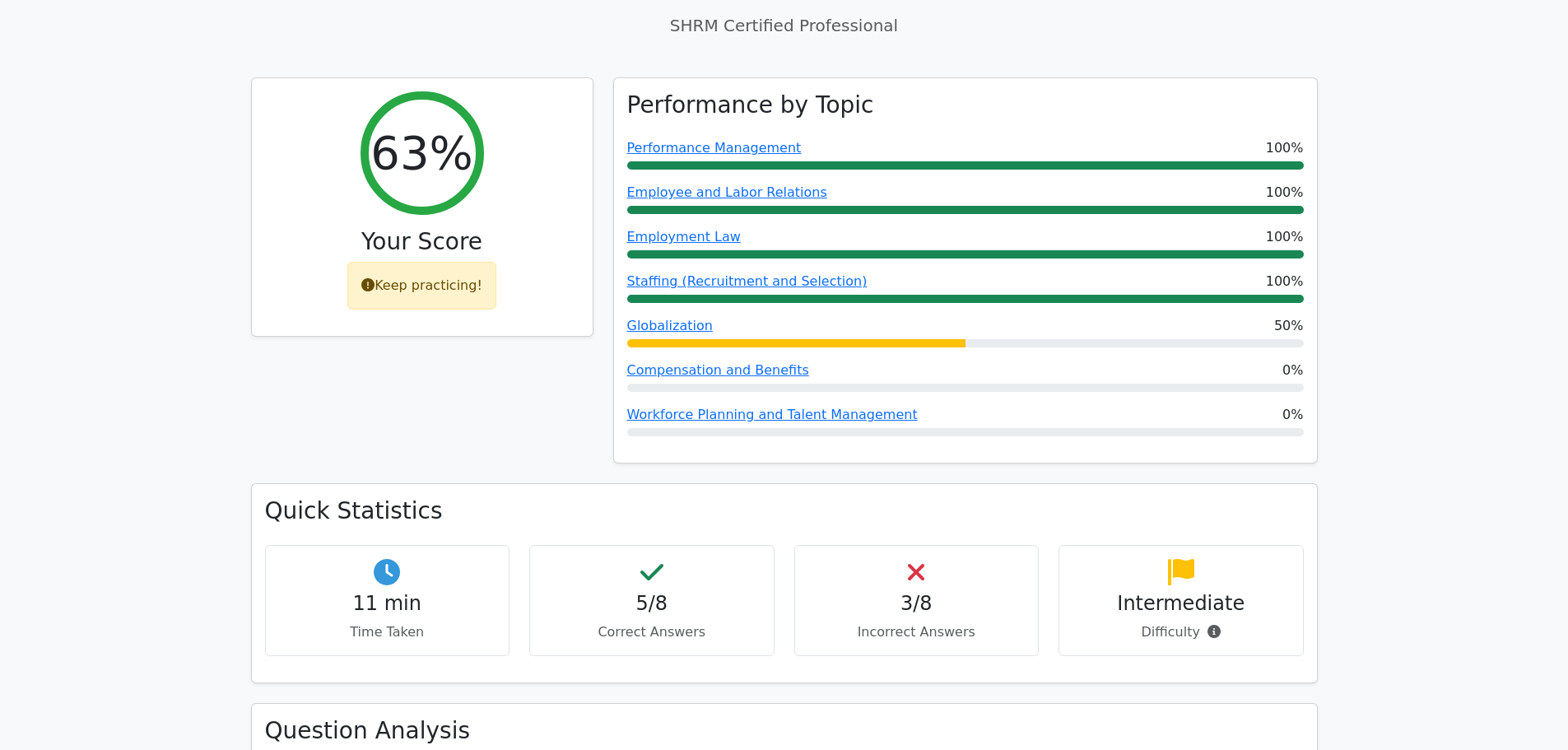
scroll to position [412, 0]
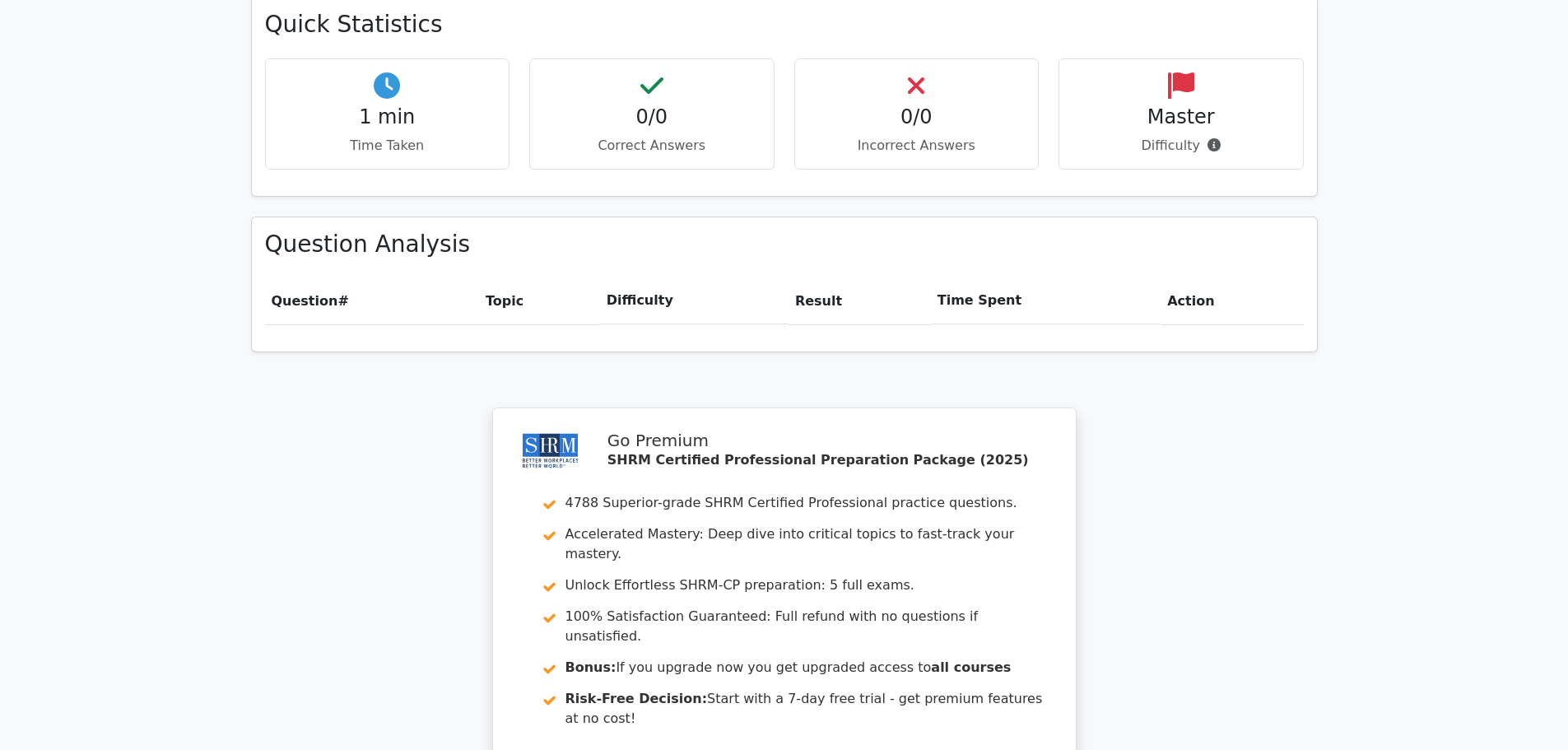
scroll to position [1244, 0]
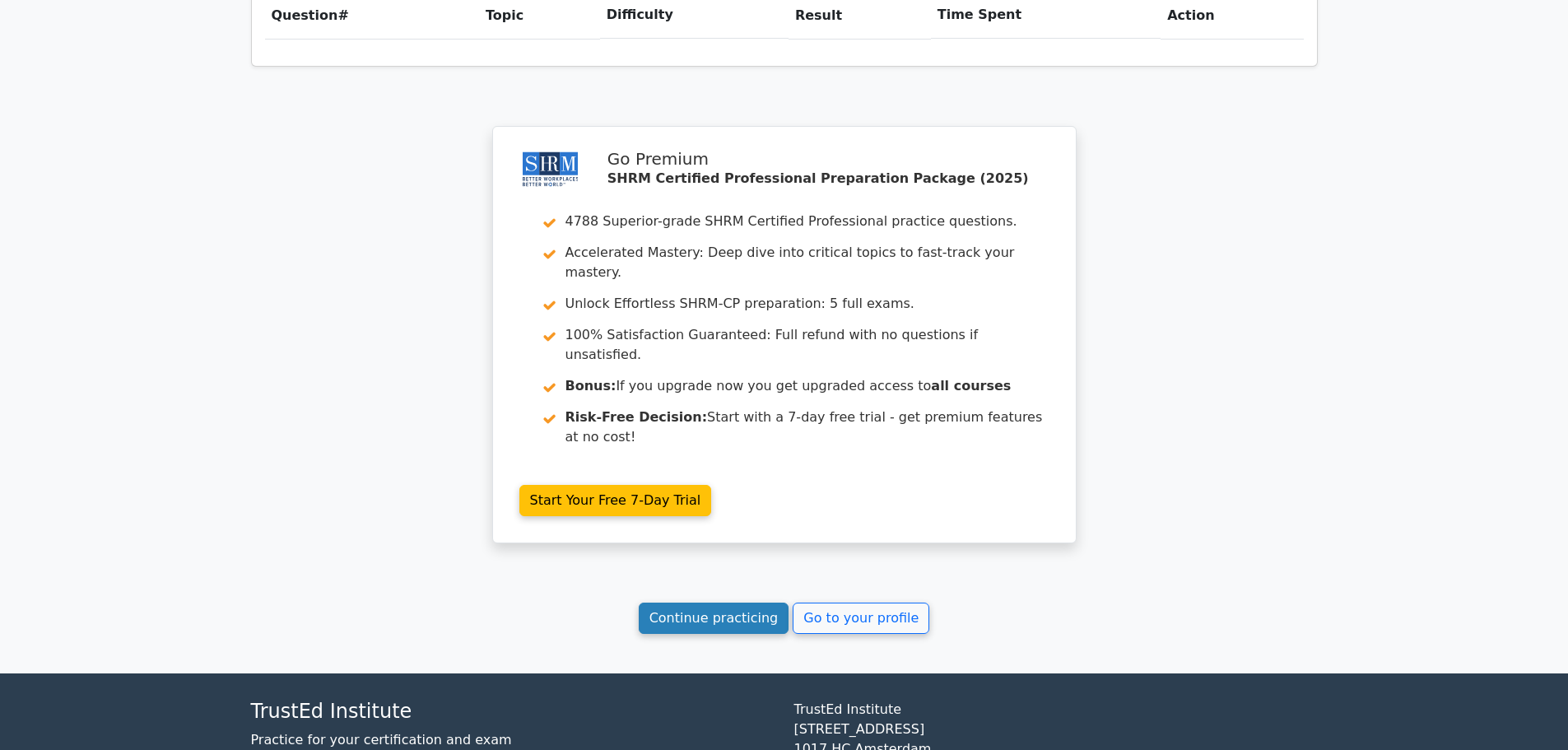
click at [719, 603] on link "Continue practicing" at bounding box center [713, 618] width 150 height 31
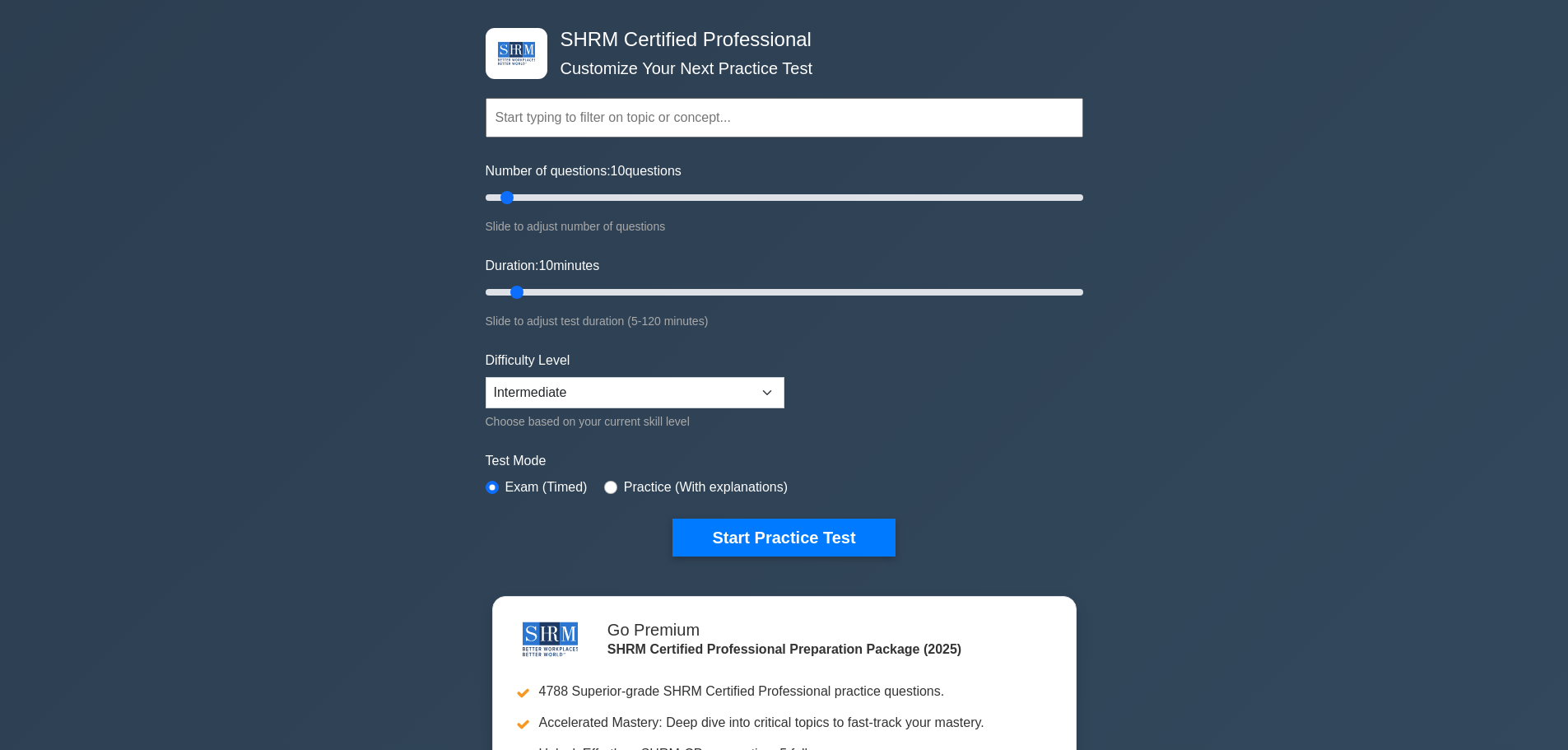
scroll to position [165, 0]
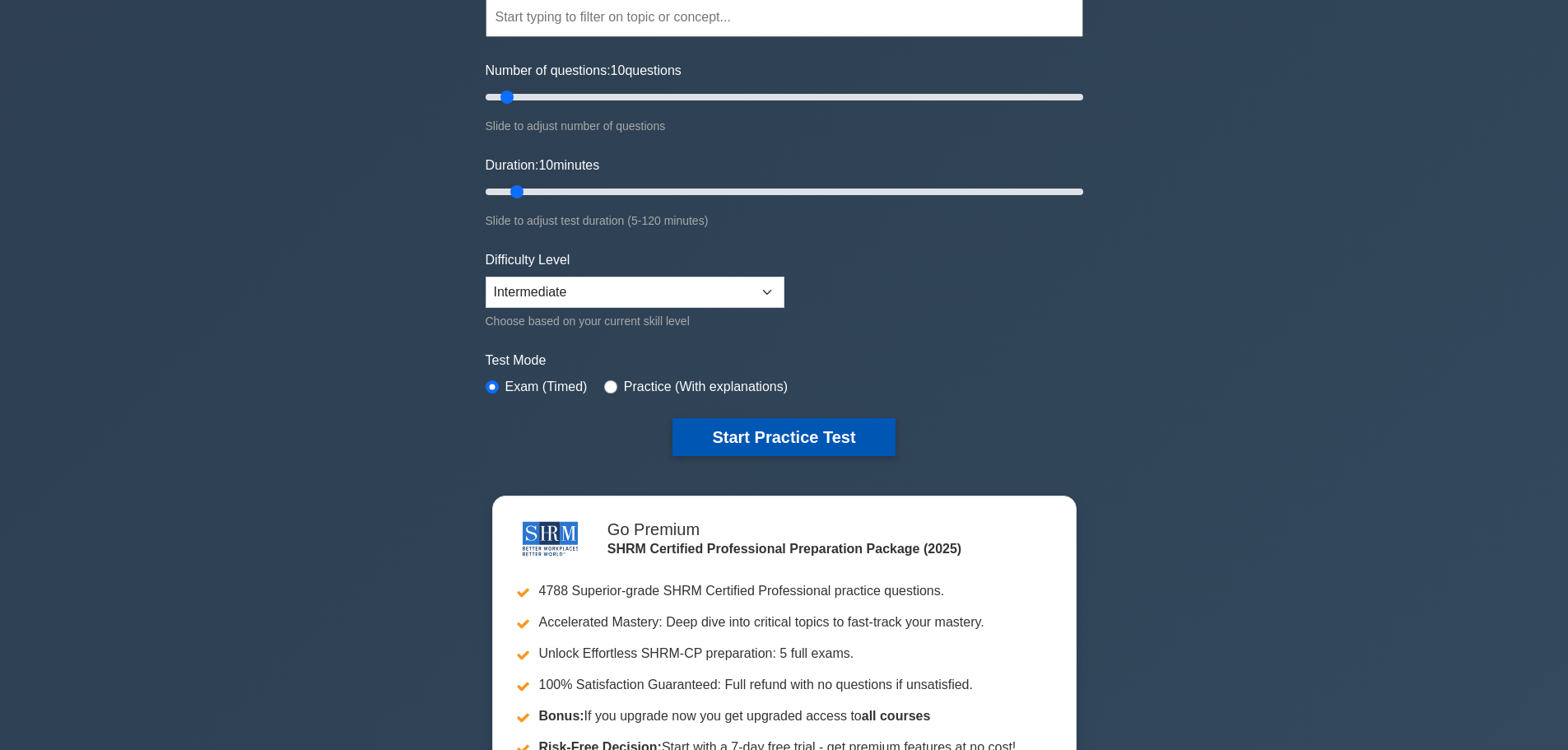
click at [768, 438] on button "Start Practice Test" at bounding box center [783, 438] width 222 height 38
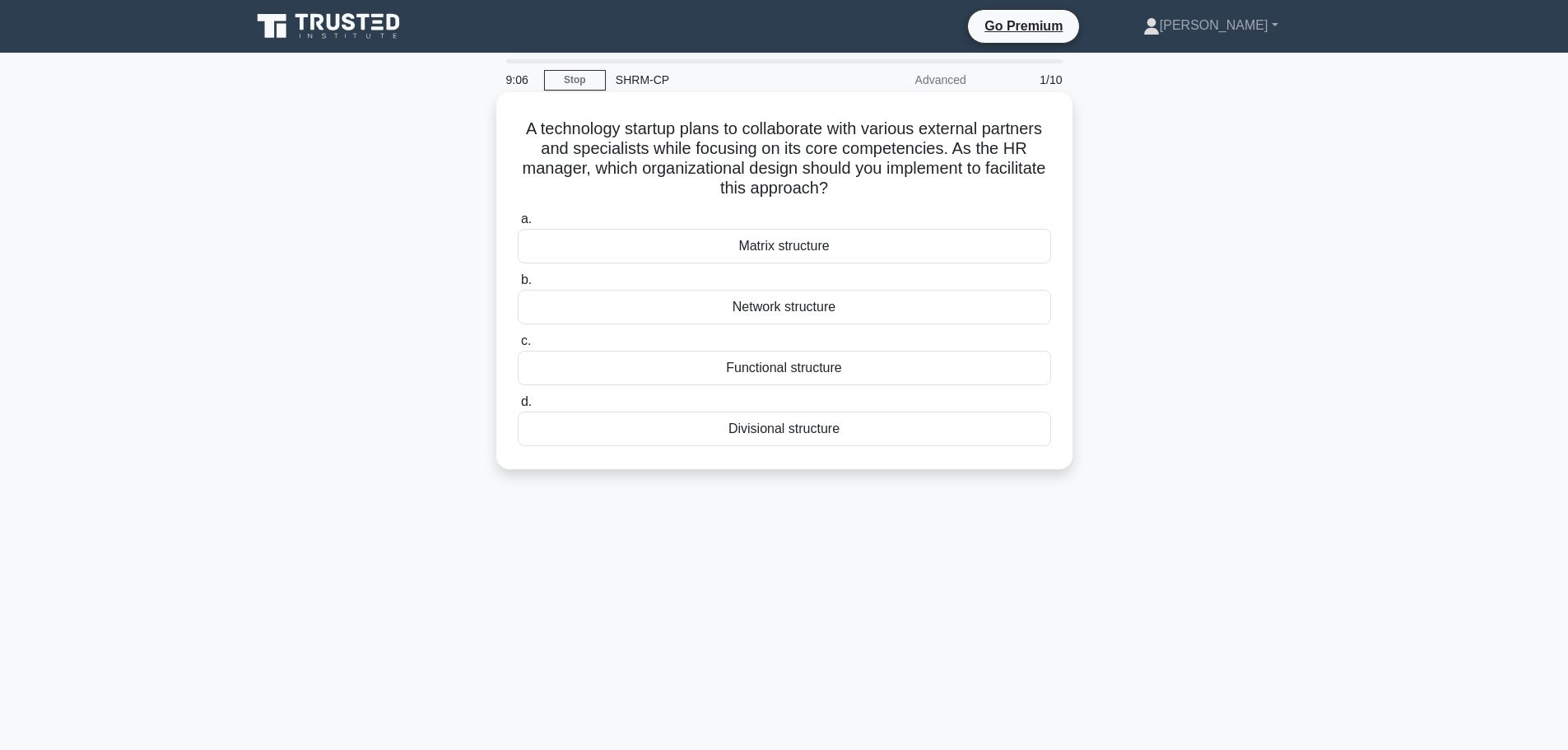
click at [871, 309] on div "Network structure" at bounding box center [784, 306] width 533 height 35
click at [518, 285] on input "b. Network structure" at bounding box center [518, 280] width 0 height 11
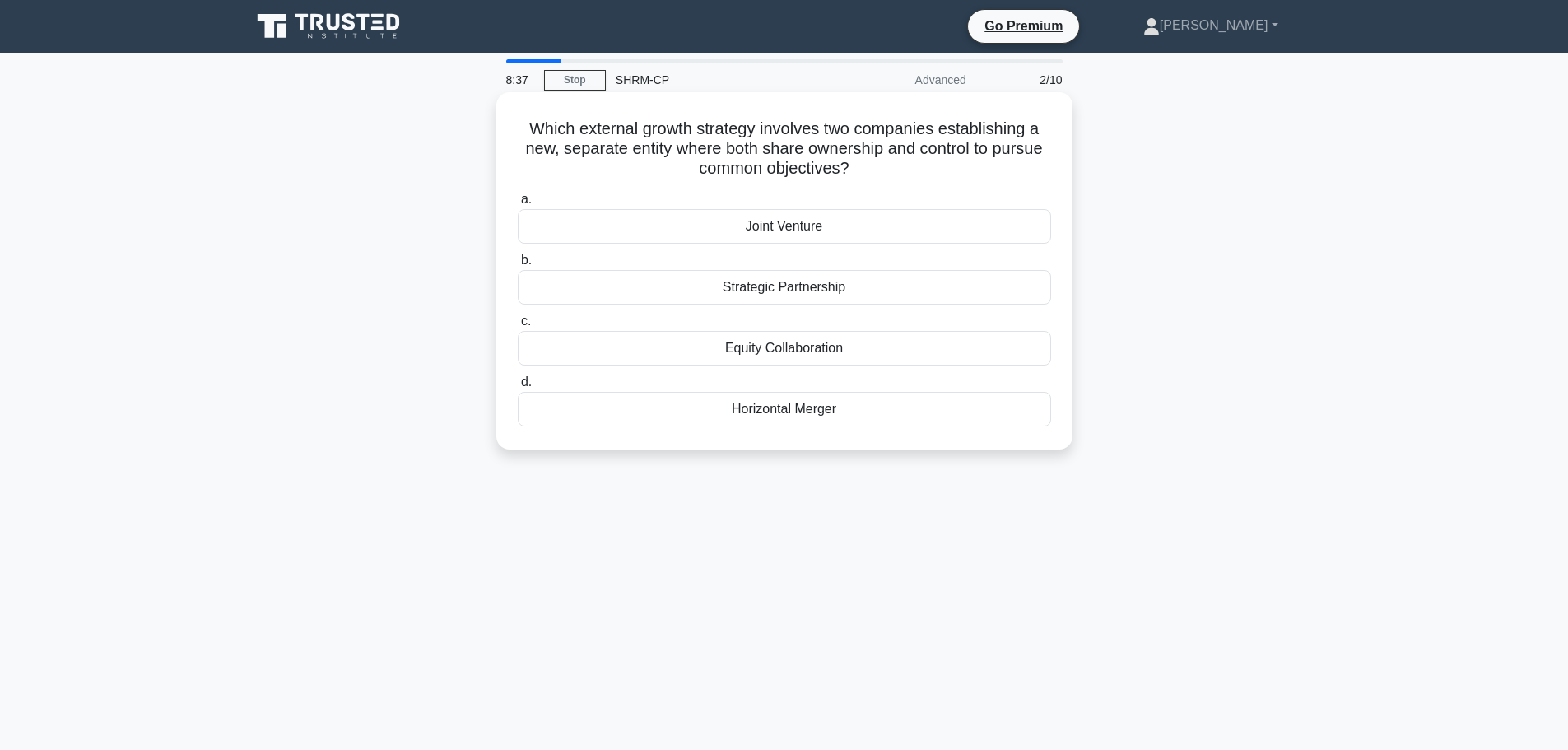
click at [870, 221] on div "Joint Venture" at bounding box center [784, 226] width 533 height 35
click at [518, 205] on input "a. Joint Venture" at bounding box center [518, 199] width 0 height 11
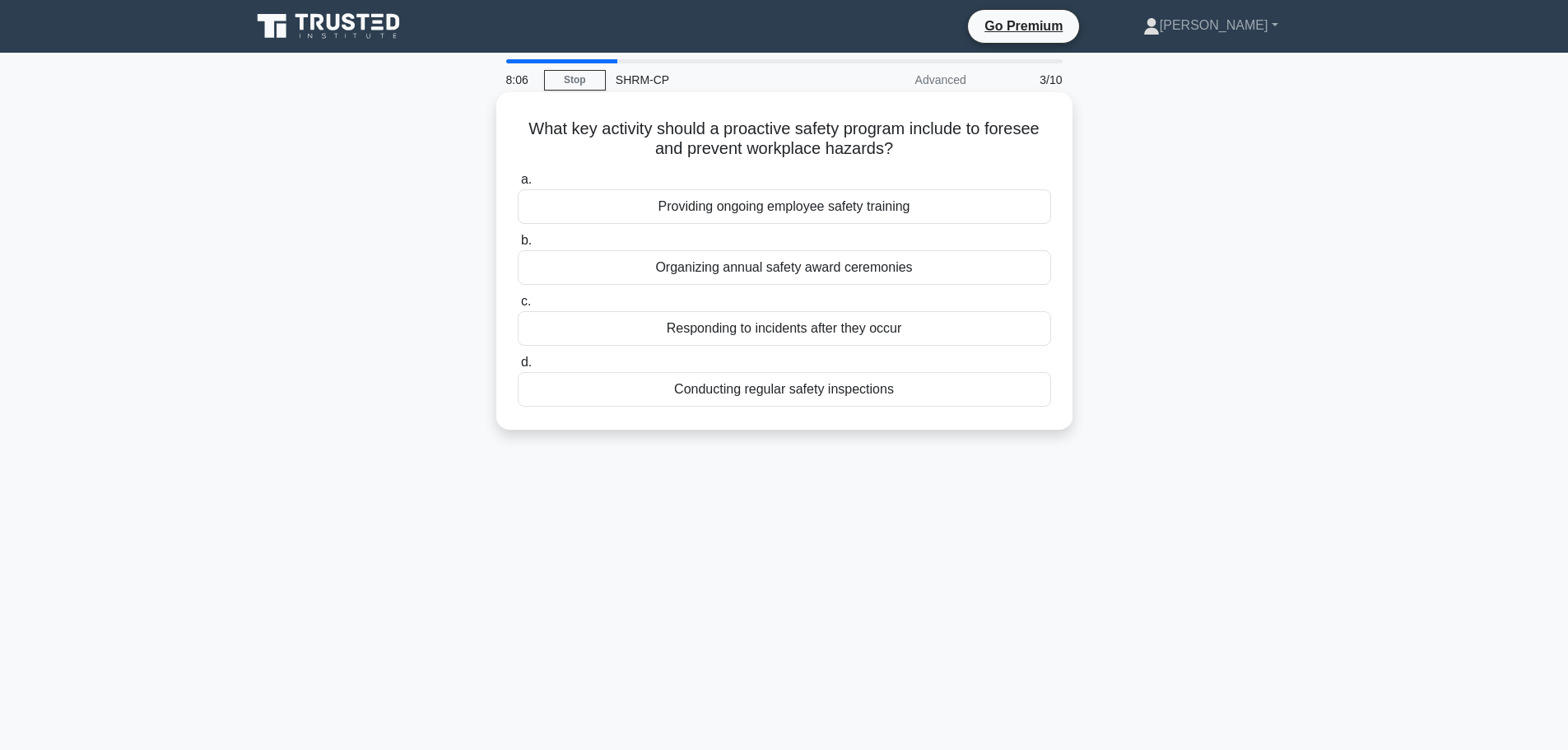
click at [856, 394] on div "Conducting regular safety inspections" at bounding box center [784, 389] width 533 height 35
click at [518, 368] on input "d. Conducting regular safety inspections" at bounding box center [518, 362] width 0 height 11
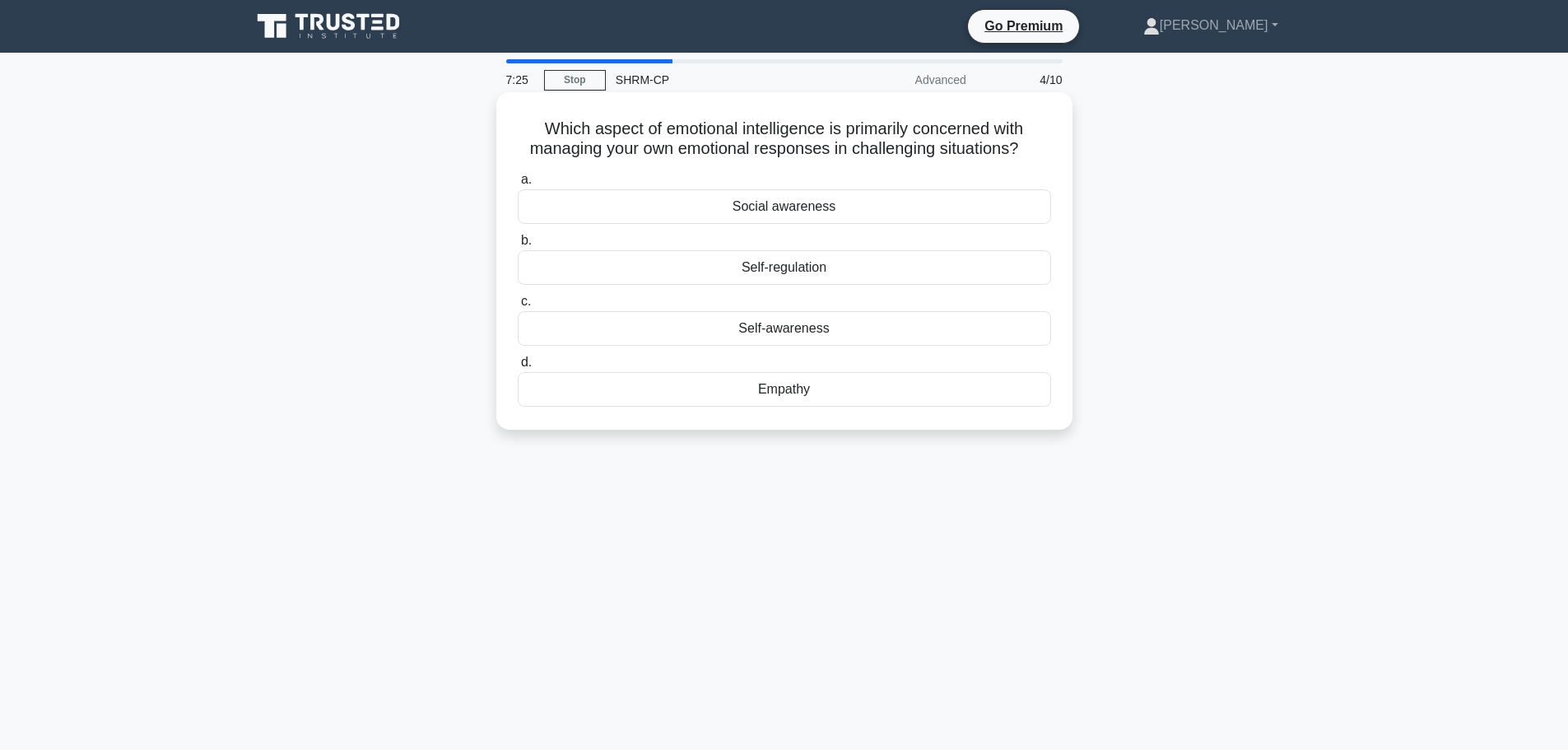
click at [818, 333] on div "Self-awareness" at bounding box center [784, 328] width 533 height 35
click at [518, 307] on input "c. Self-awareness" at bounding box center [518, 301] width 0 height 11
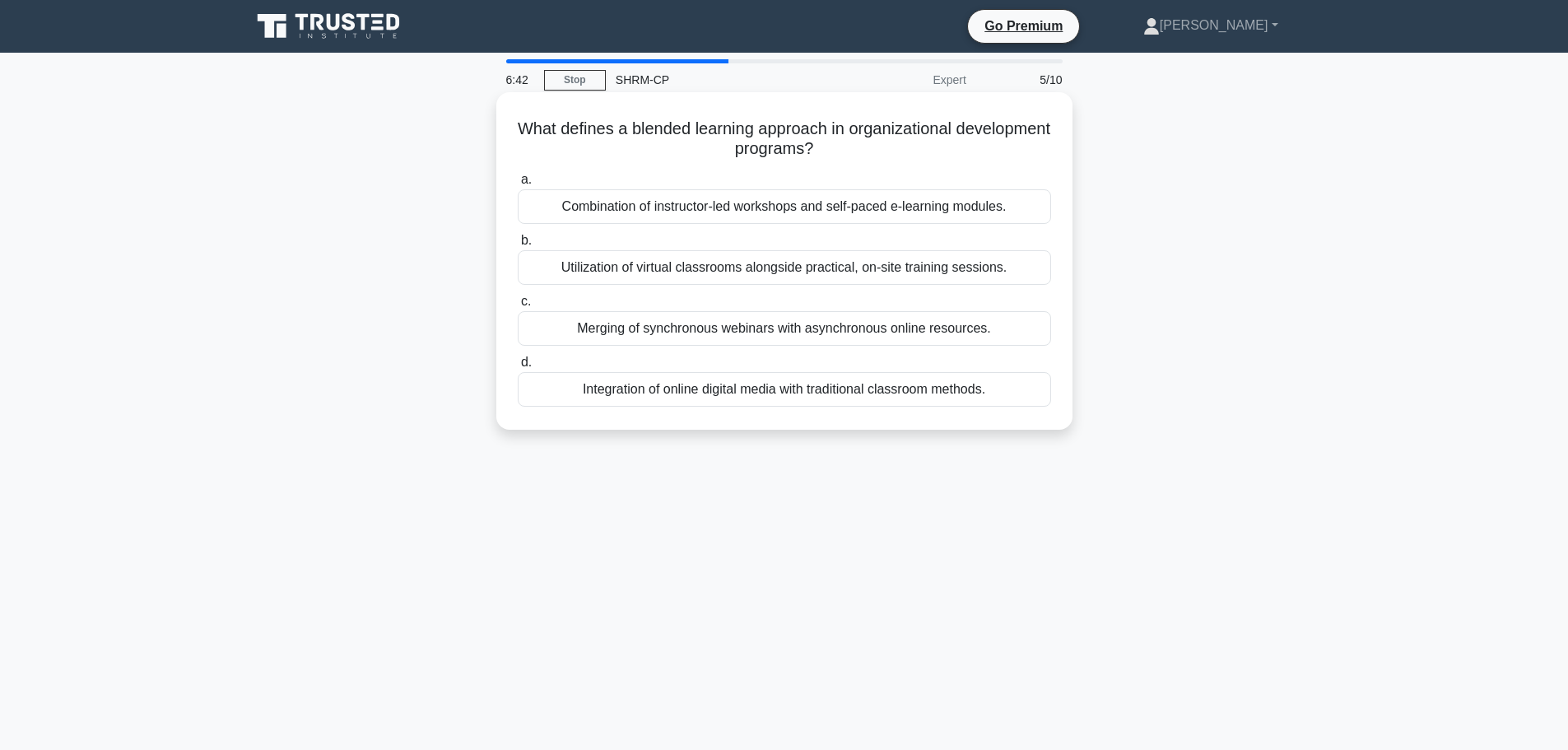
click at [790, 210] on div "Combination of instructor-led workshops and self-paced e-learning modules." at bounding box center [784, 206] width 533 height 35
click at [518, 185] on input "a. Combination of instructor-led workshops and self-paced e-learning modules." at bounding box center [518, 179] width 0 height 11
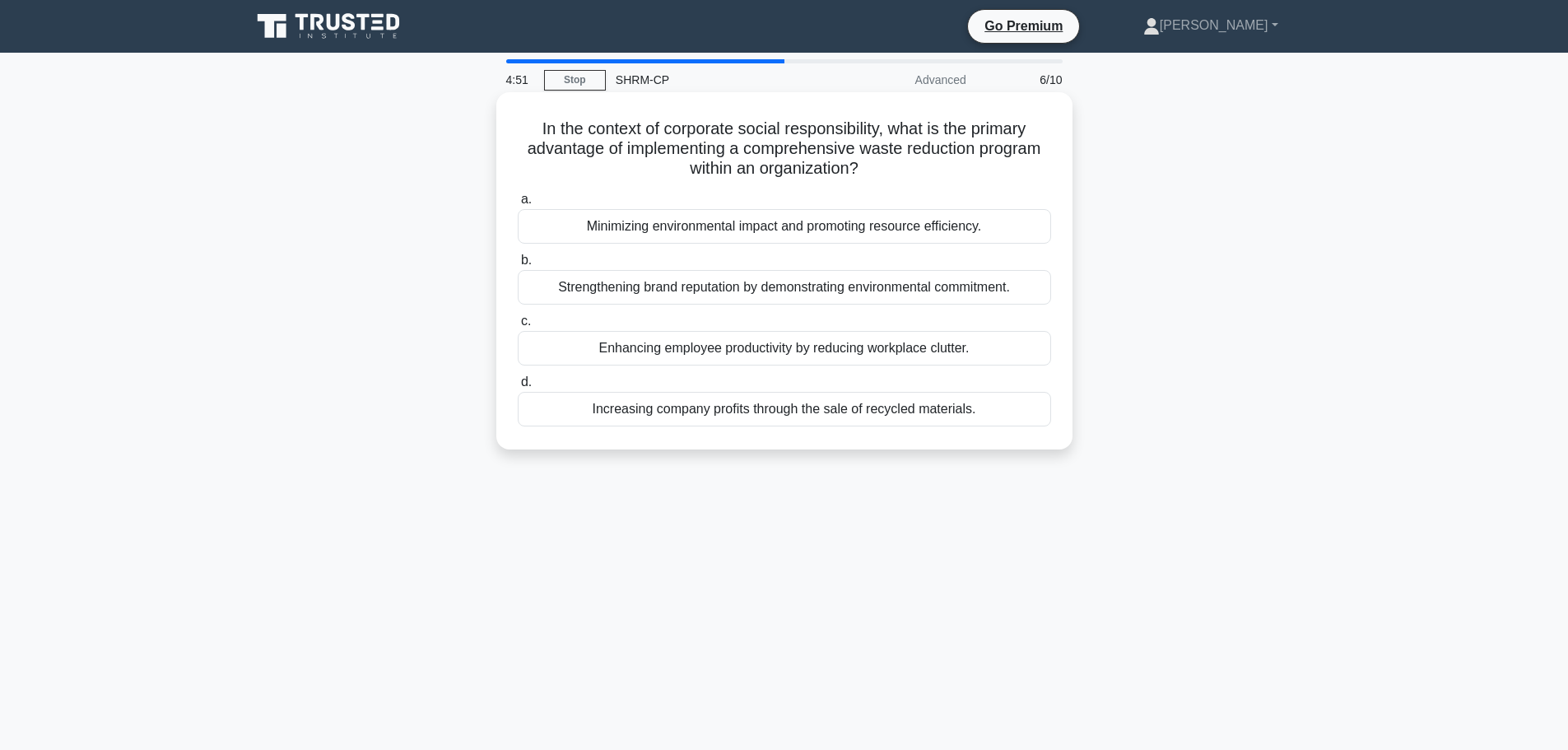
click at [834, 220] on div "Minimizing environmental impact and promoting resource efficiency." at bounding box center [784, 226] width 533 height 35
click at [518, 205] on input "a. Minimizing environmental impact and promoting resource efficiency." at bounding box center [518, 199] width 0 height 11
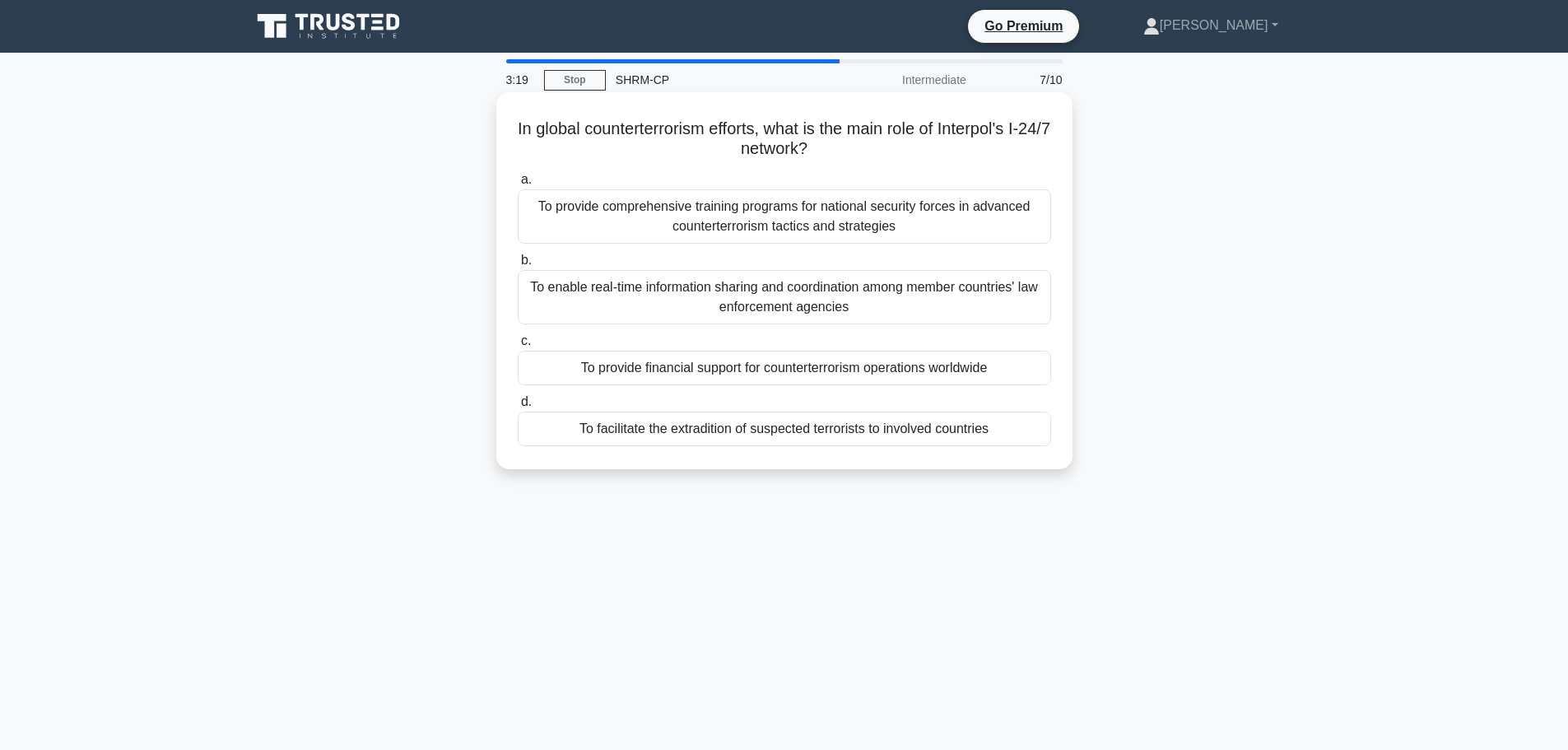
click at [939, 300] on div "To enable real-time information sharing and coordination among member countries…" at bounding box center [784, 297] width 533 height 55
click at [518, 266] on input "b. To enable real-time information sharing and coordination among member countr…" at bounding box center [518, 261] width 0 height 11
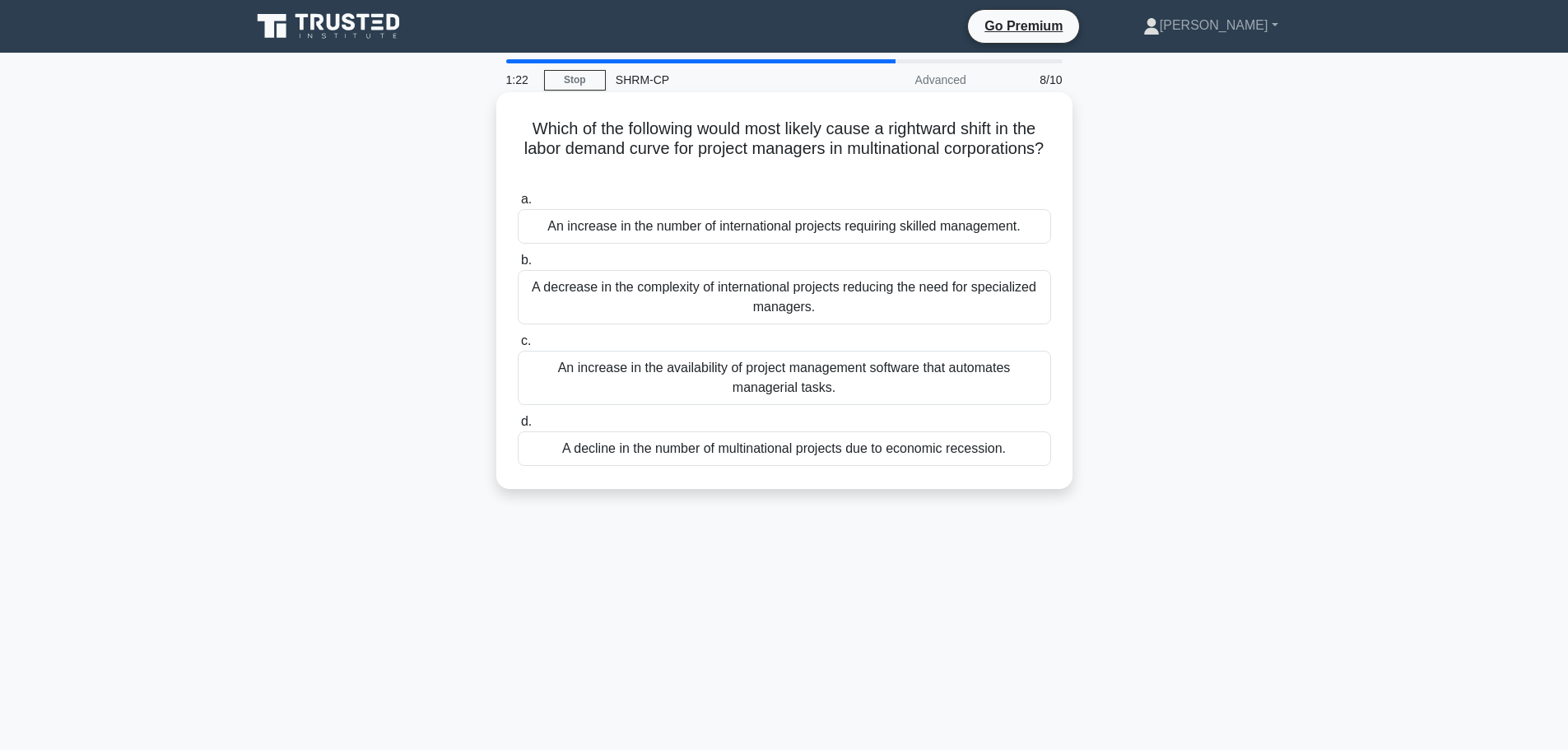
click at [842, 225] on div "An increase in the number of international projects requiring skilled managemen…" at bounding box center [784, 226] width 533 height 35
click at [518, 205] on input "a. An increase in the number of international projects requiring skilled manage…" at bounding box center [518, 199] width 0 height 11
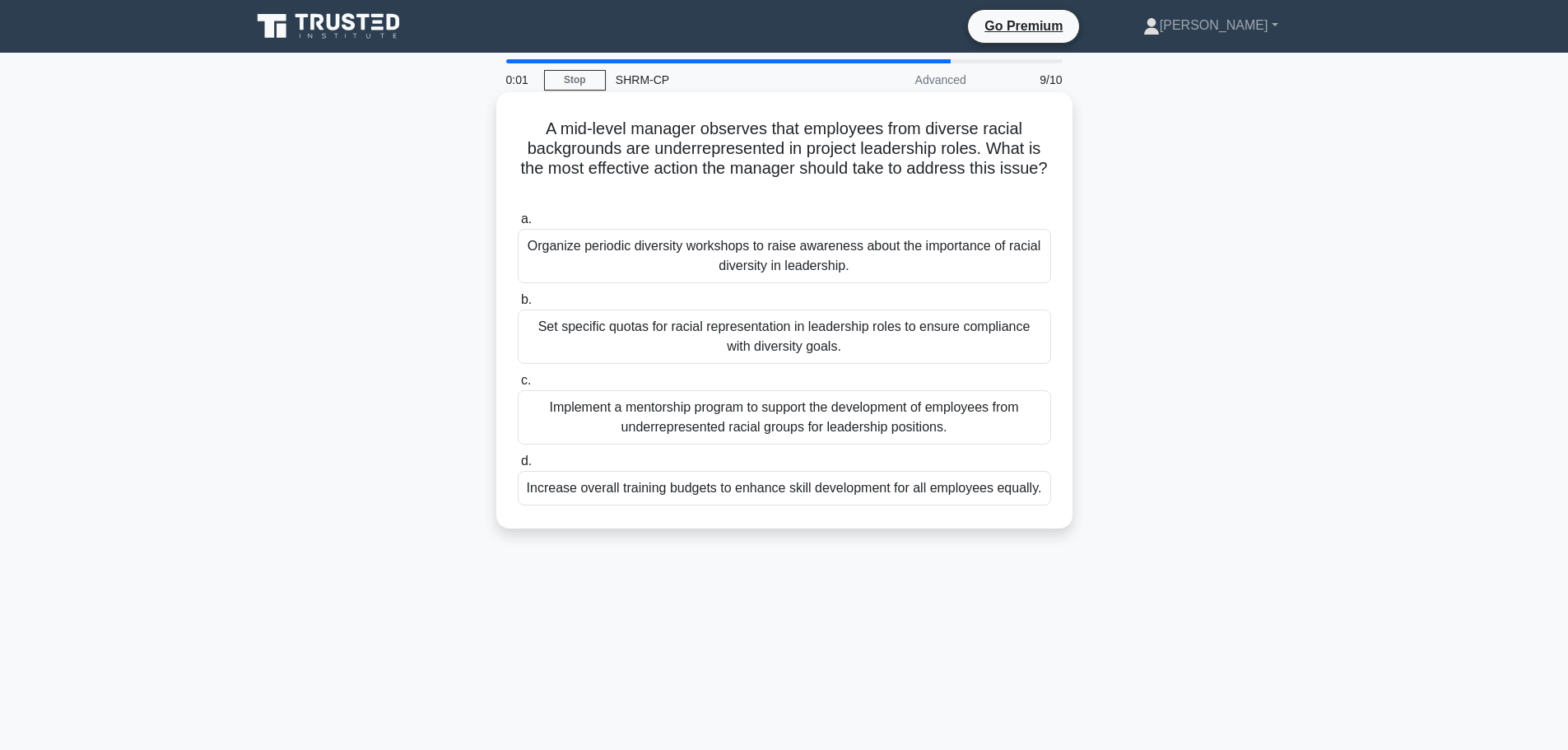
click at [764, 330] on div "Set specific quotas for racial representation in leadership roles to ensure com…" at bounding box center [784, 336] width 533 height 55
click at [518, 305] on input "b. Set specific quotas for racial representation in leadership roles to ensure …" at bounding box center [518, 299] width 0 height 11
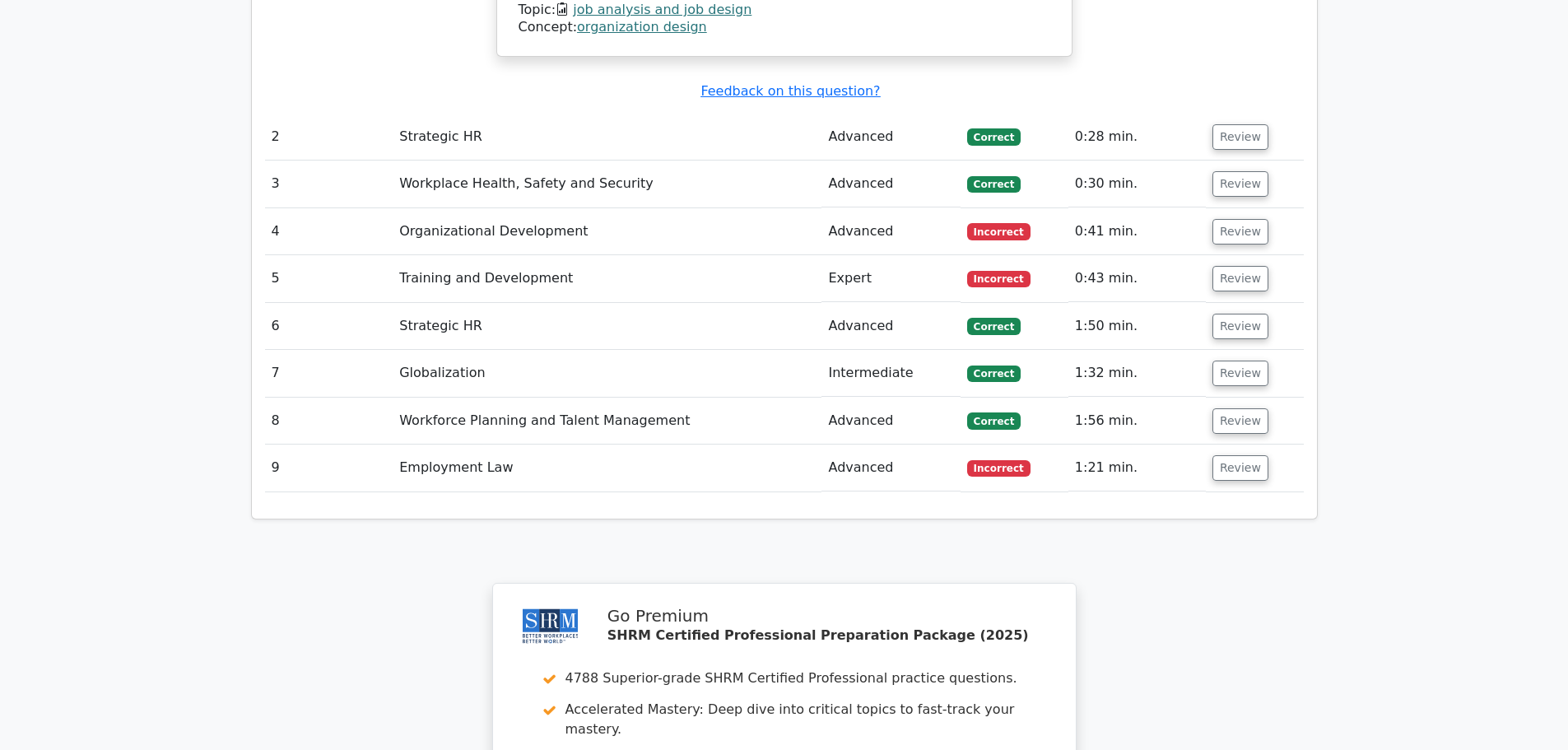
scroll to position [2058, 0]
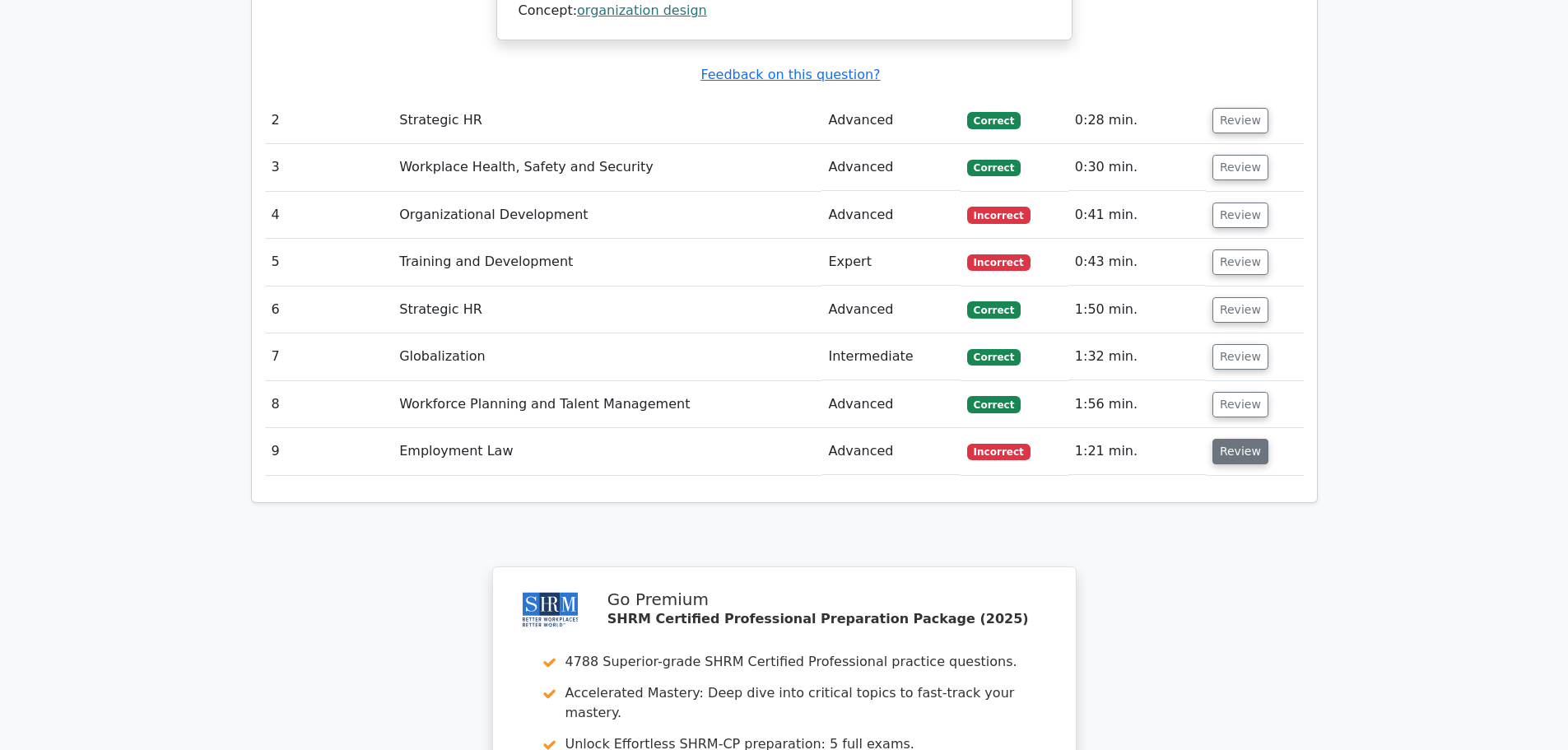
click at [1215, 439] on button "Review" at bounding box center [1240, 452] width 56 height 26
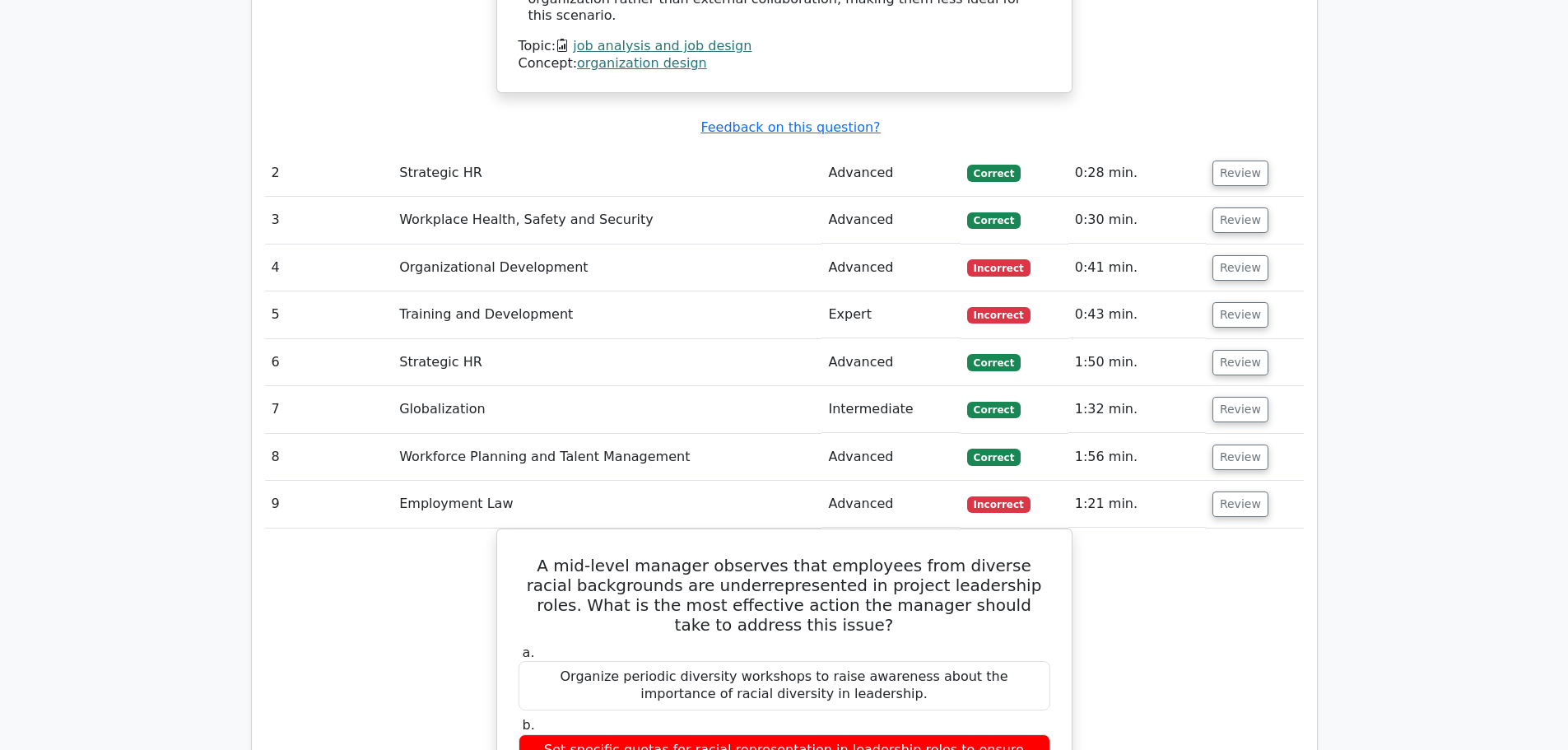
scroll to position [1976, 0]
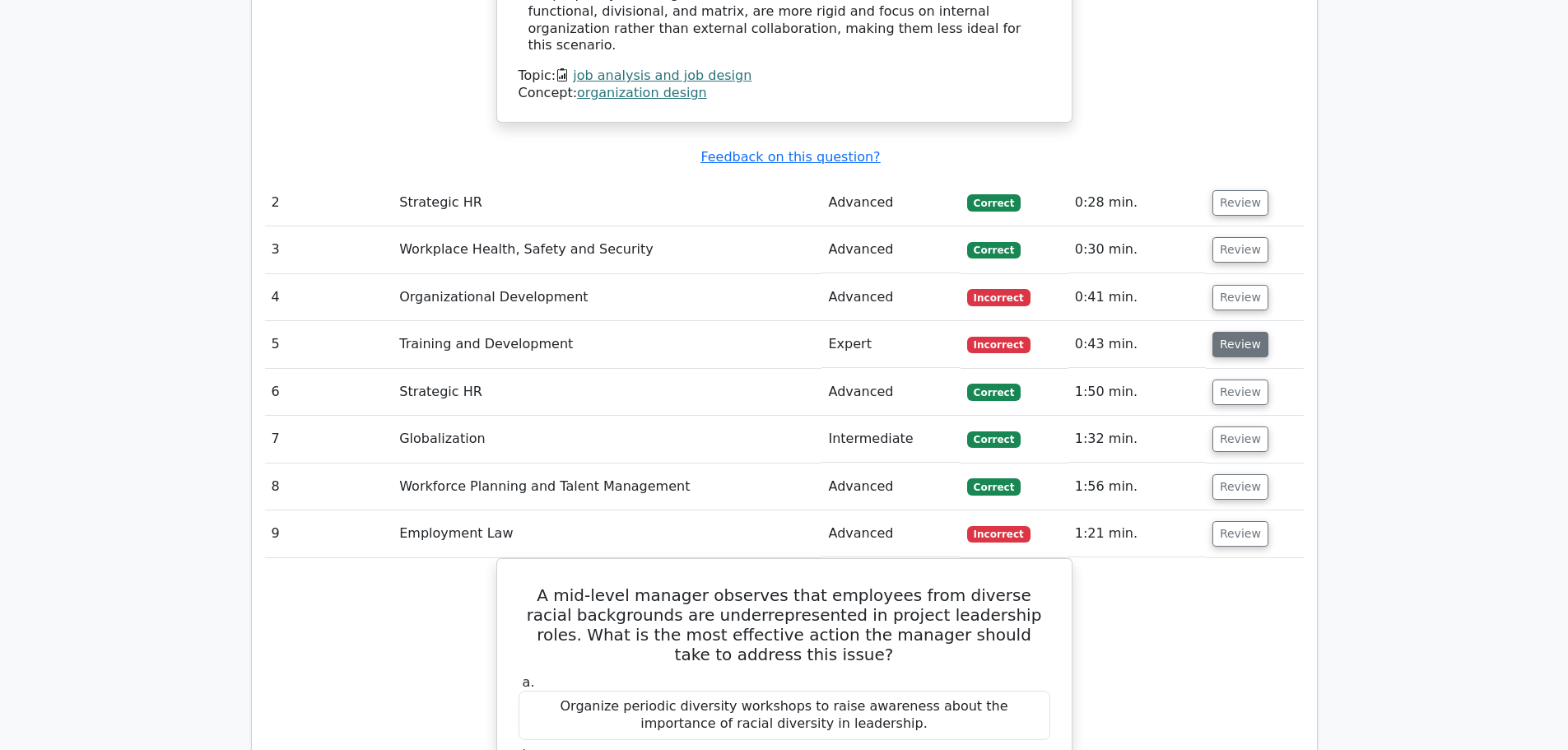
click at [1227, 332] on button "Review" at bounding box center [1240, 345] width 56 height 26
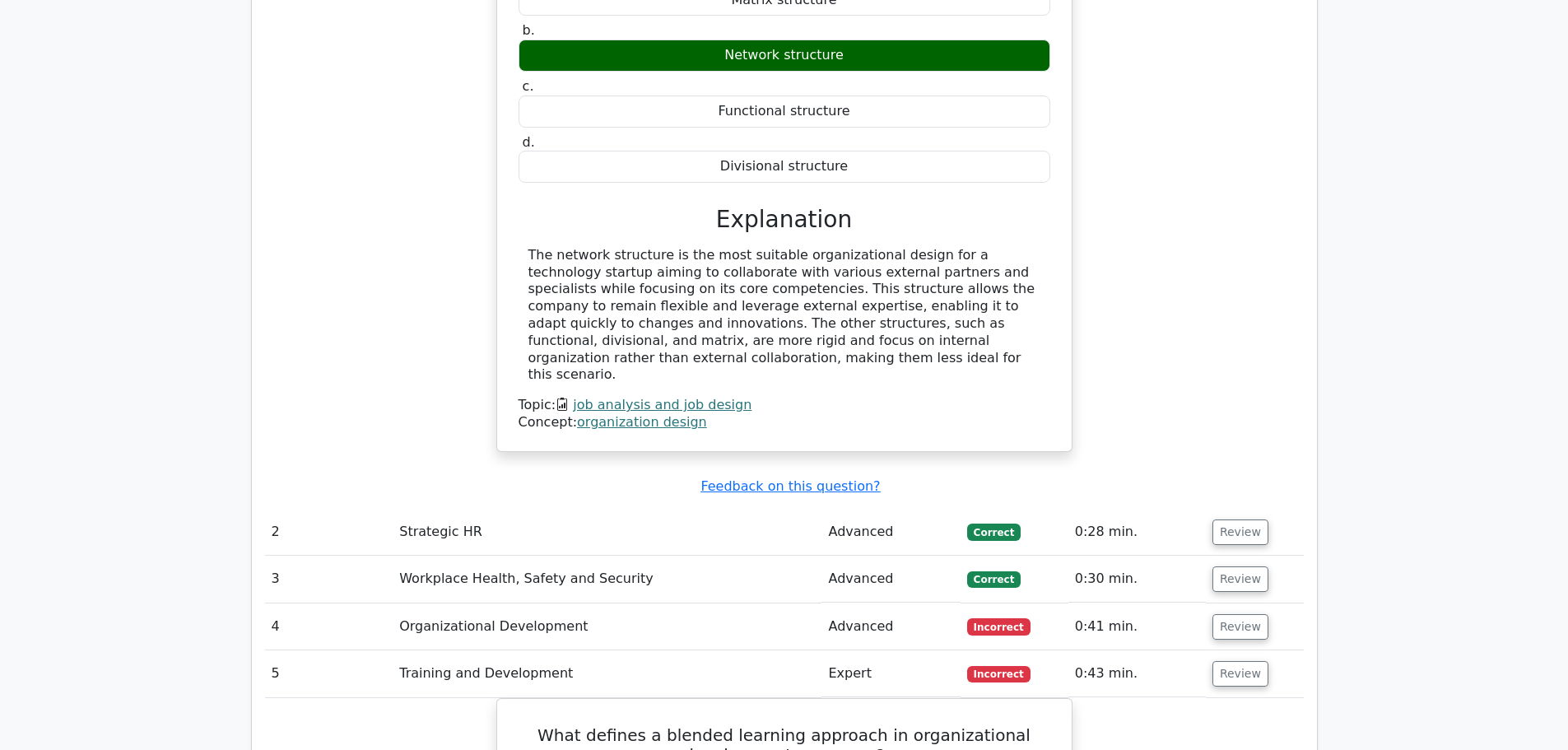
scroll to position [1729, 0]
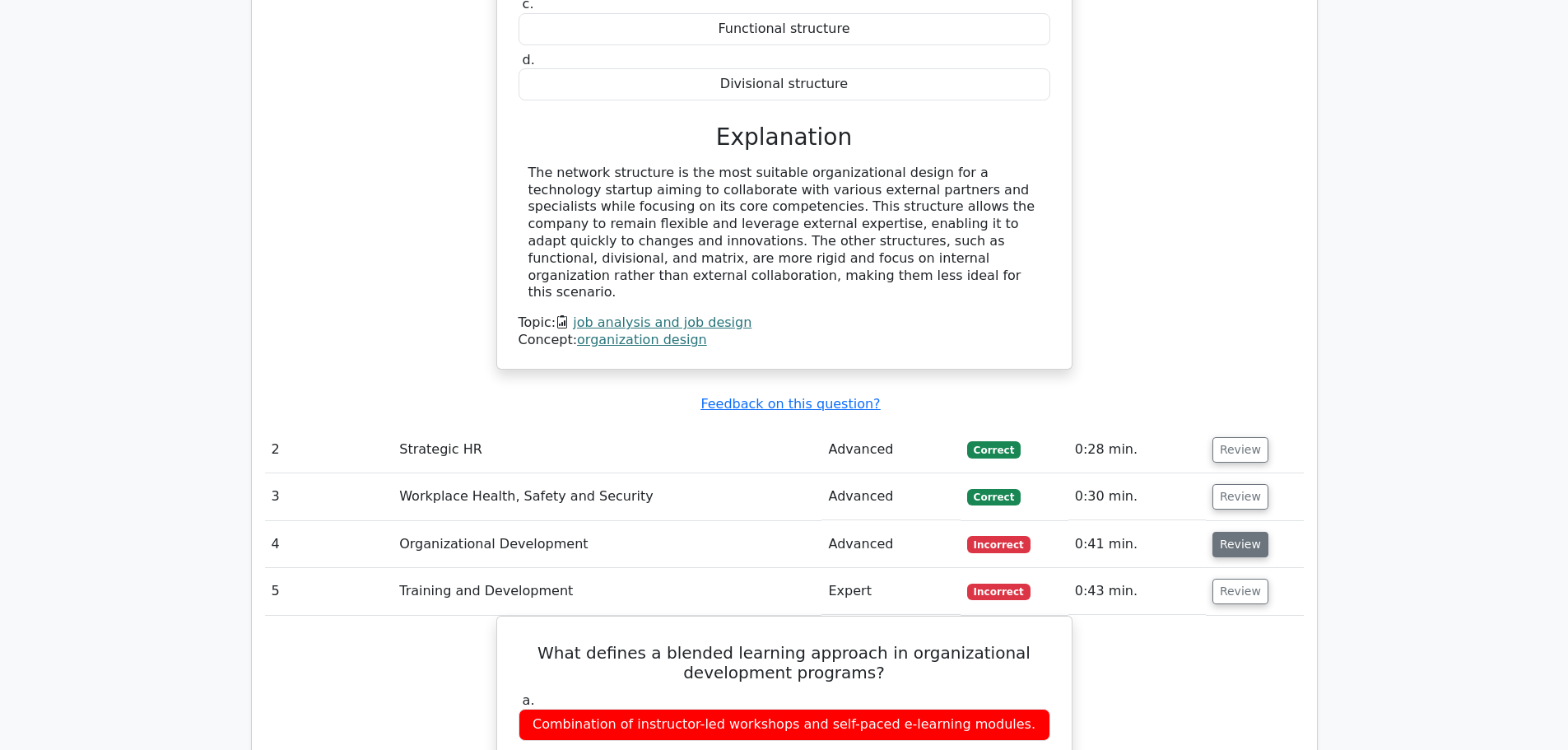
click at [1229, 532] on button "Review" at bounding box center [1240, 545] width 56 height 26
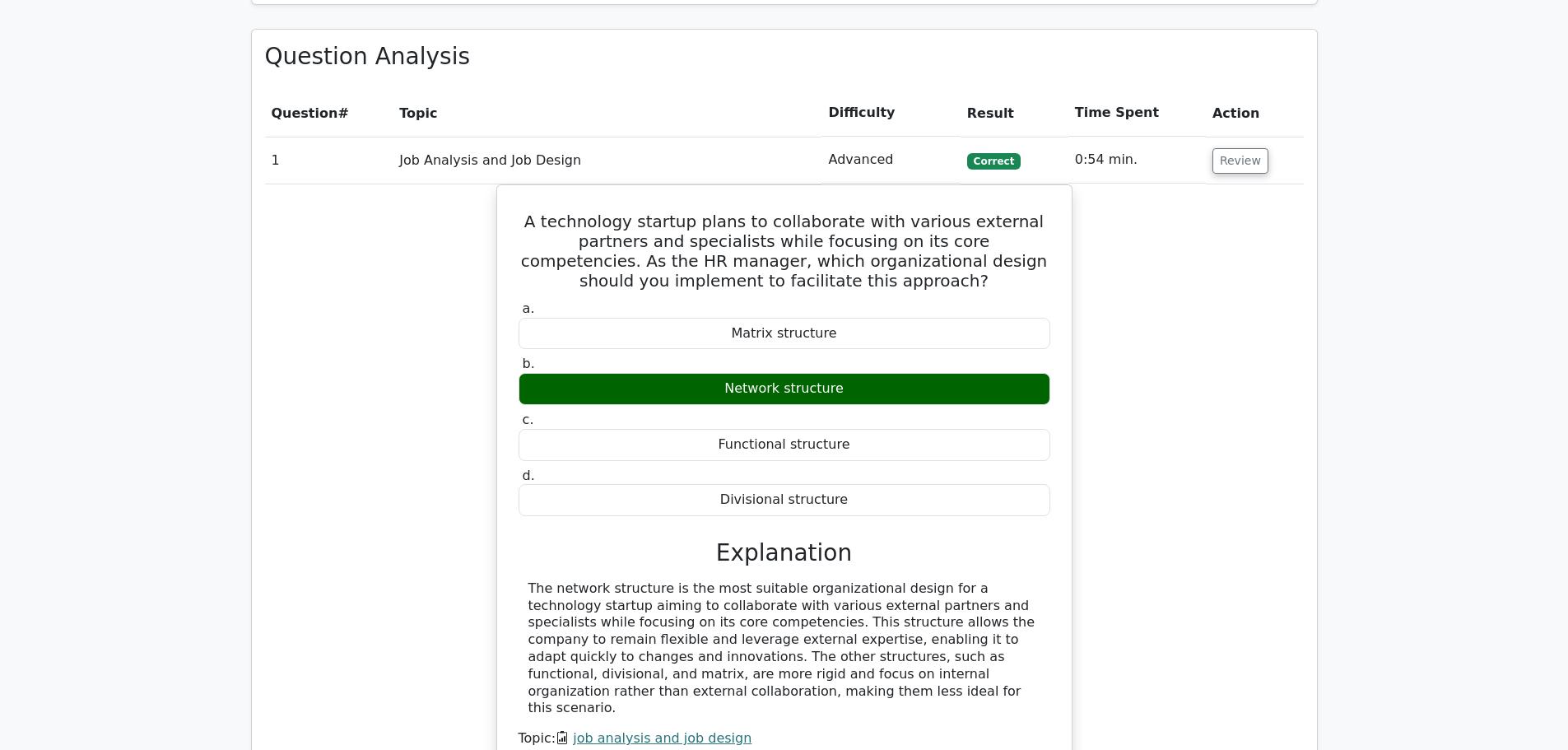
scroll to position [824, 0]
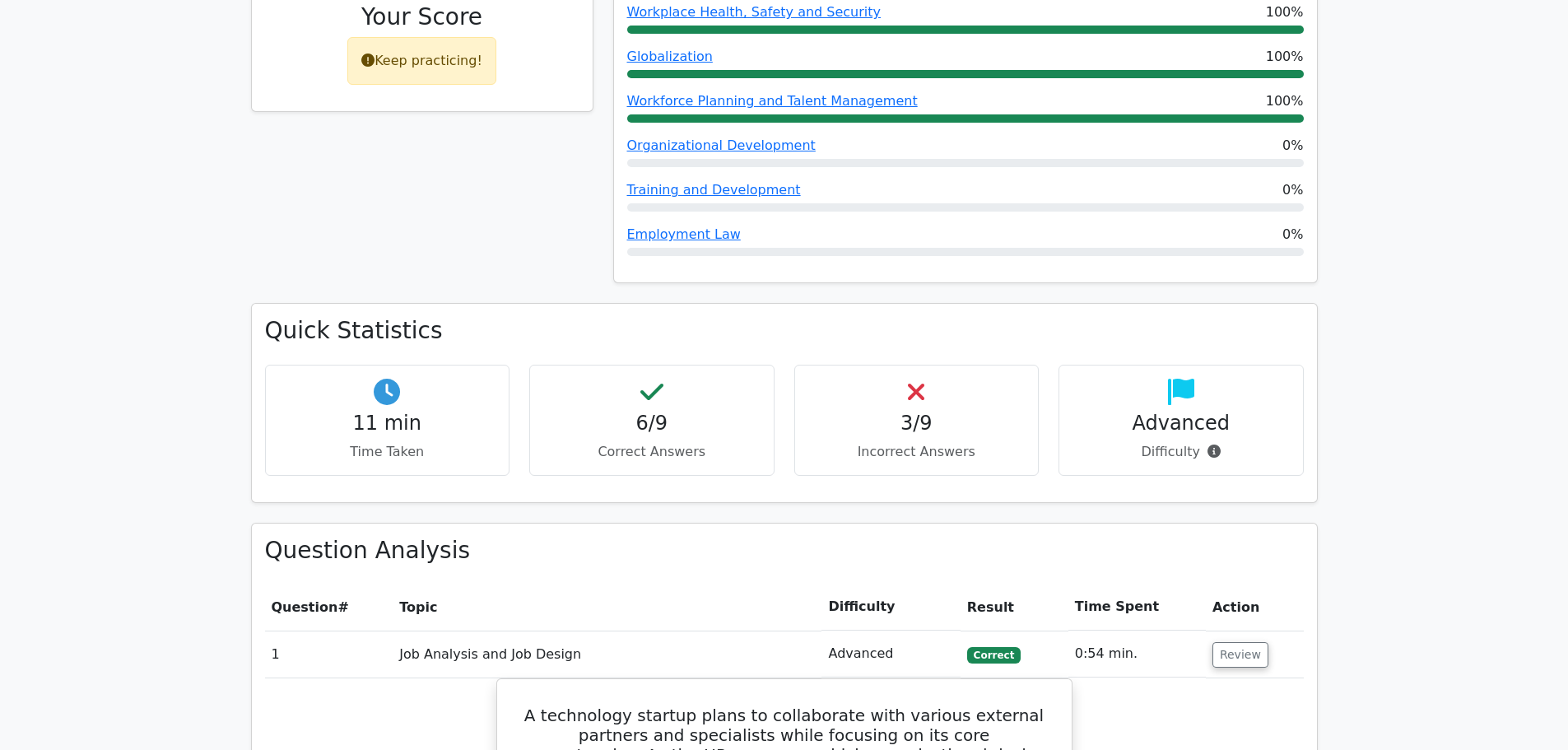
drag, startPoint x: 1233, startPoint y: 368, endPoint x: 1432, endPoint y: 222, distance: 246.8
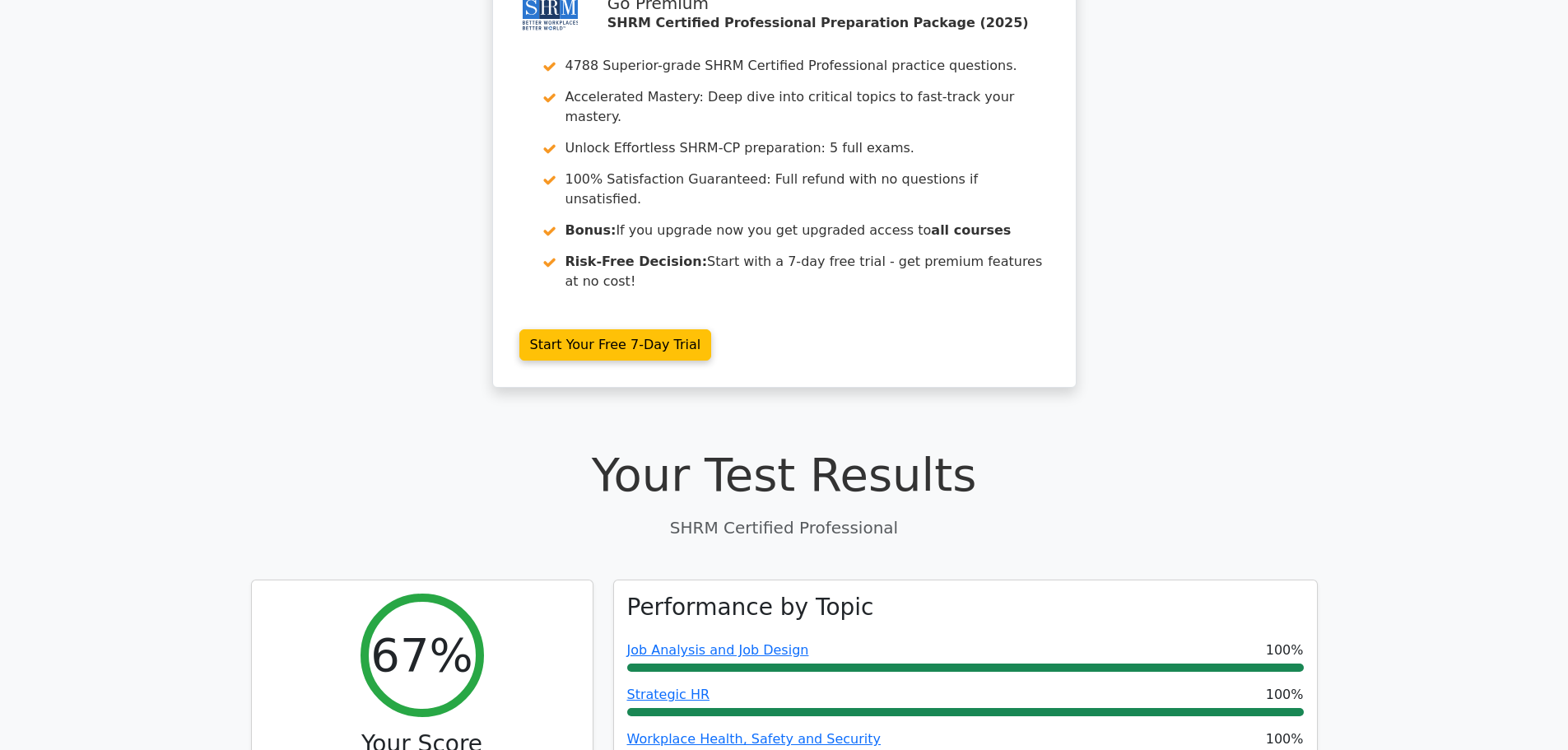
scroll to position [0, 0]
